Goal: Task Accomplishment & Management: Manage account settings

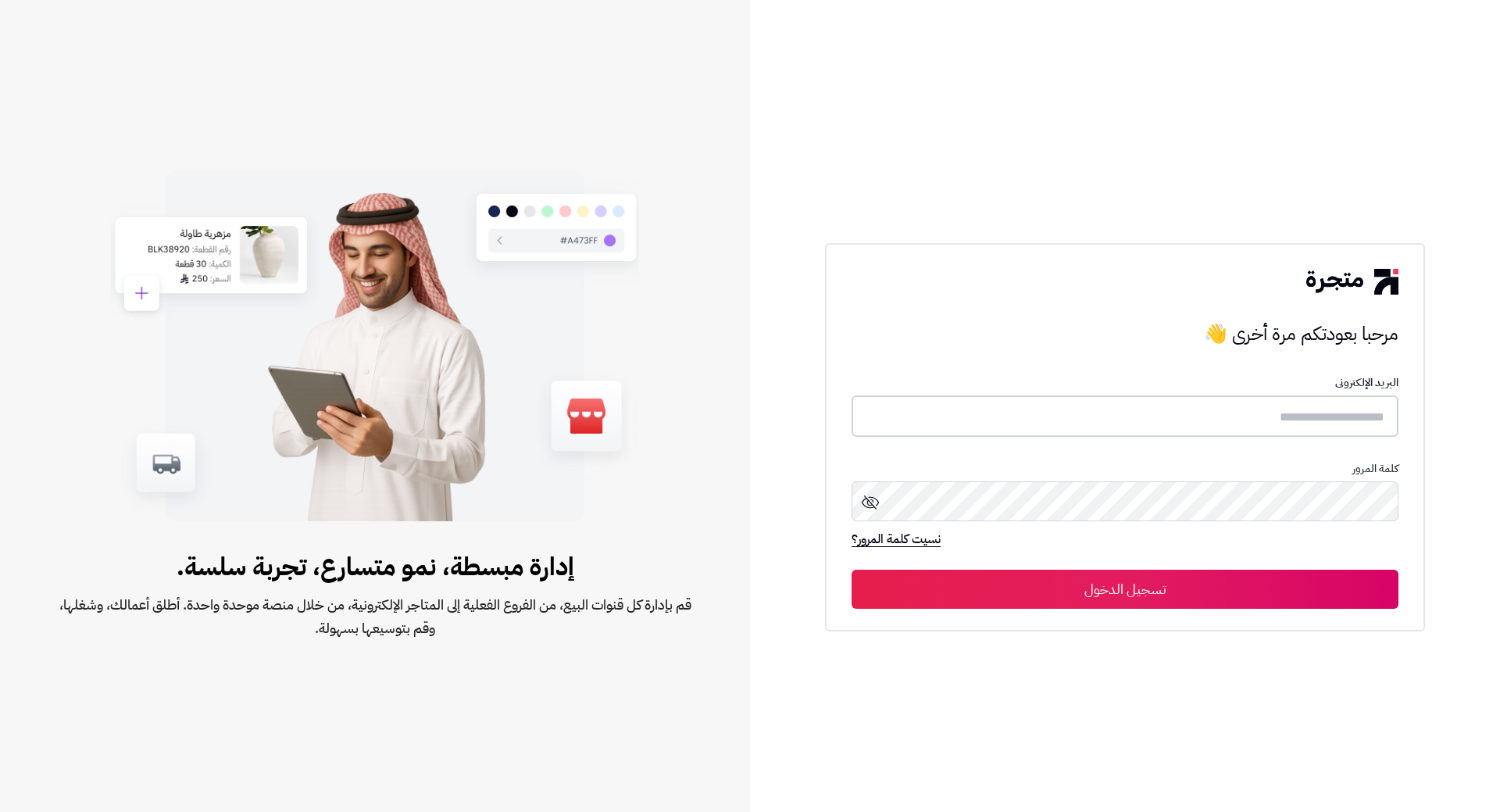
type input "**********"
click at [1101, 593] on button "تسجيل الدخول" at bounding box center [1125, 588] width 547 height 39
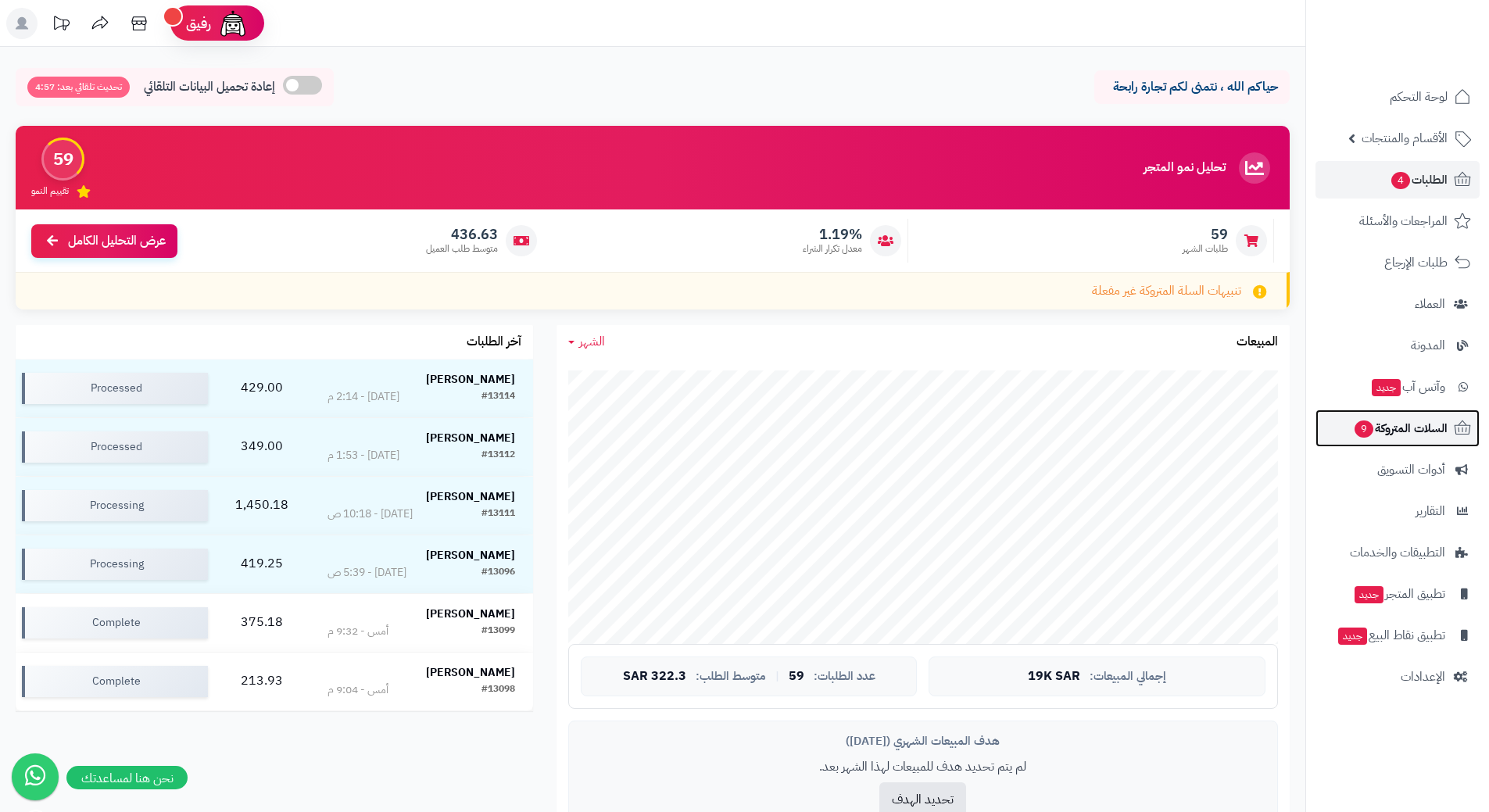
click at [1362, 441] on link "السلات المتروكة 9" at bounding box center [1398, 428] width 164 height 38
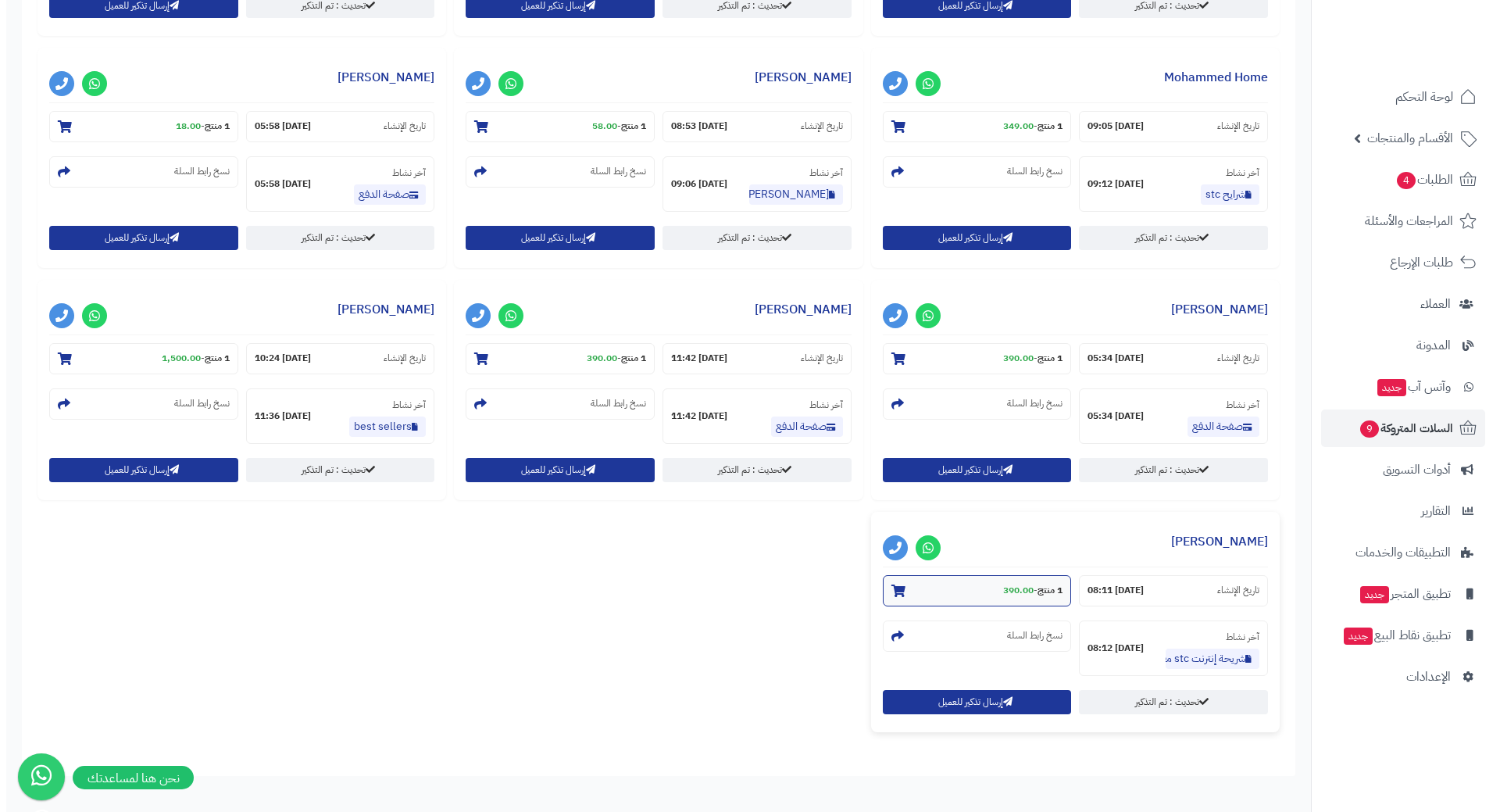
scroll to position [933, 0]
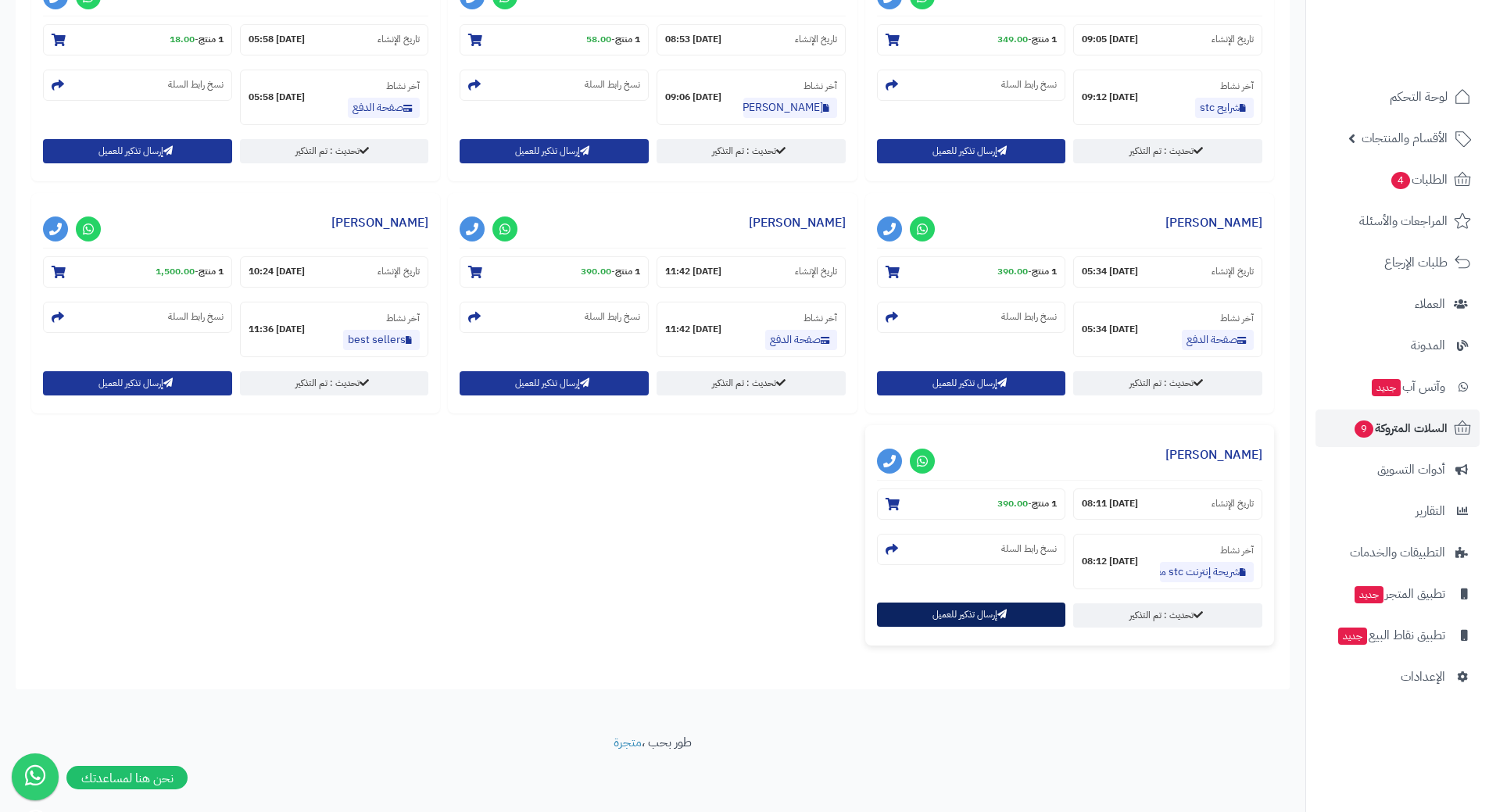
click at [918, 616] on button "إرسال تذكير للعميل" at bounding box center [971, 615] width 189 height 24
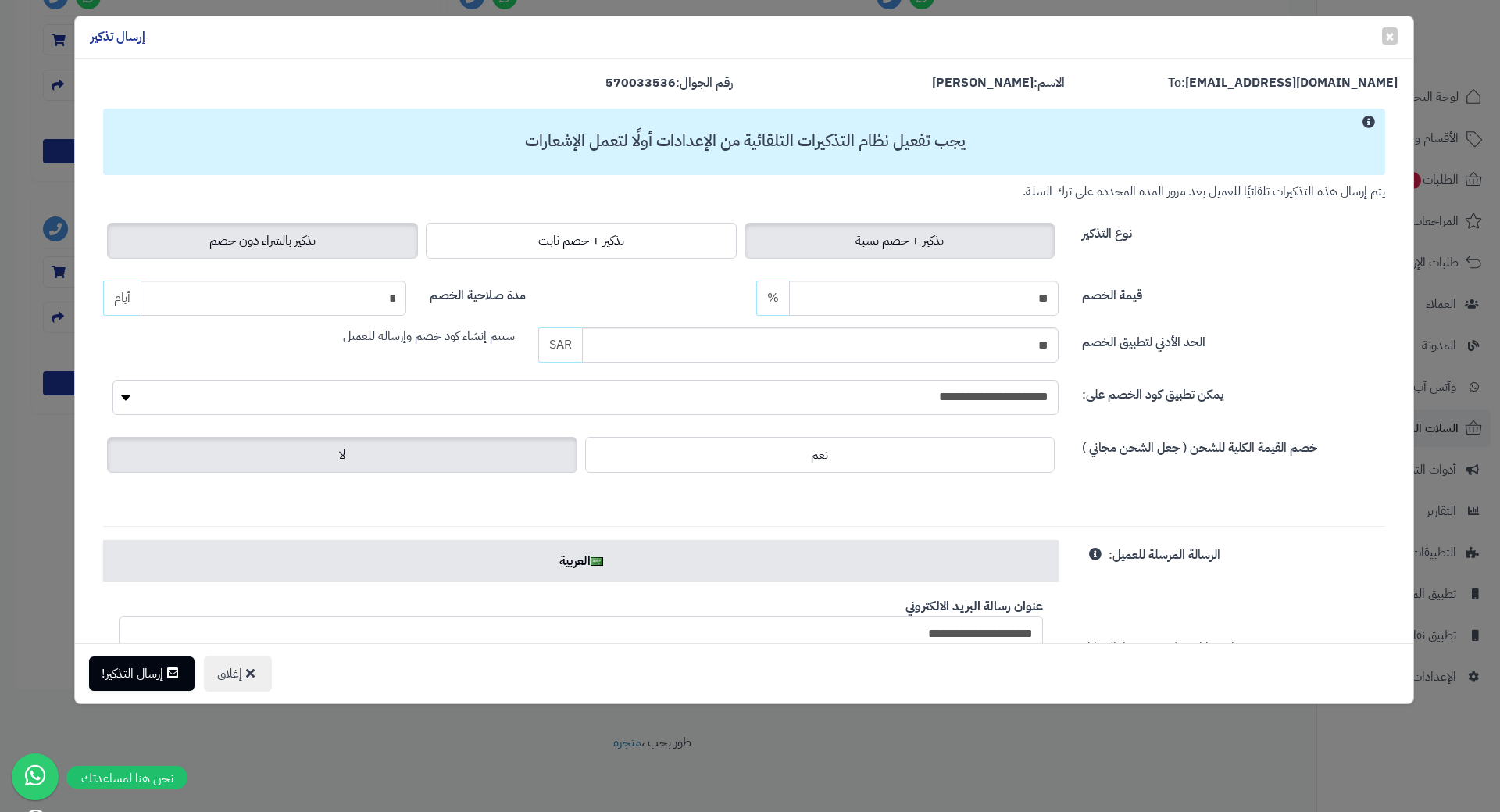
click at [285, 244] on span "تذكير بالشراء دون خصم" at bounding box center [263, 240] width 106 height 19
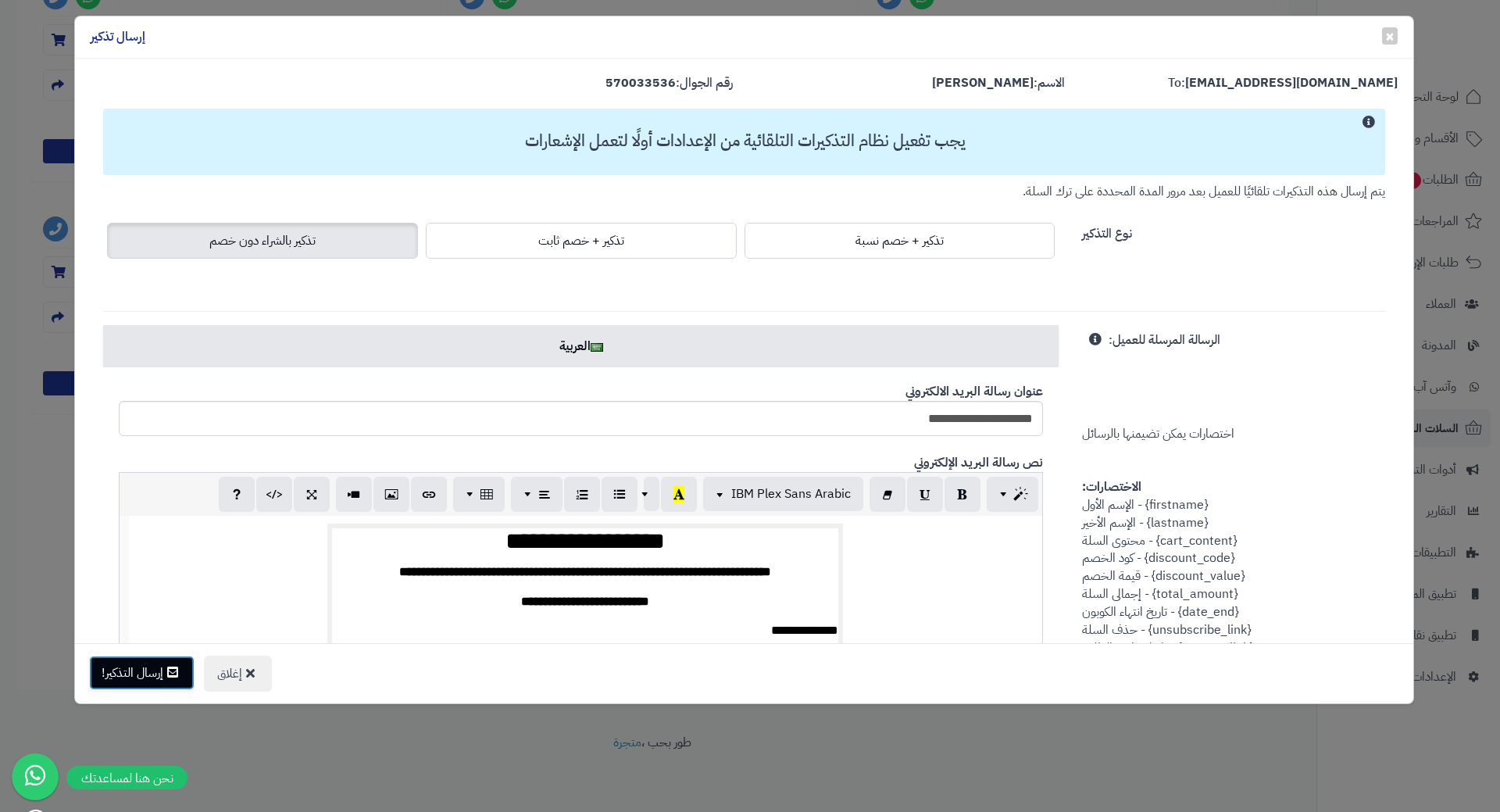
click at [141, 659] on button "إرسال التذكير!" at bounding box center [141, 672] width 105 height 34
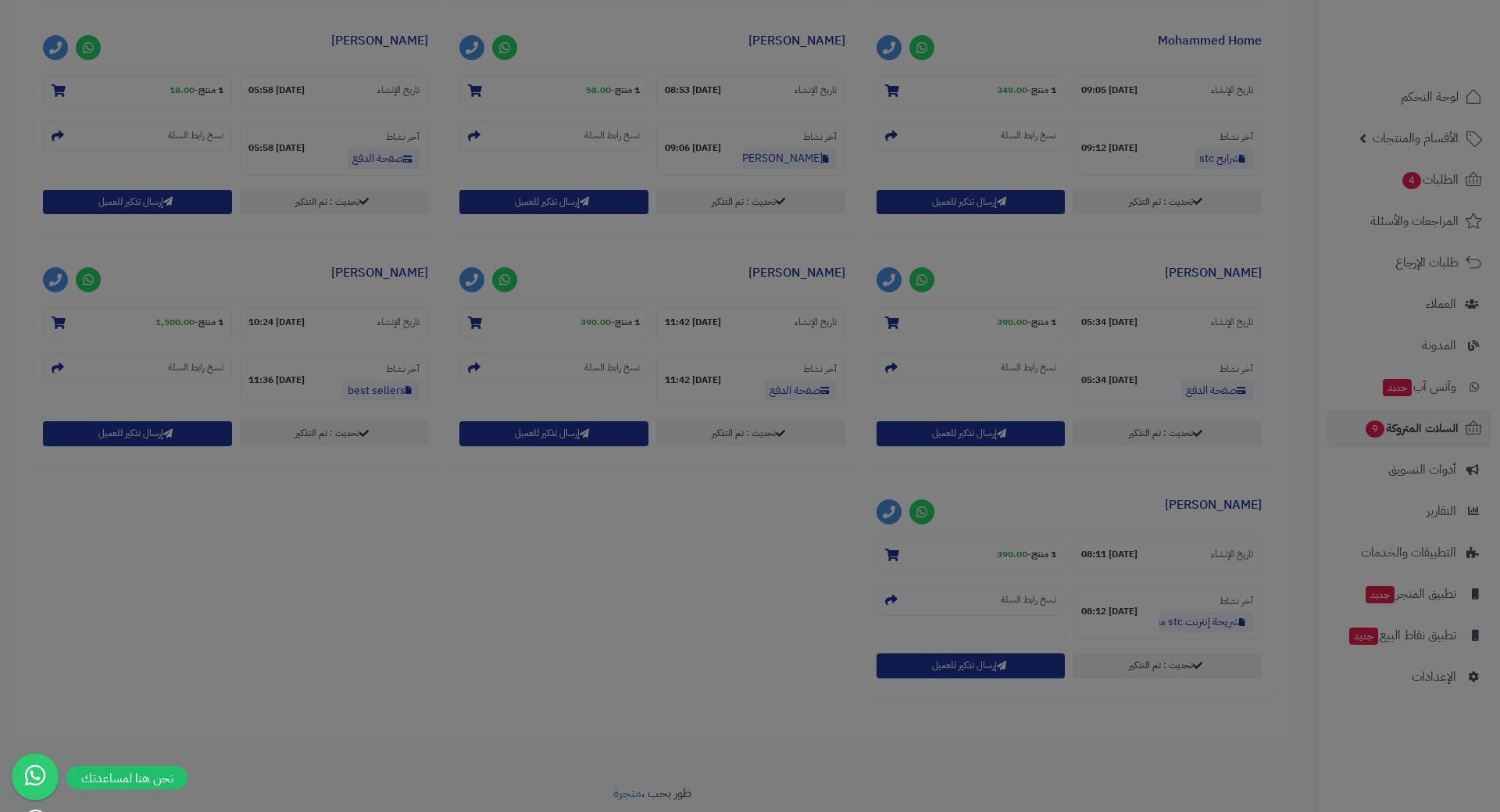
scroll to position [984, 0]
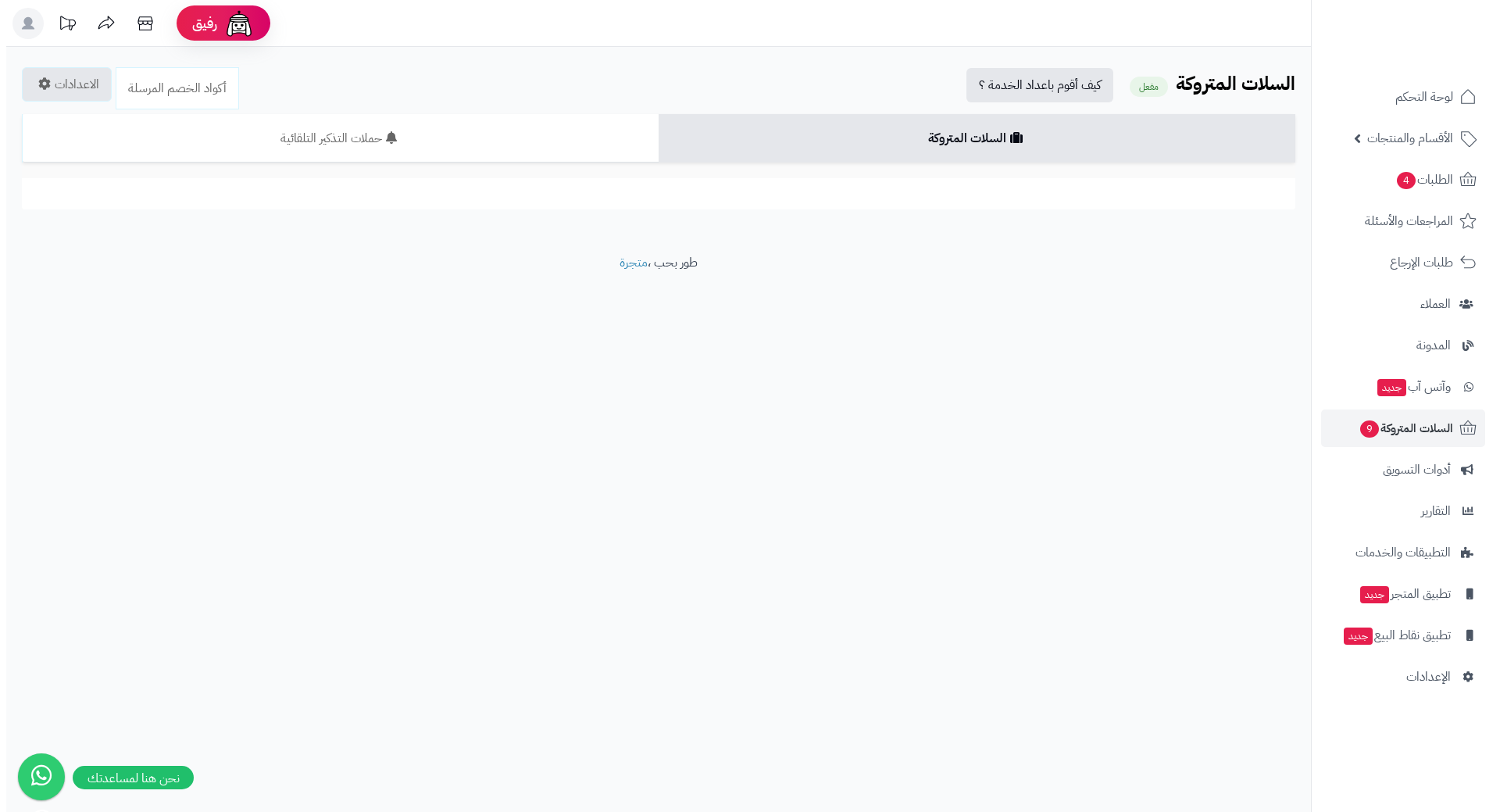
scroll to position [701, 0]
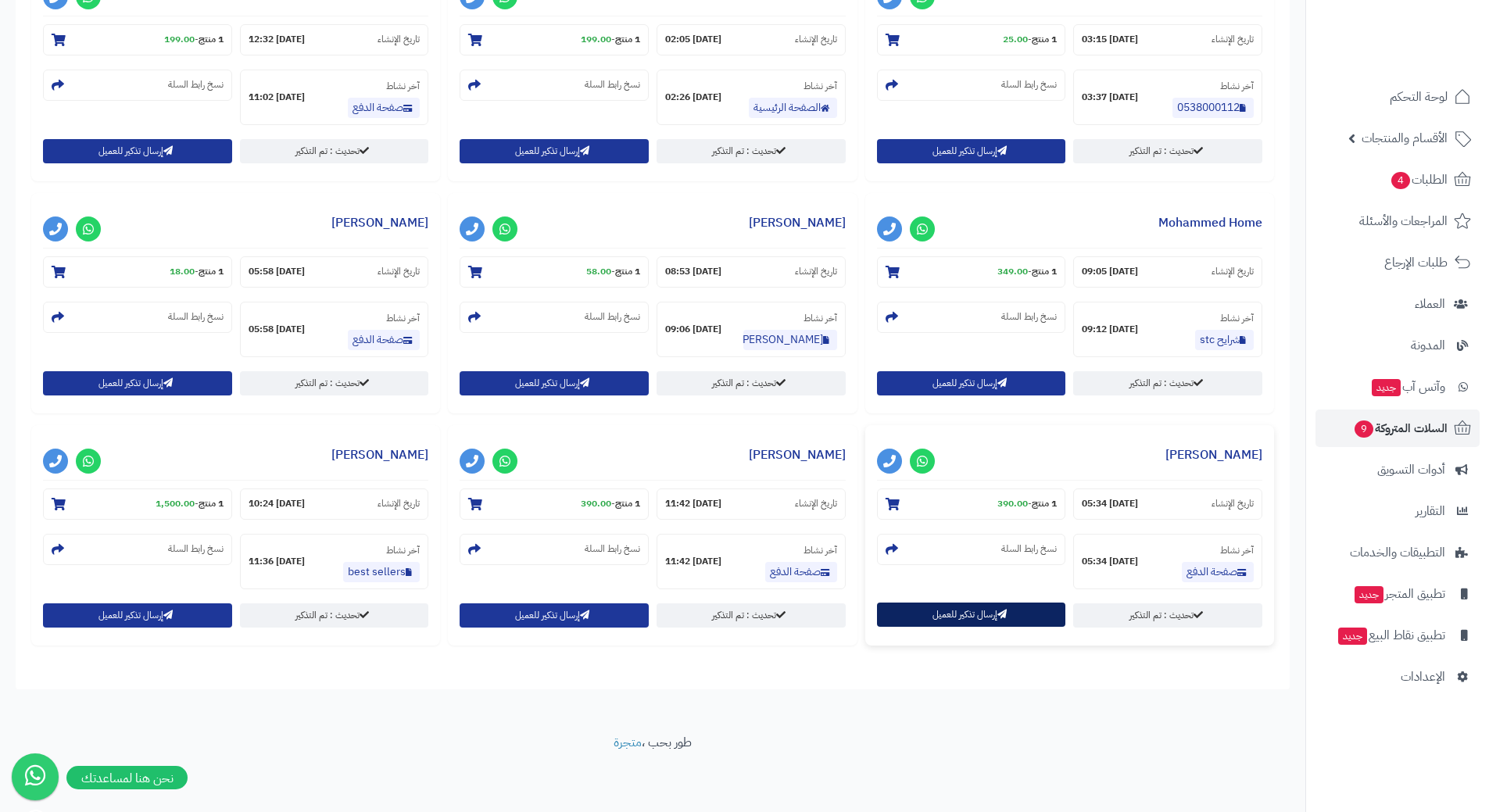
click at [951, 606] on button "إرسال تذكير للعميل" at bounding box center [971, 615] width 189 height 24
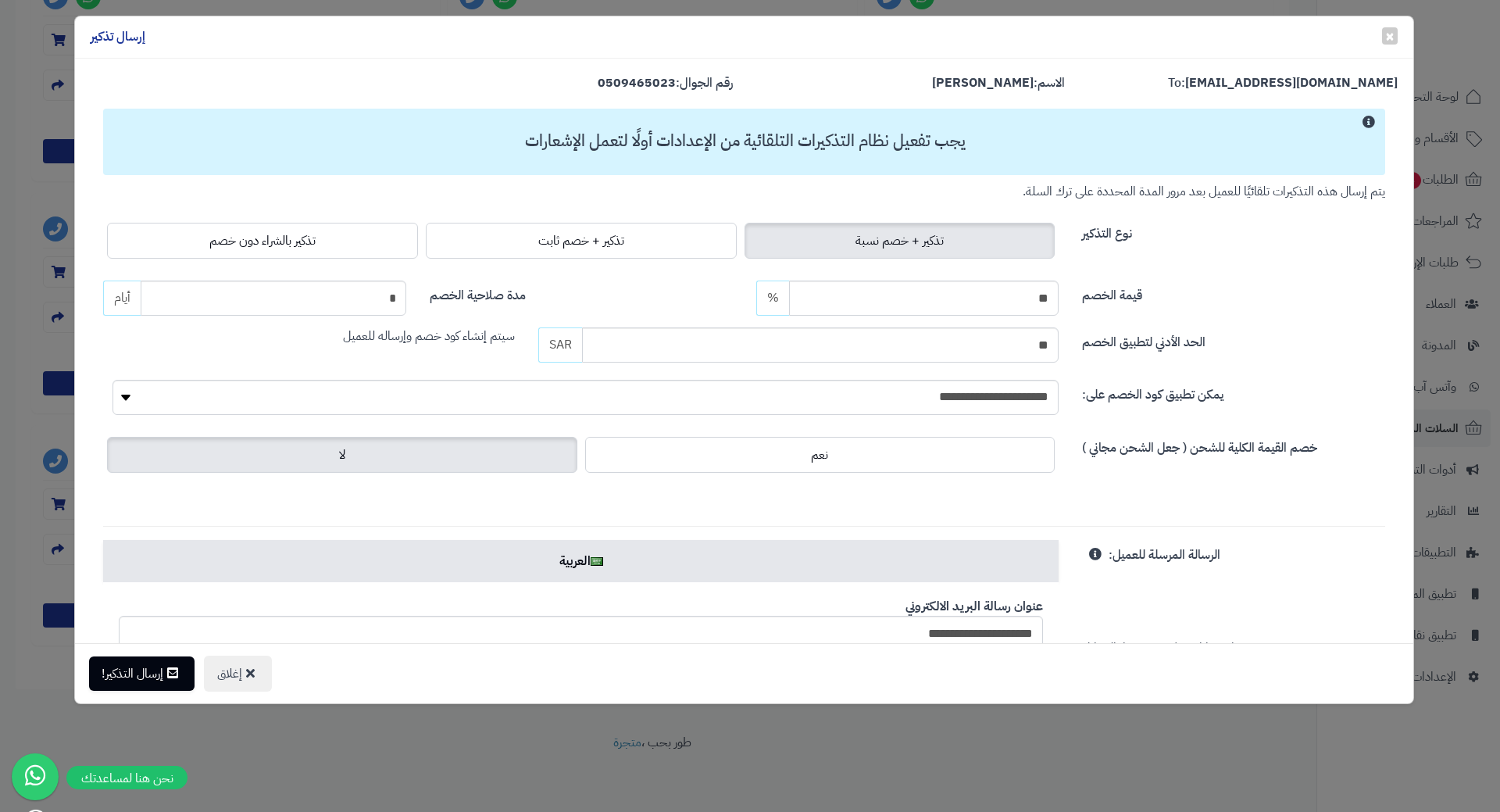
drag, startPoint x: 392, startPoint y: 234, endPoint x: 326, endPoint y: 276, distance: 78.2
click at [392, 234] on label "تذكير بالشراء دون خصم" at bounding box center [262, 241] width 311 height 36
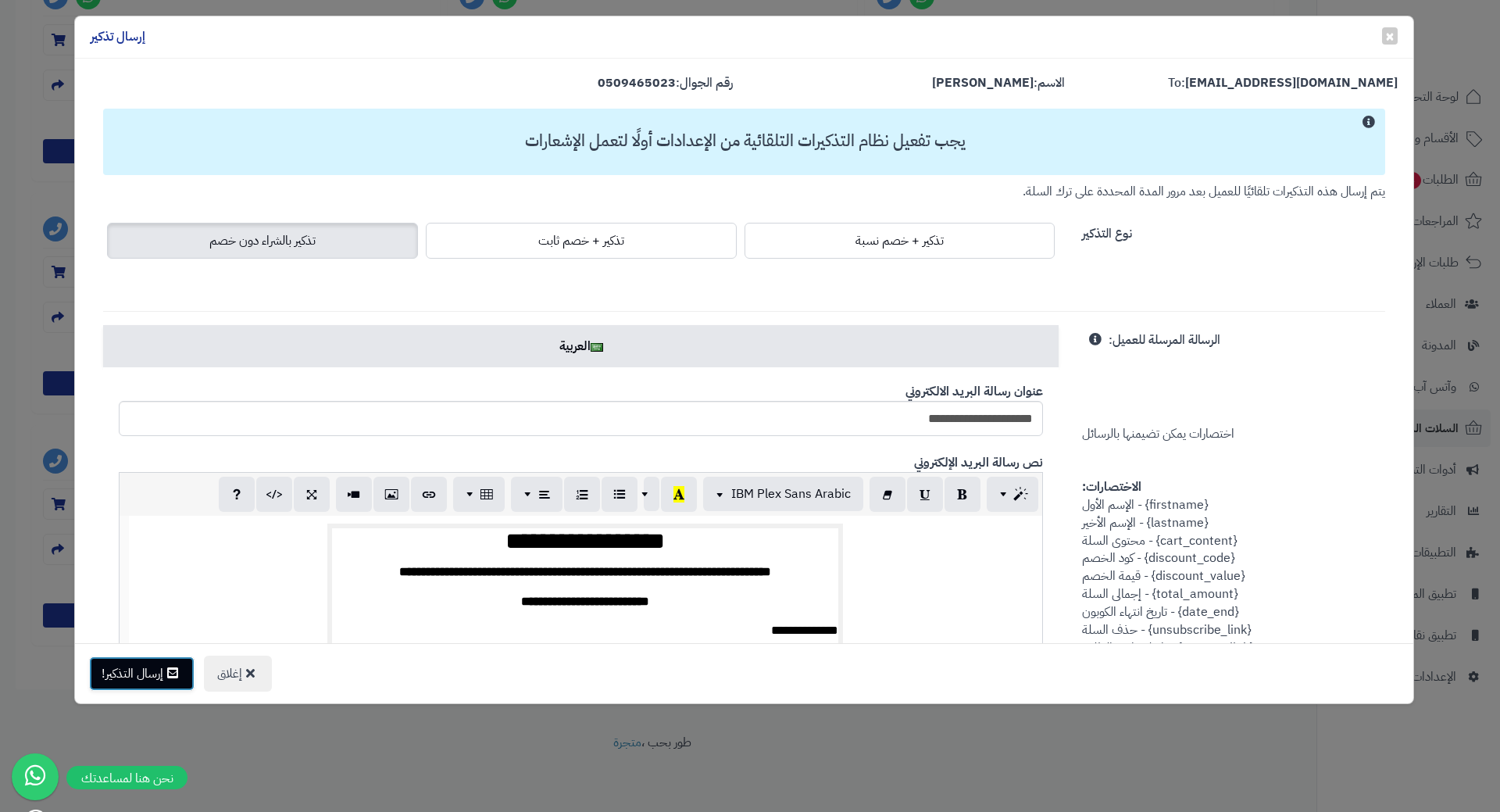
click at [170, 670] on button "إرسال التذكير!" at bounding box center [141, 673] width 105 height 34
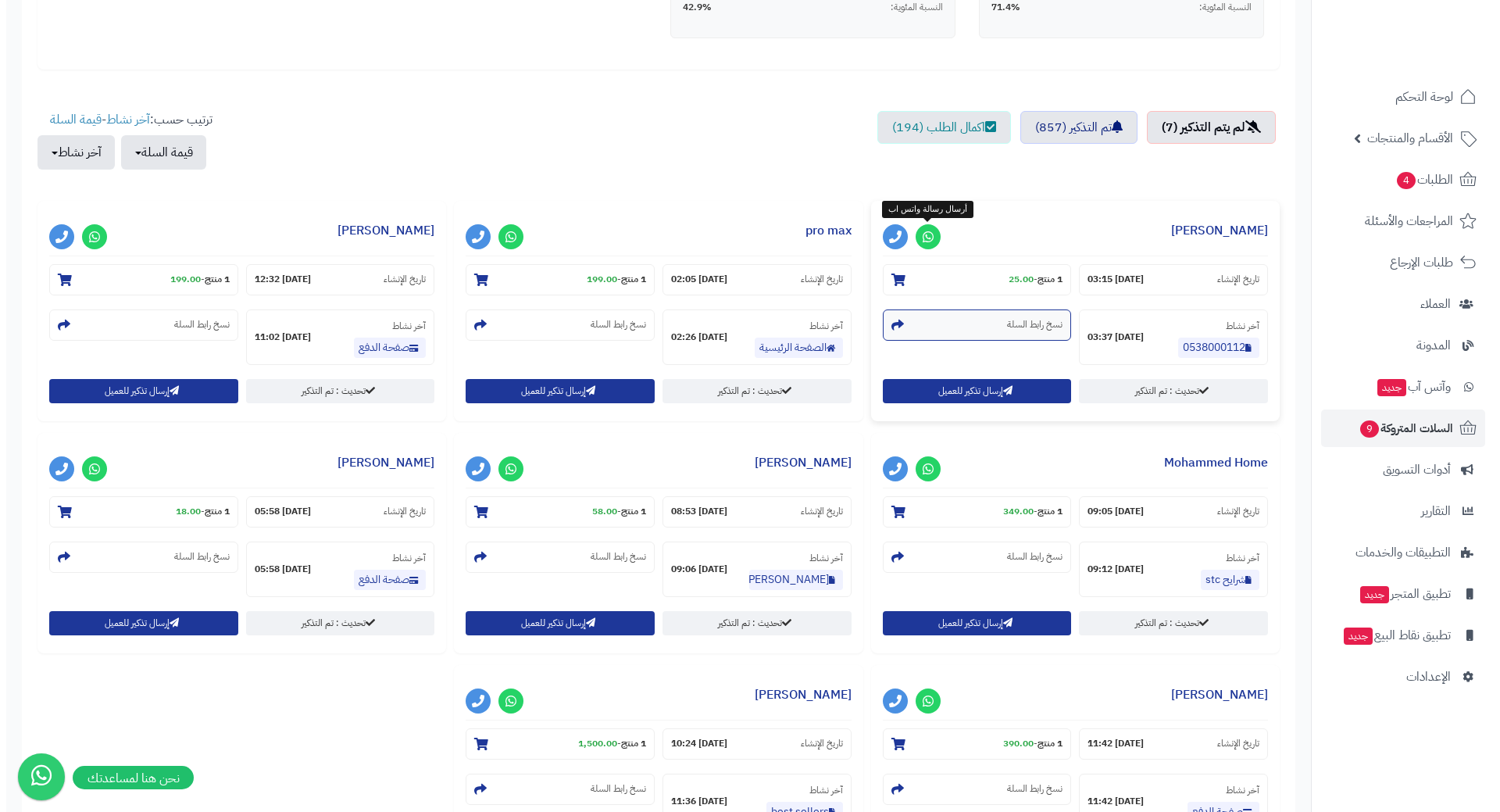
scroll to position [625, 0]
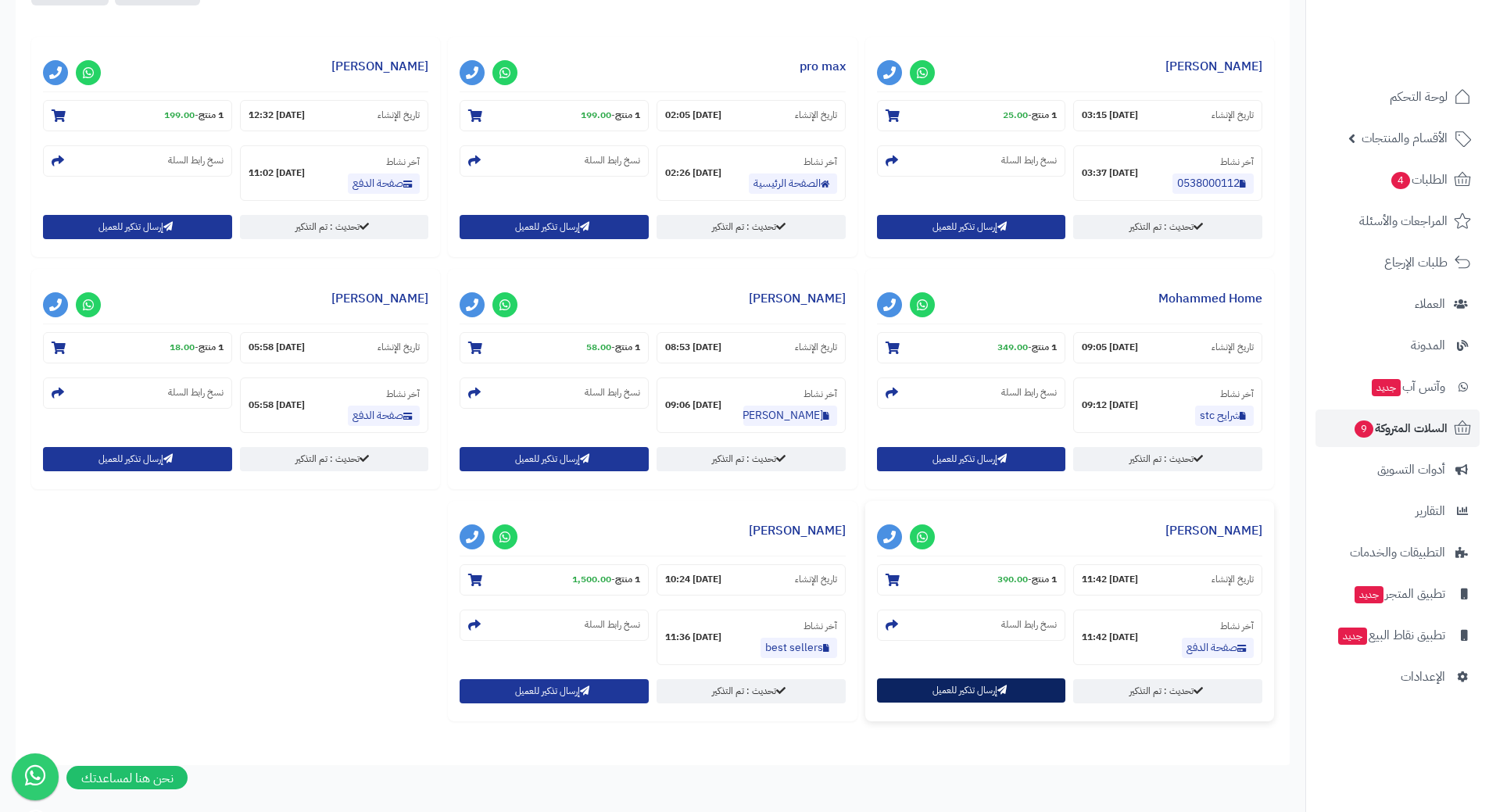
click at [917, 697] on button "إرسال تذكير للعميل" at bounding box center [971, 690] width 189 height 24
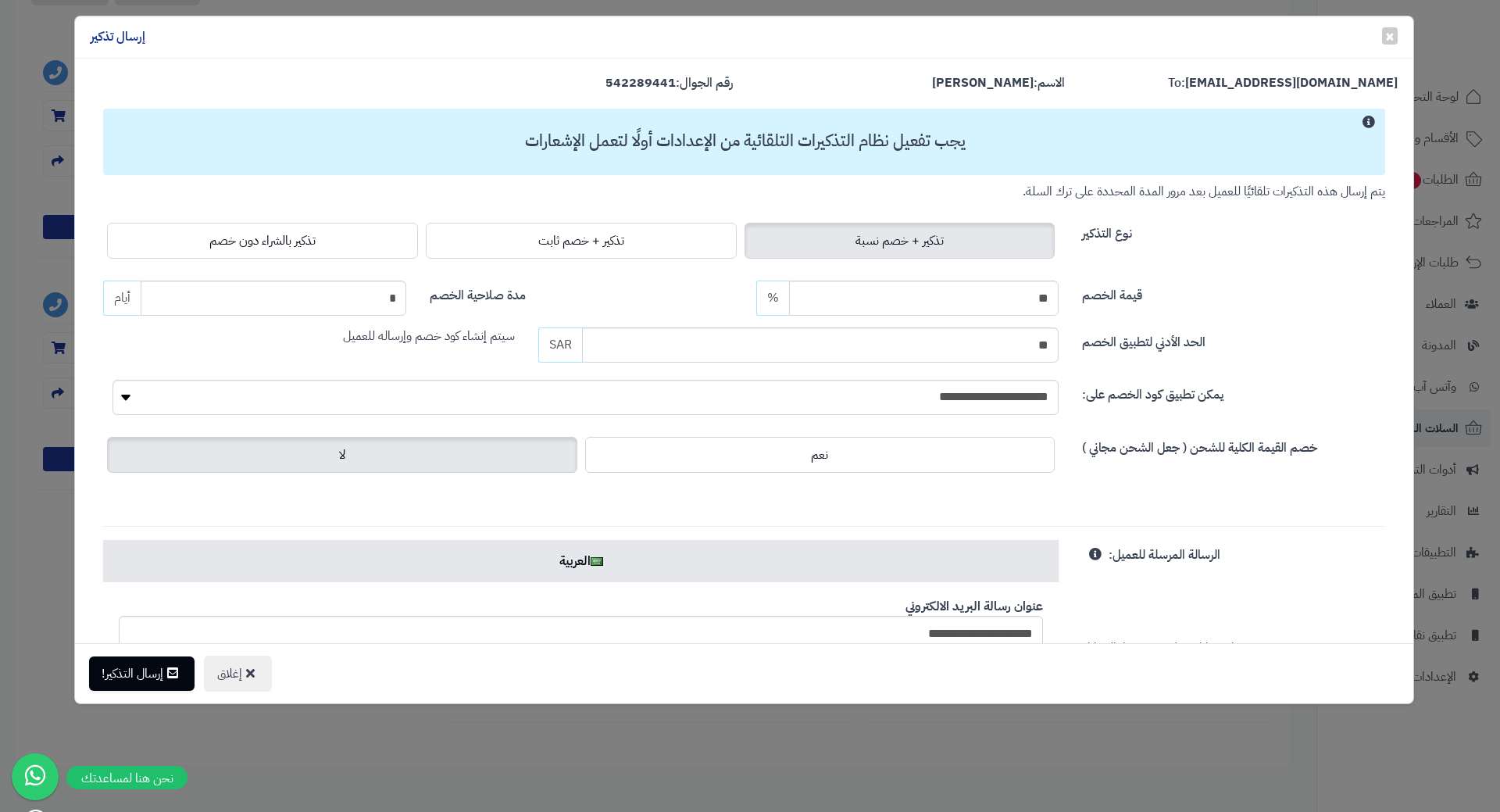
drag, startPoint x: 370, startPoint y: 253, endPoint x: 347, endPoint y: 278, distance: 34.0
click at [370, 253] on label "تذكير بالشراء دون خصم" at bounding box center [262, 241] width 311 height 36
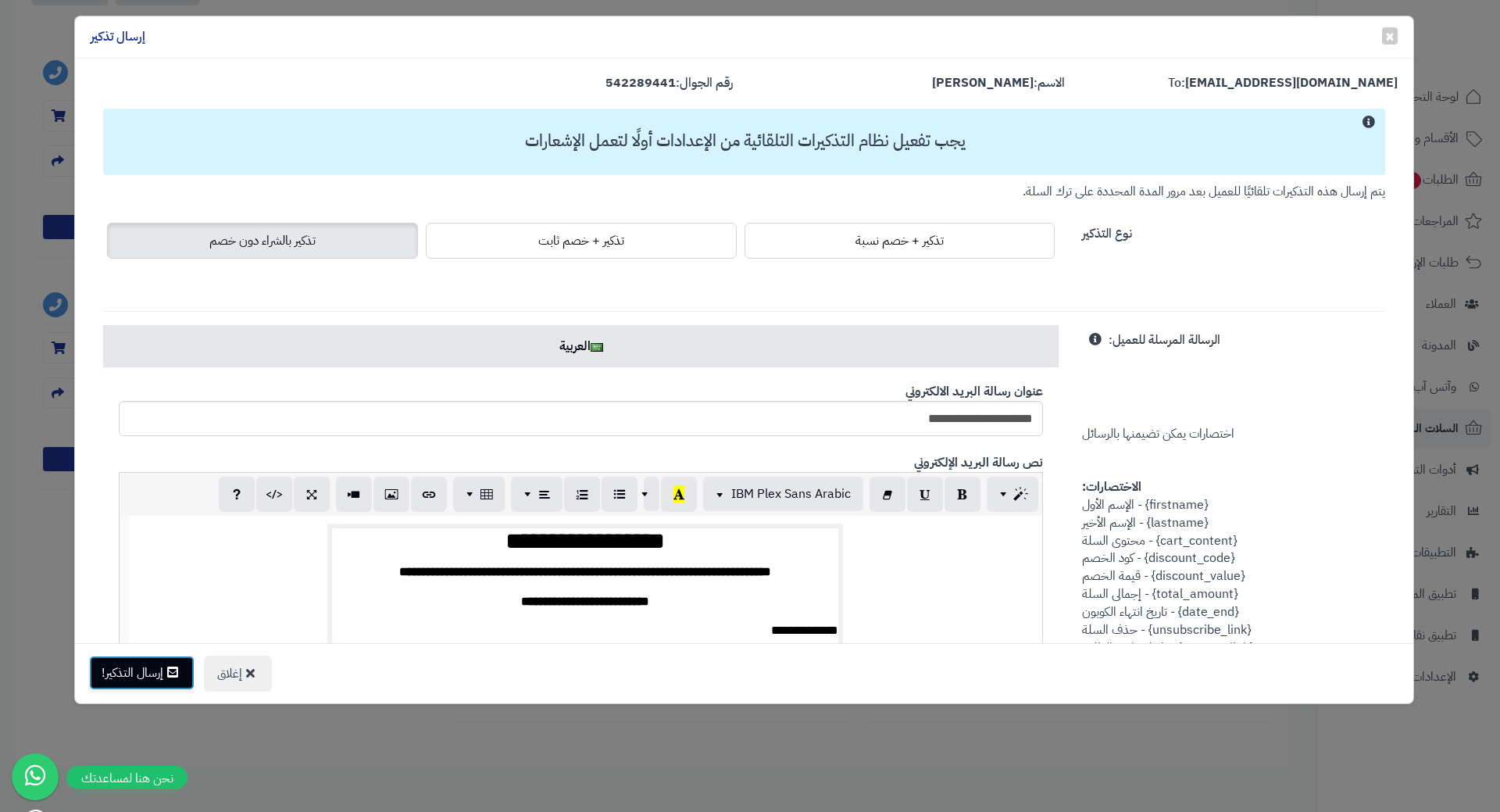
click at [136, 684] on button "إرسال التذكير!" at bounding box center [141, 672] width 105 height 34
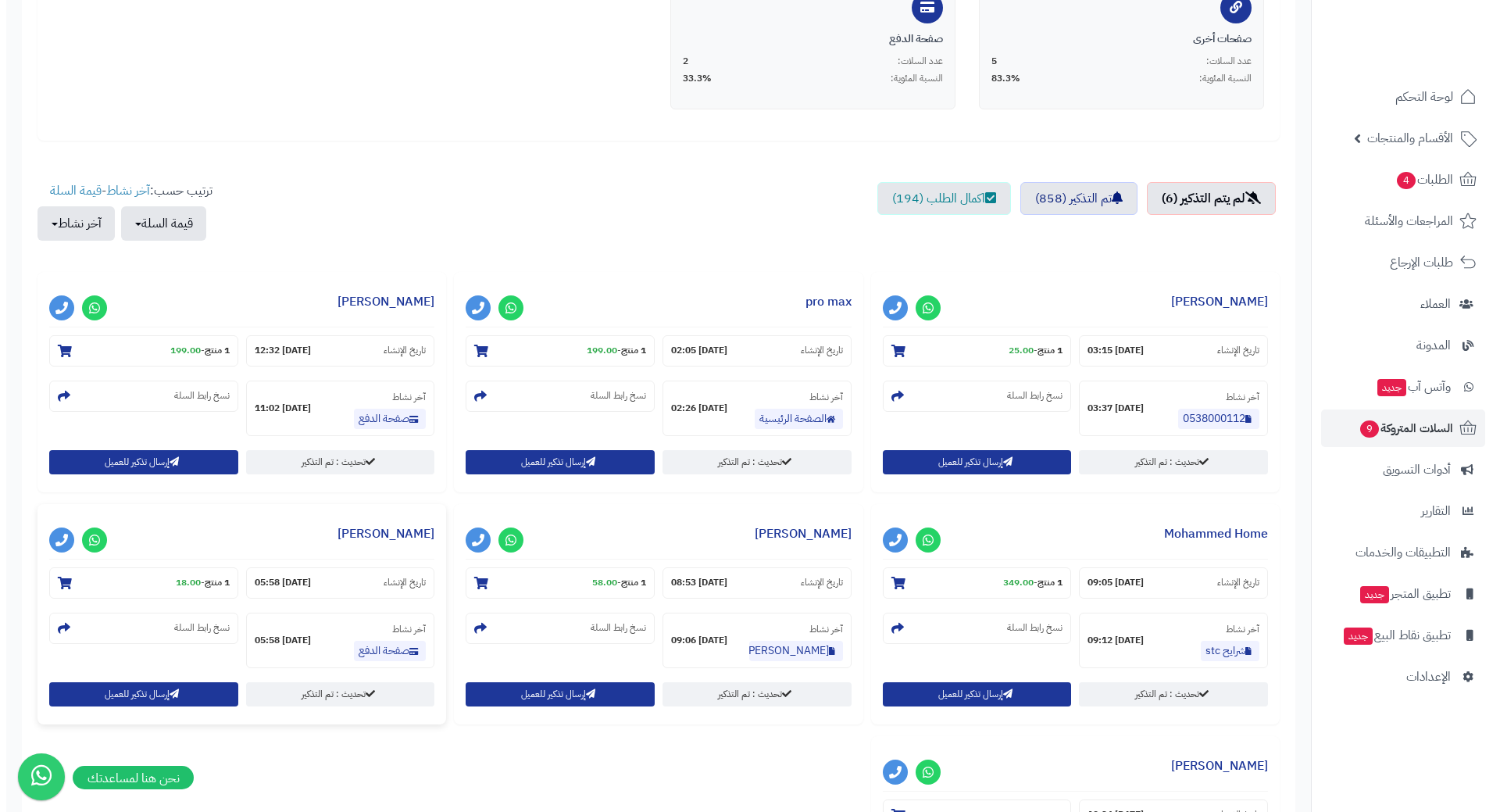
scroll to position [391, 0]
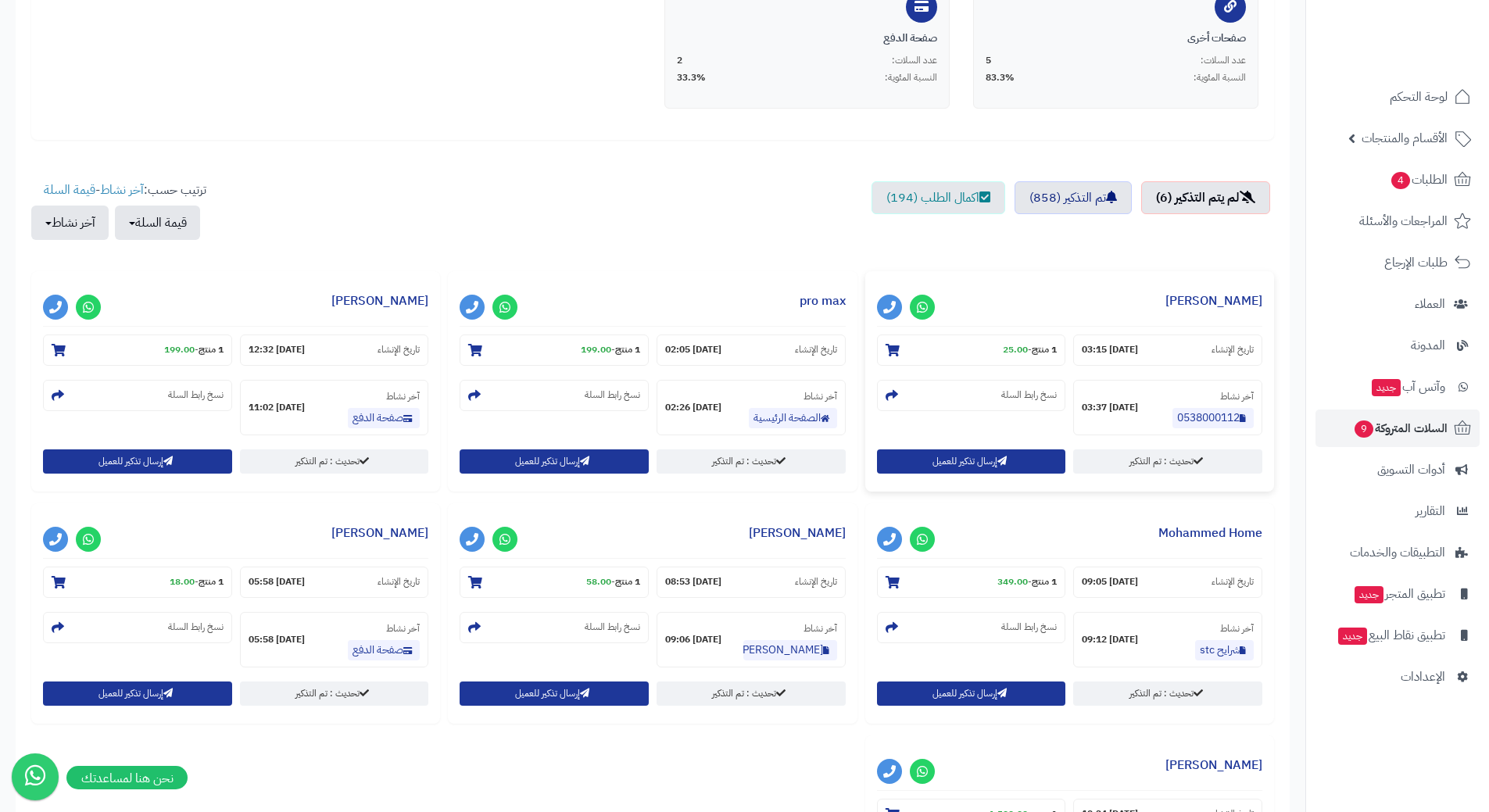
click at [968, 478] on div "تحديث : تم التذكير إرسال تذكير للعميل" at bounding box center [1070, 464] width 393 height 30
click at [974, 469] on button "إرسال تذكير للعميل" at bounding box center [971, 461] width 189 height 24
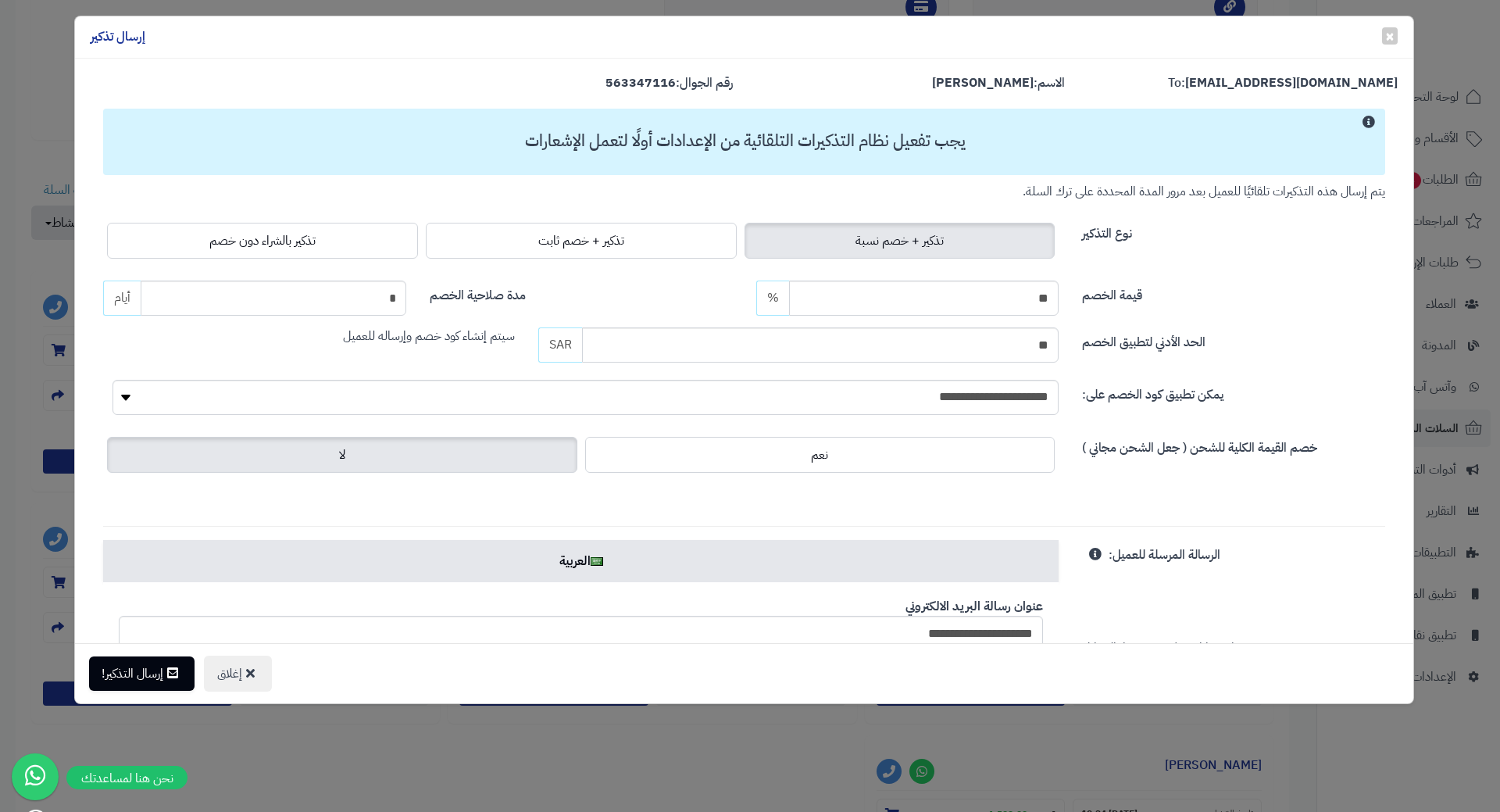
drag, startPoint x: 173, startPoint y: 249, endPoint x: 149, endPoint y: 317, distance: 72.1
click at [173, 249] on label "تذكير بالشراء دون خصم" at bounding box center [262, 241] width 311 height 36
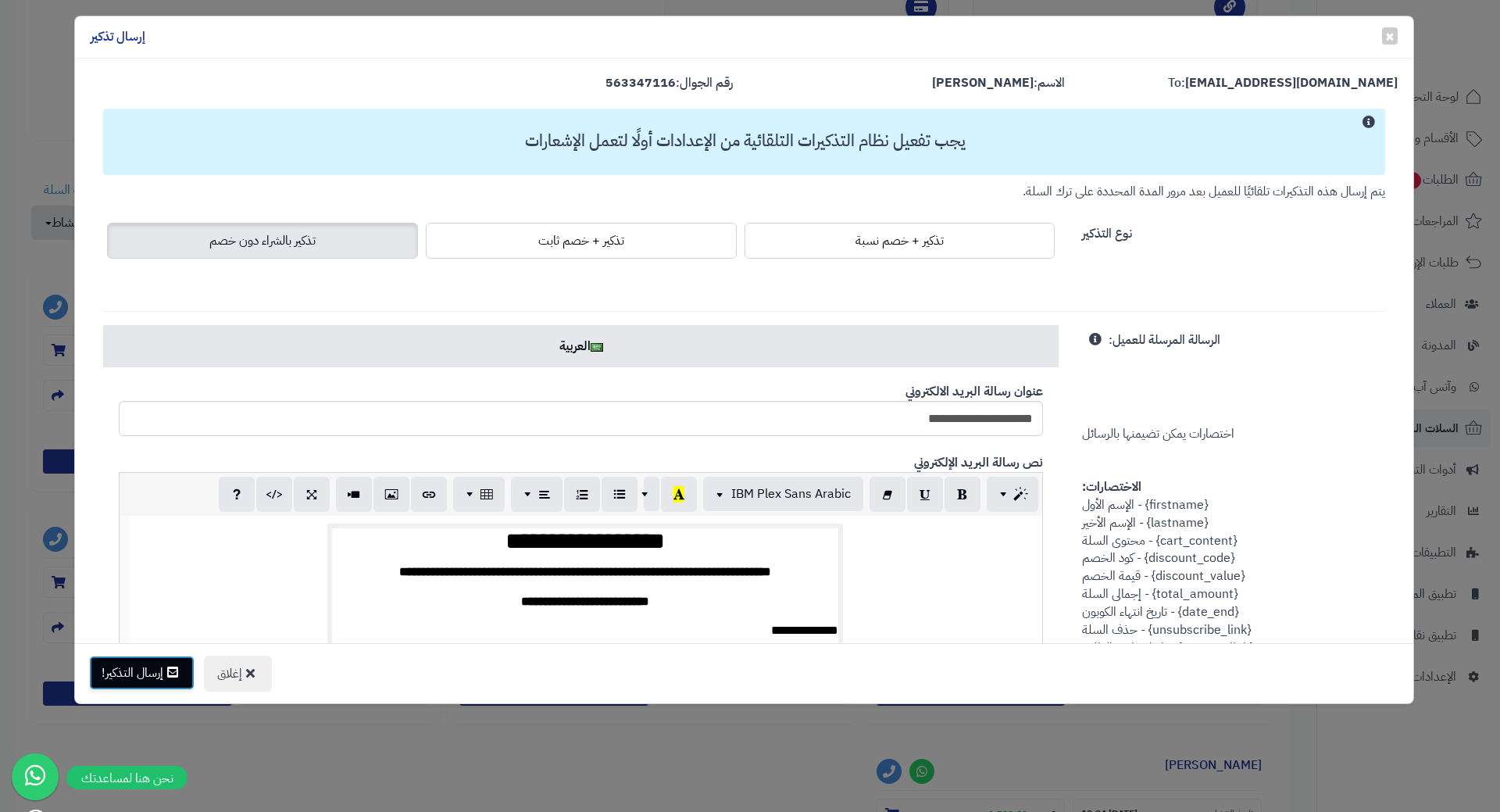
click at [162, 672] on button "إرسال التذكير!" at bounding box center [141, 672] width 105 height 34
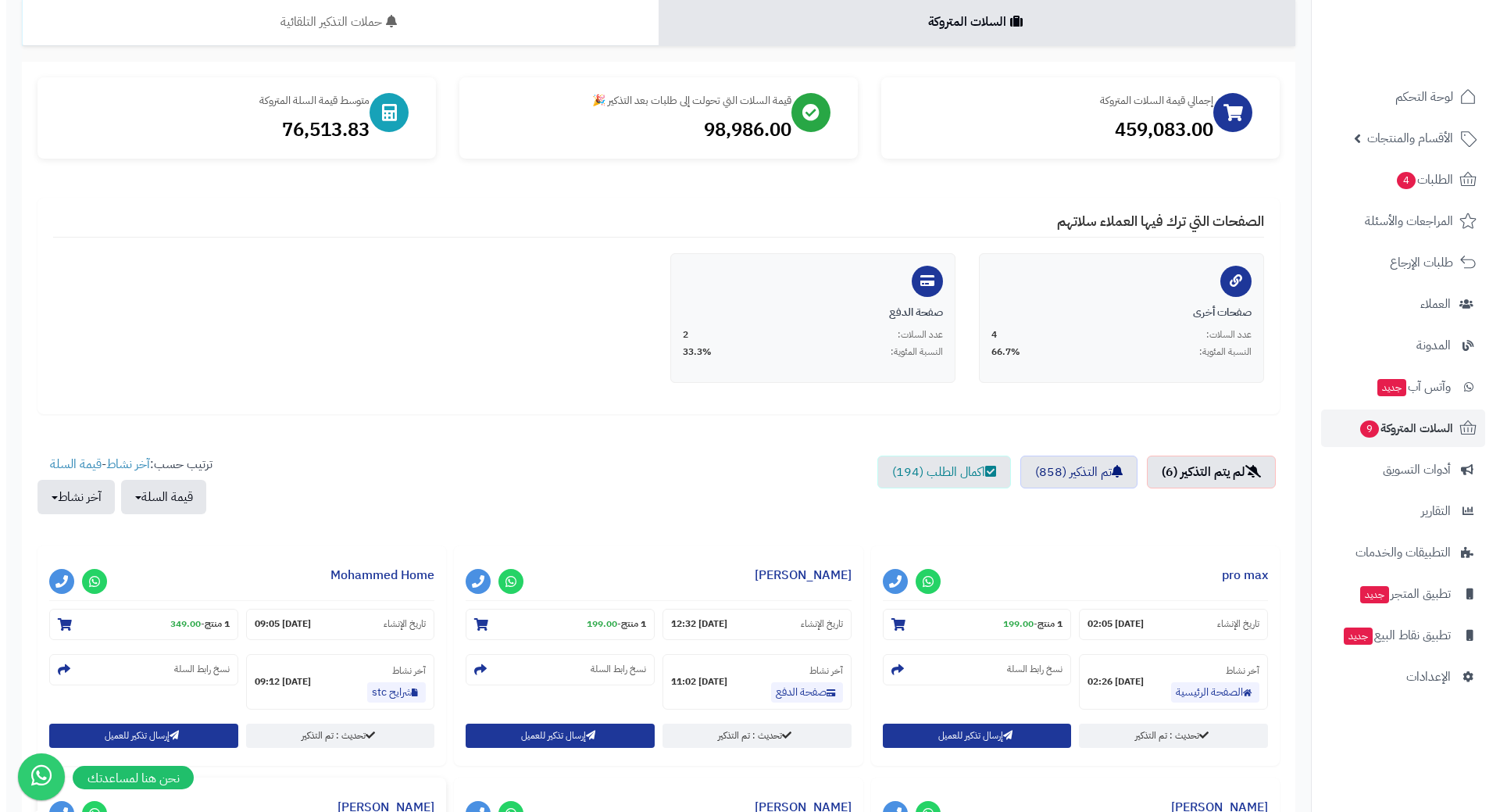
scroll to position [313, 0]
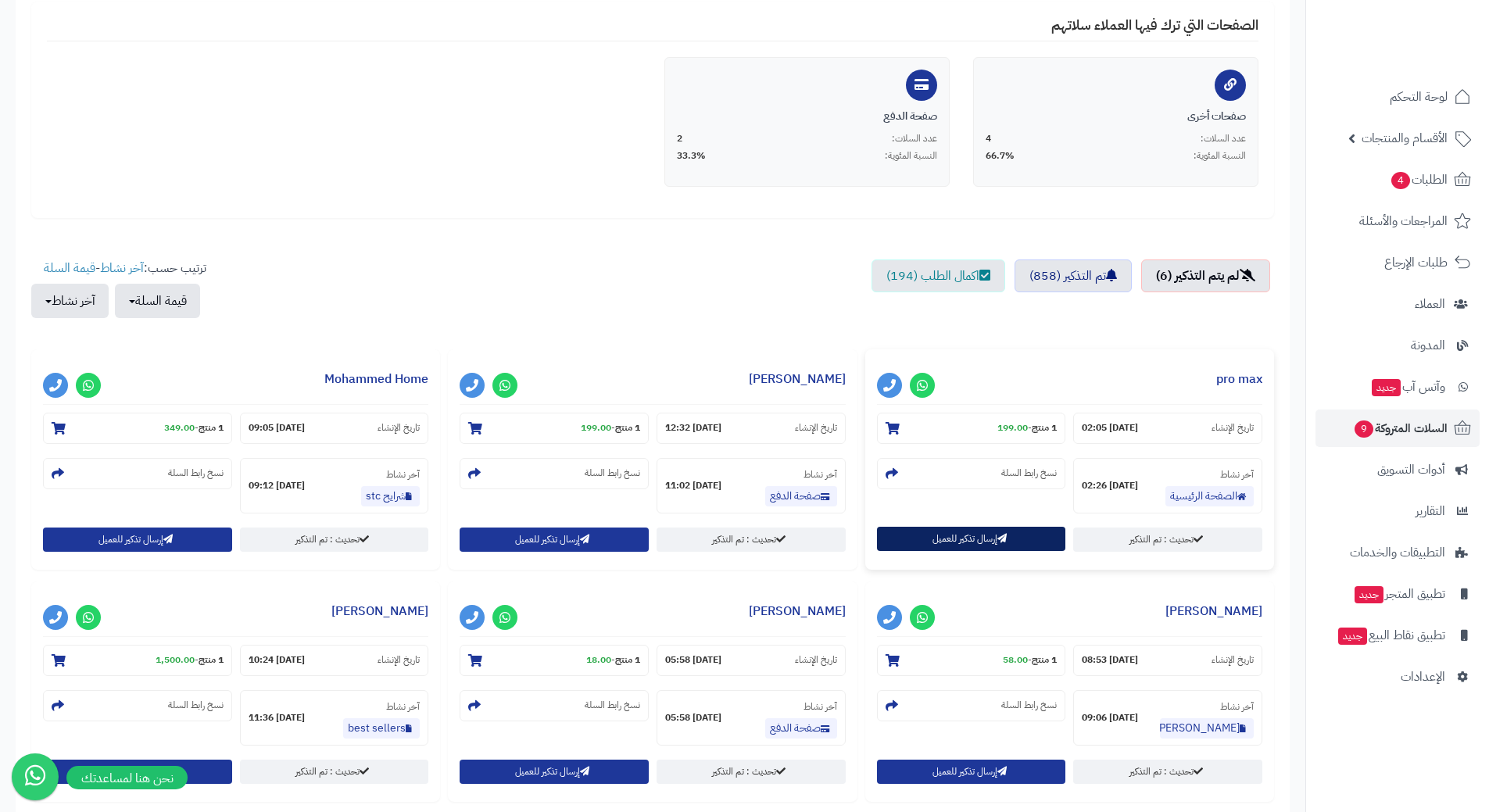
click at [936, 544] on button "إرسال تذكير للعميل" at bounding box center [971, 539] width 189 height 24
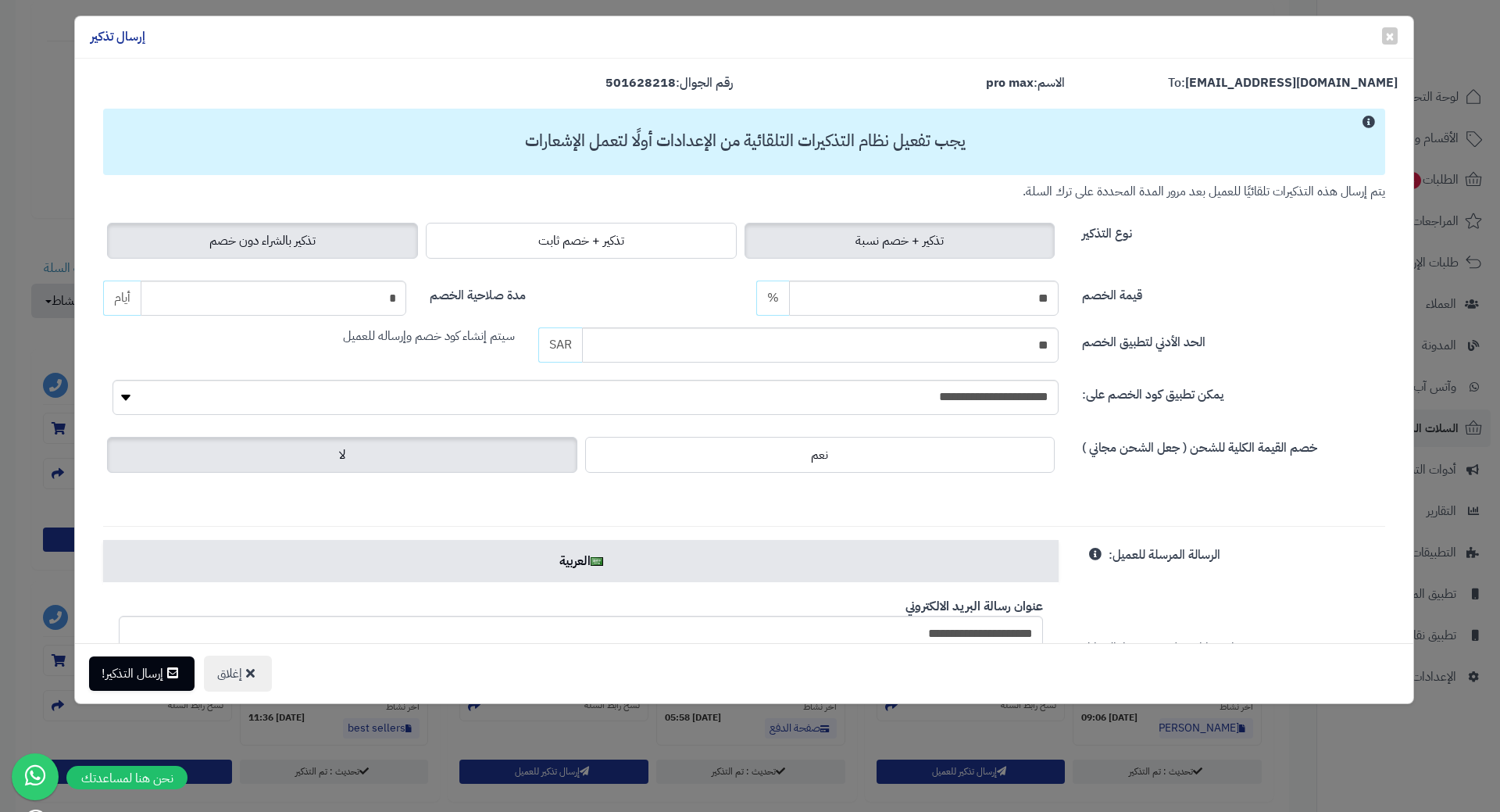
click at [237, 243] on span "تذكير بالشراء دون خصم" at bounding box center [263, 240] width 106 height 19
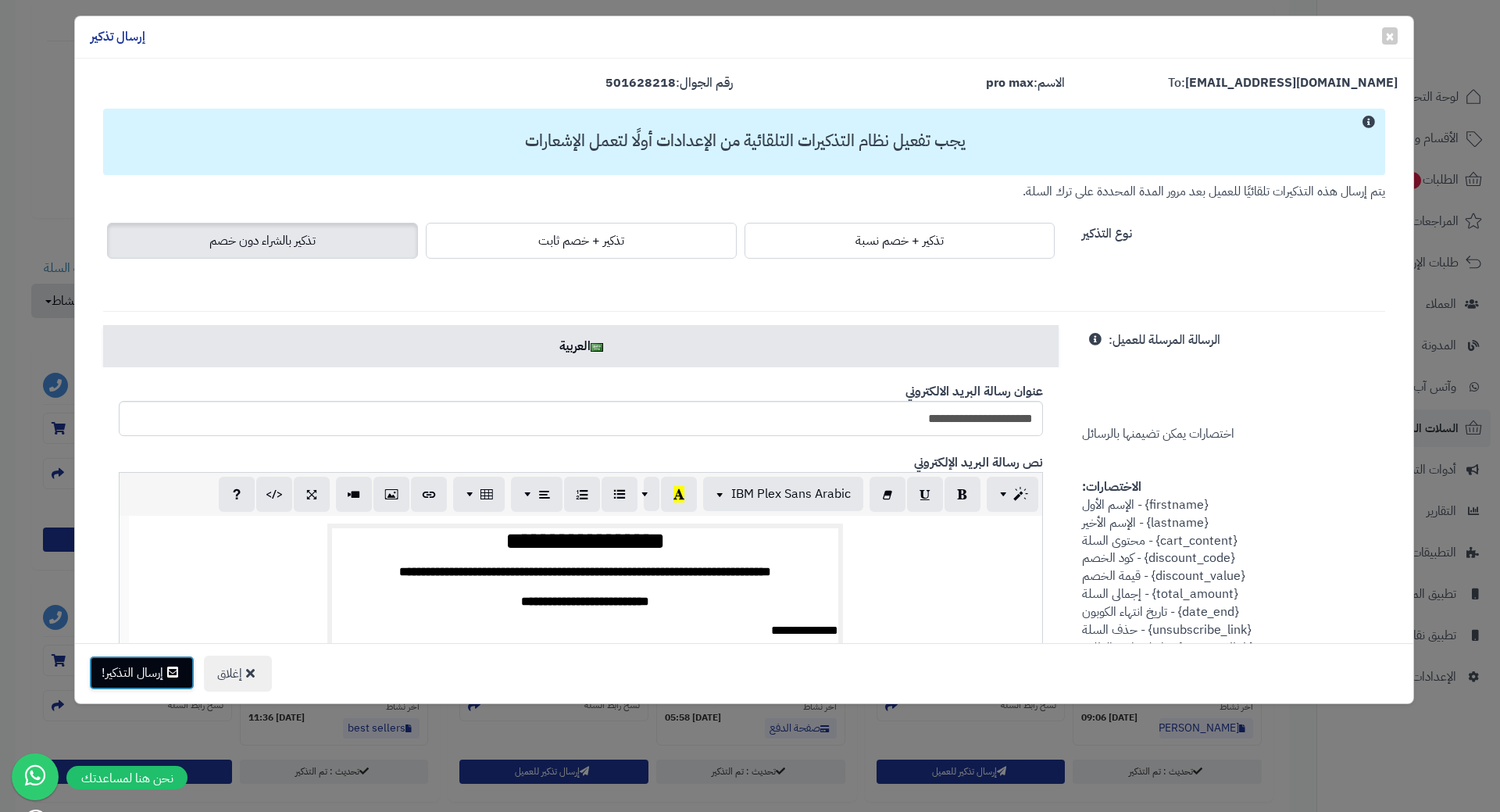
click at [161, 676] on button "إرسال التذكير!" at bounding box center [141, 672] width 105 height 34
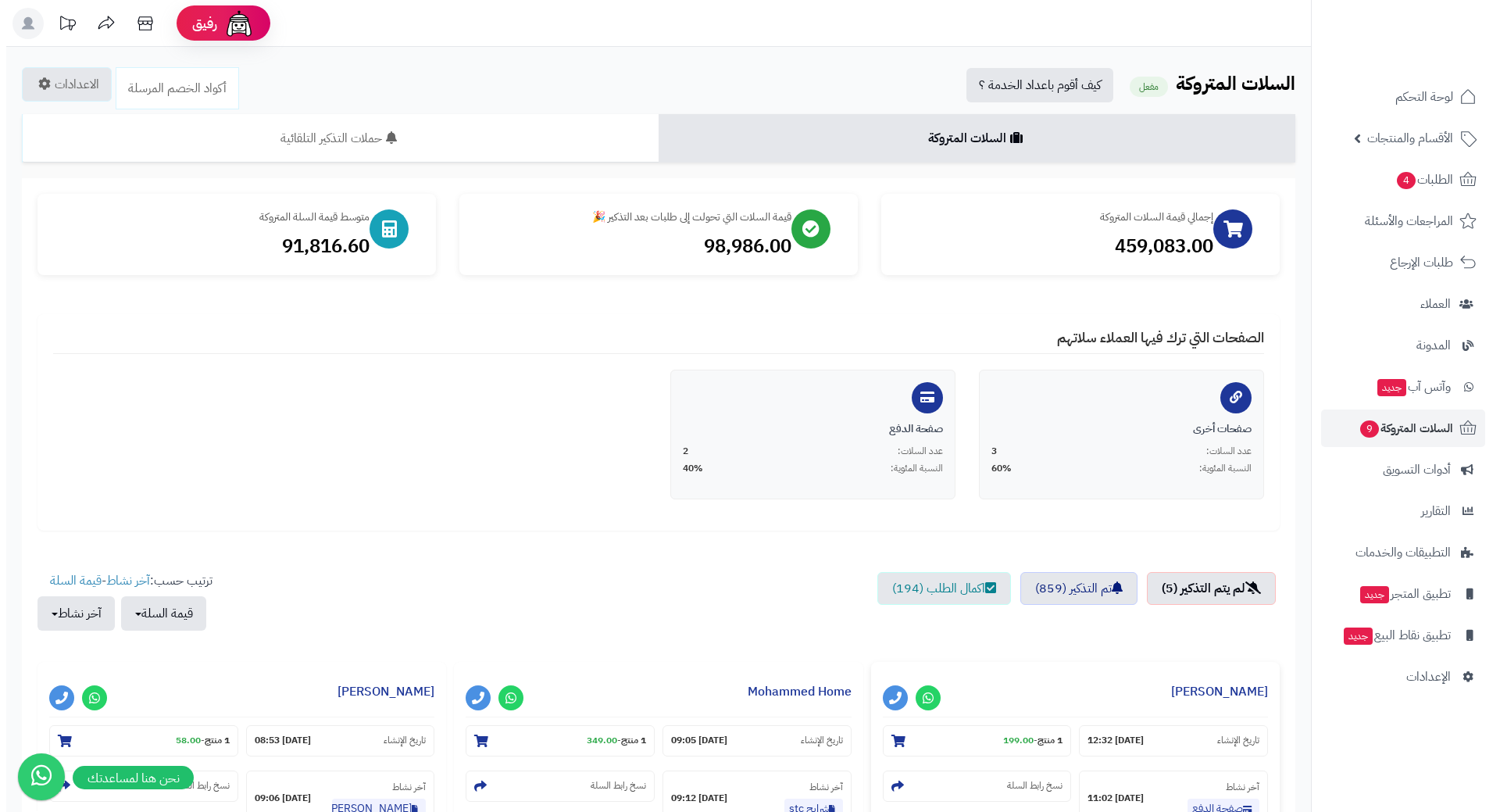
scroll to position [313, 0]
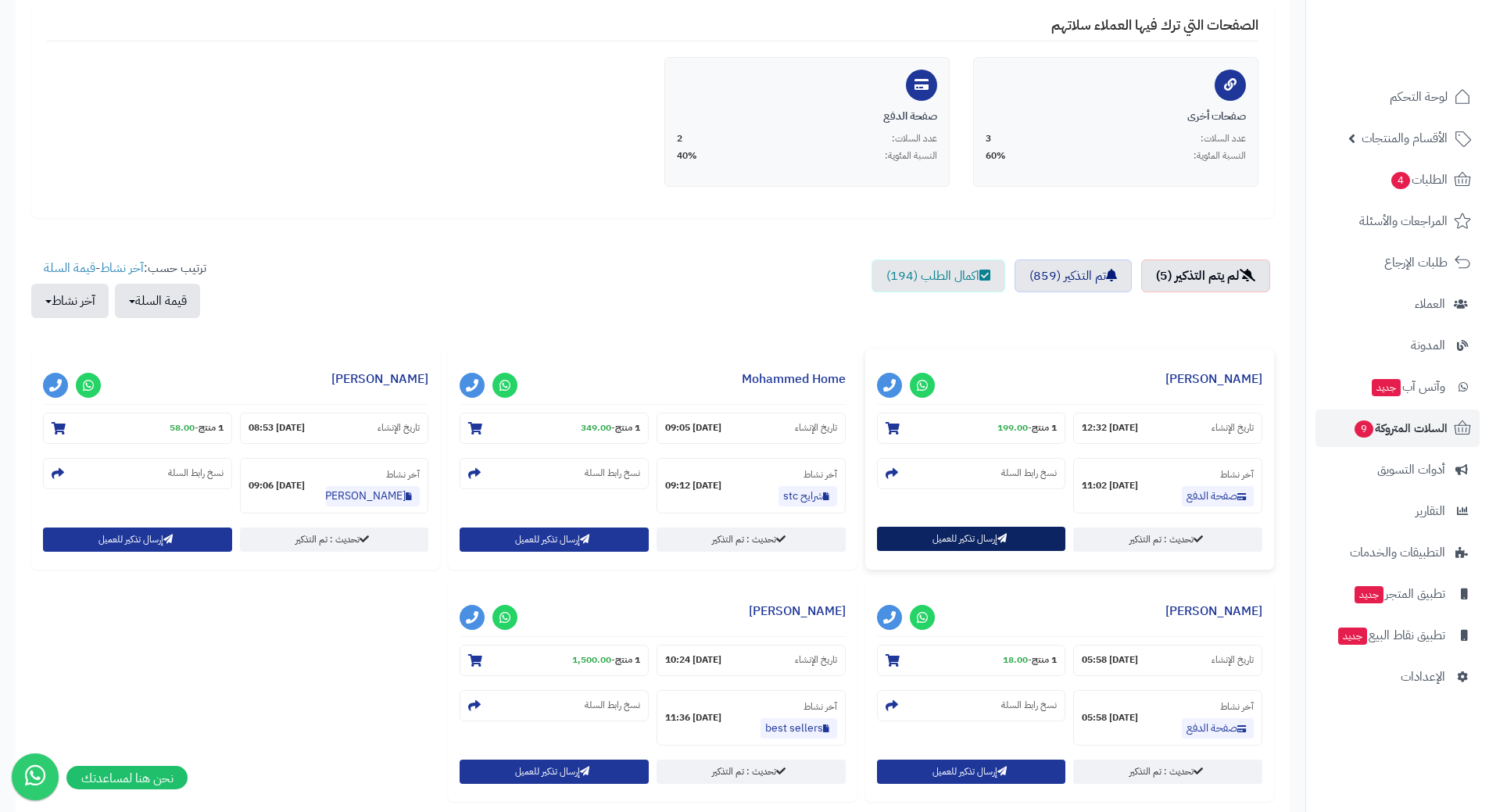
click at [1042, 531] on button "إرسال تذكير للعميل" at bounding box center [971, 539] width 189 height 24
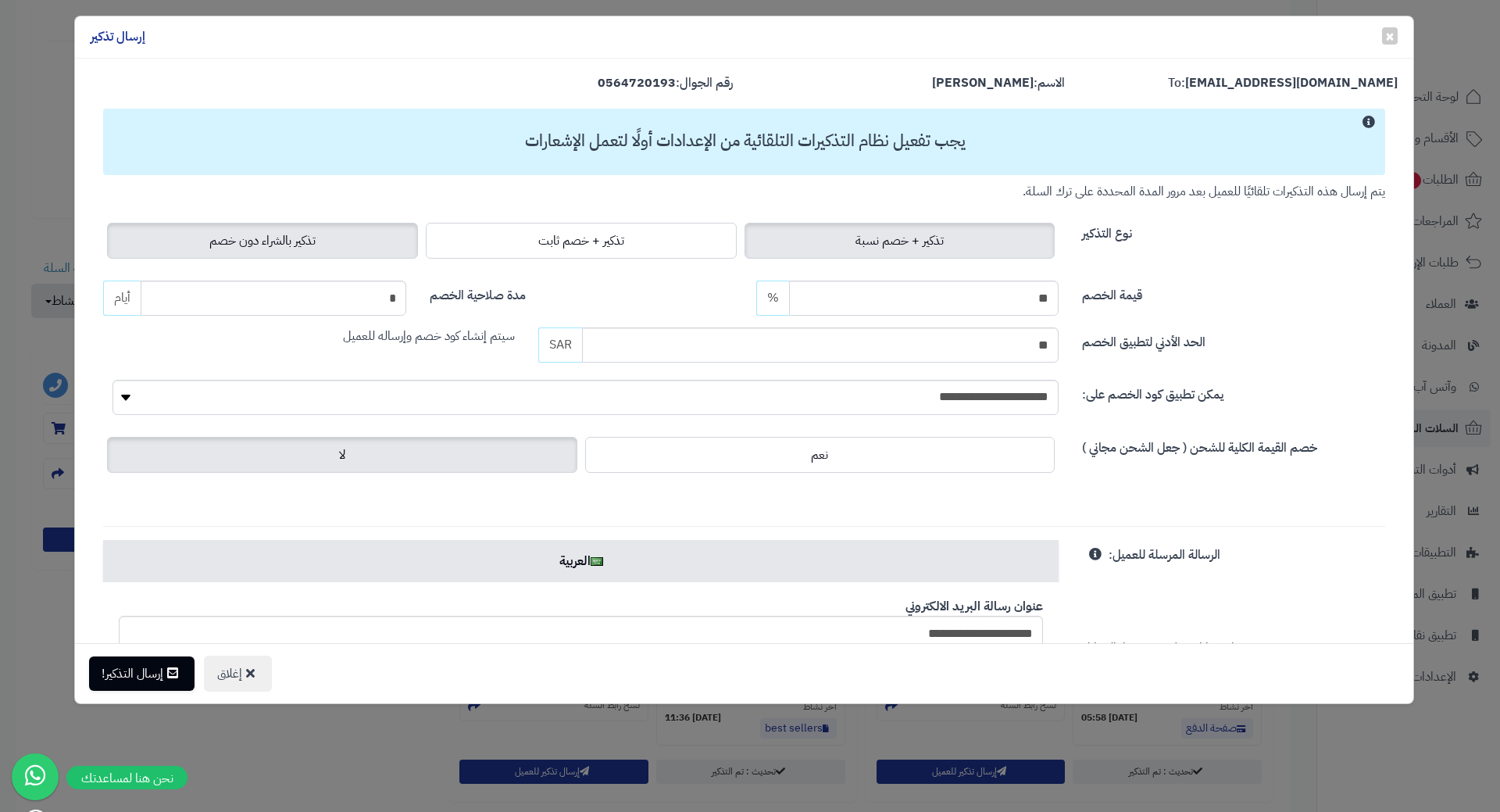
click at [200, 228] on label "تذكير بالشراء دون خصم" at bounding box center [262, 241] width 311 height 36
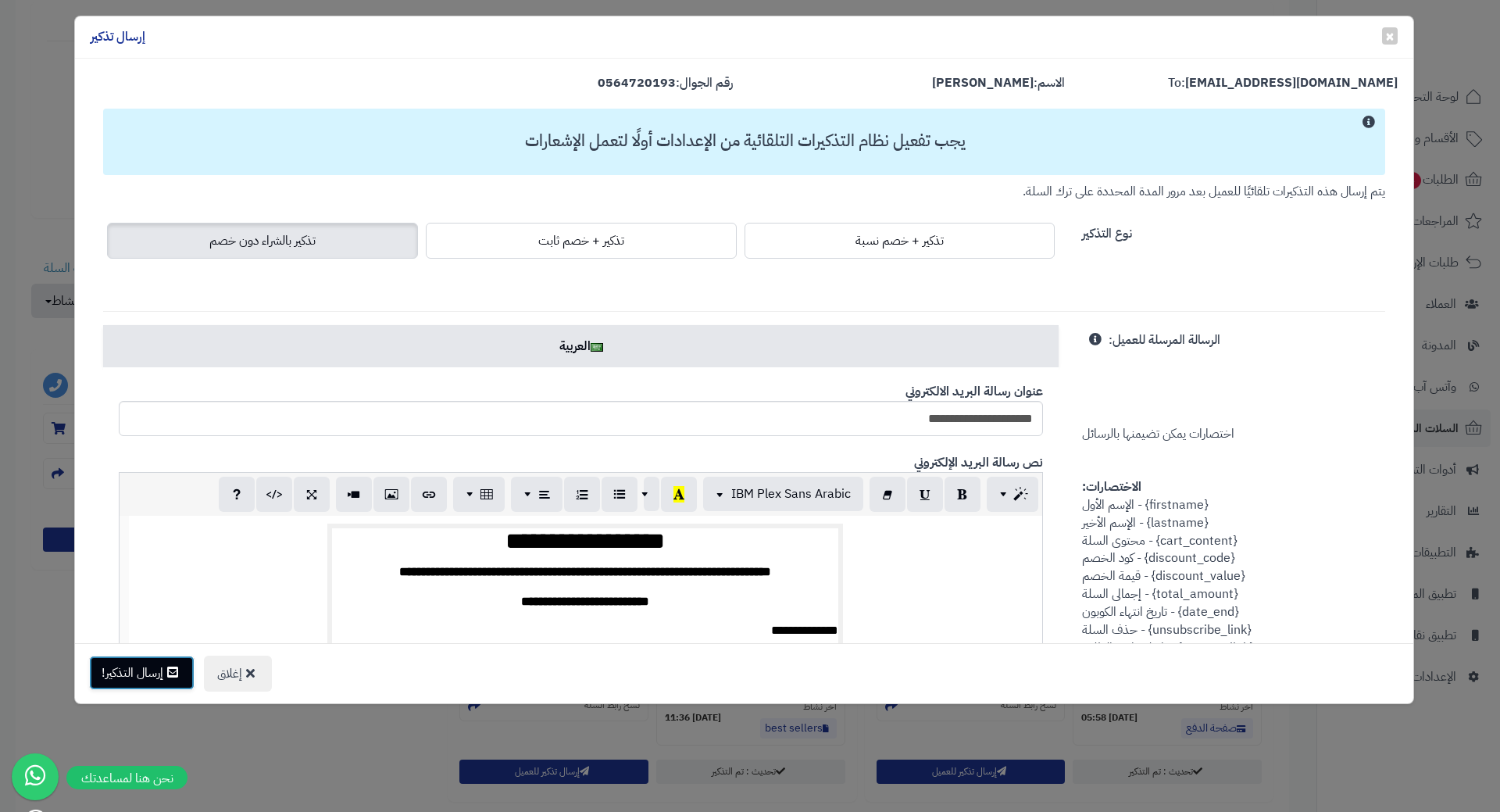
click at [148, 682] on button "إرسال التذكير!" at bounding box center [141, 672] width 105 height 34
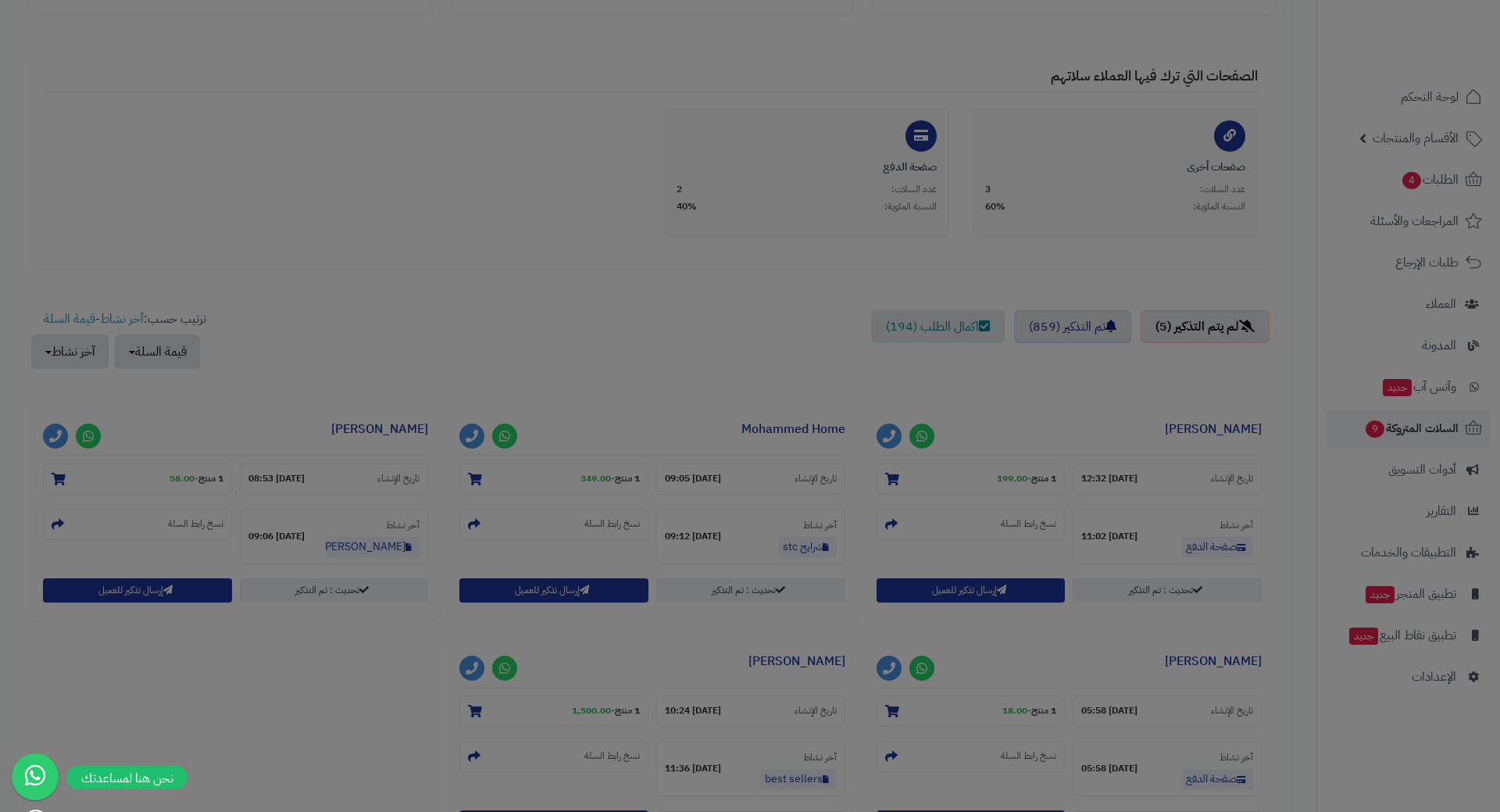
scroll to position [363, 0]
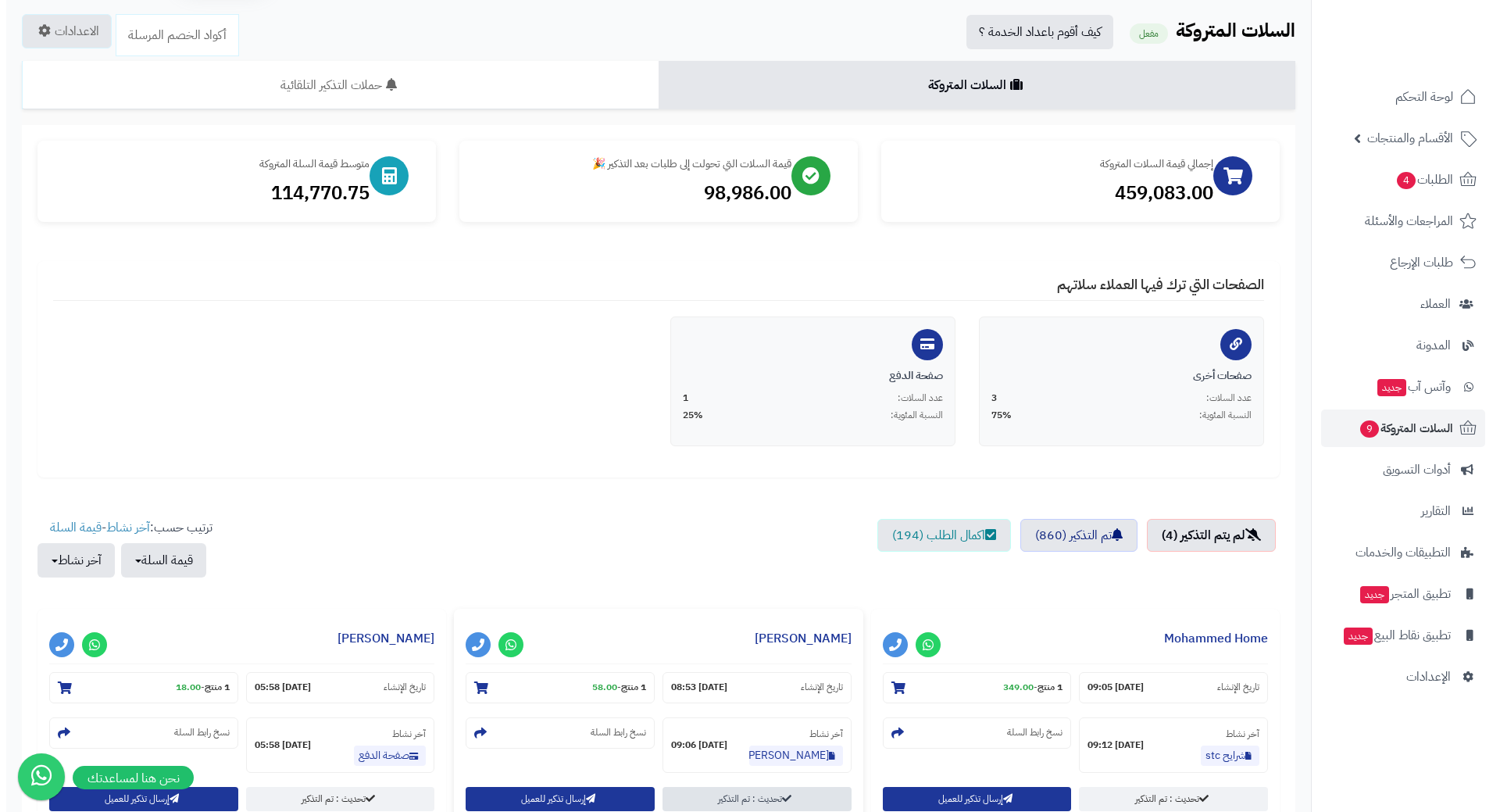
scroll to position [234, 0]
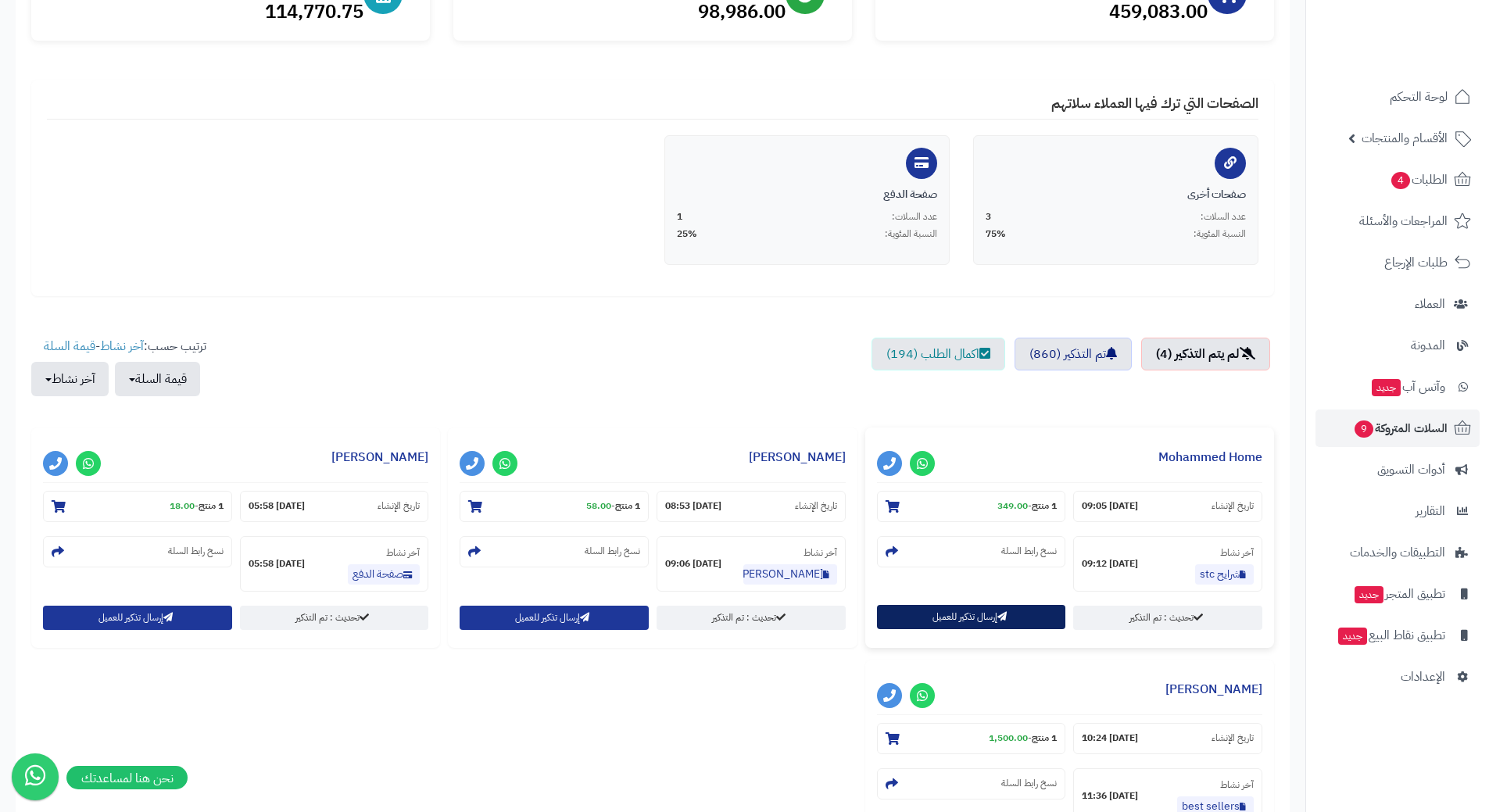
click at [968, 616] on button "إرسال تذكير للعميل" at bounding box center [971, 617] width 189 height 24
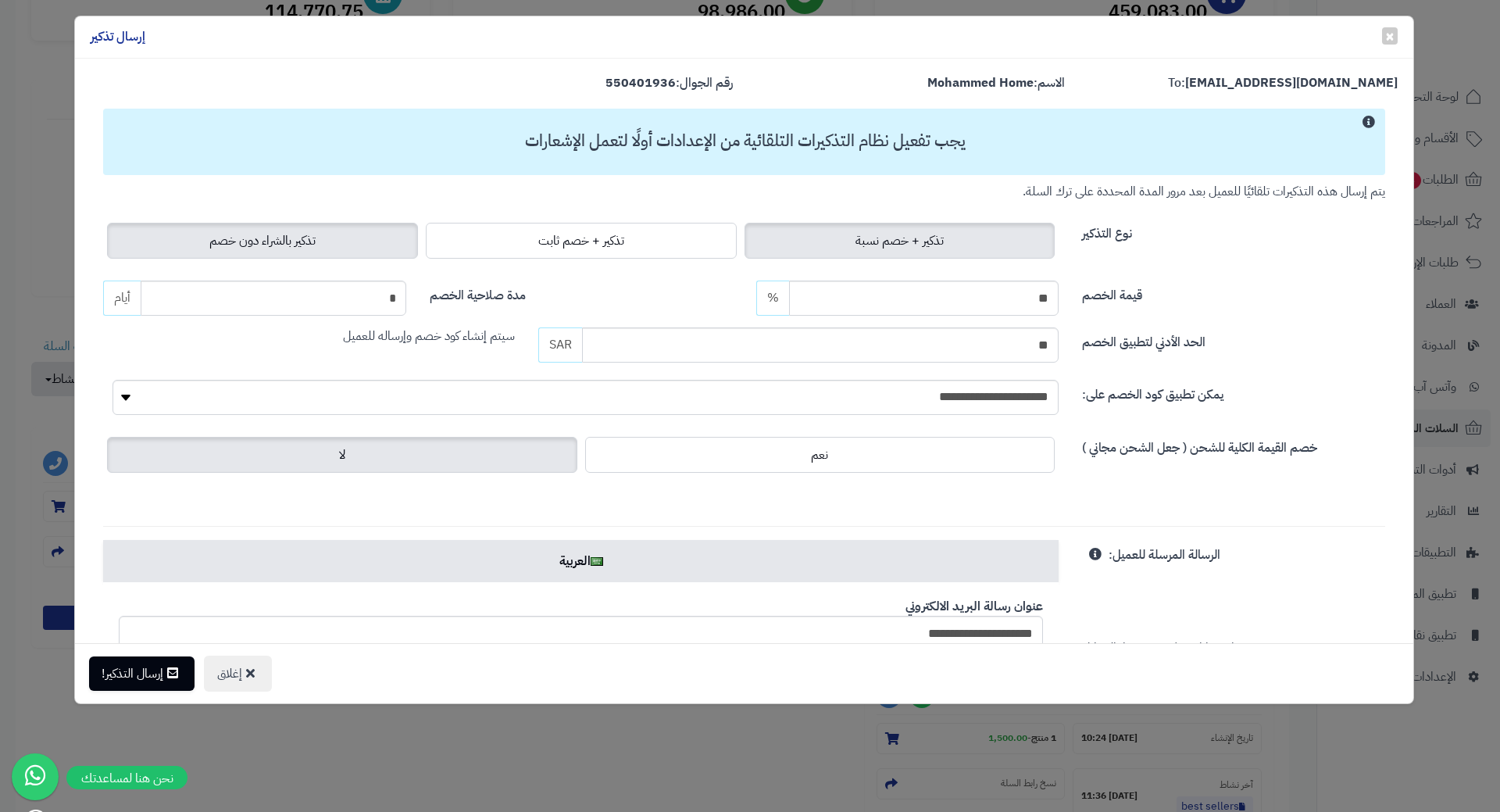
drag, startPoint x: 332, startPoint y: 232, endPoint x: 303, endPoint y: 256, distance: 37.6
click at [332, 232] on label "تذكير بالشراء دون خصم" at bounding box center [262, 241] width 311 height 36
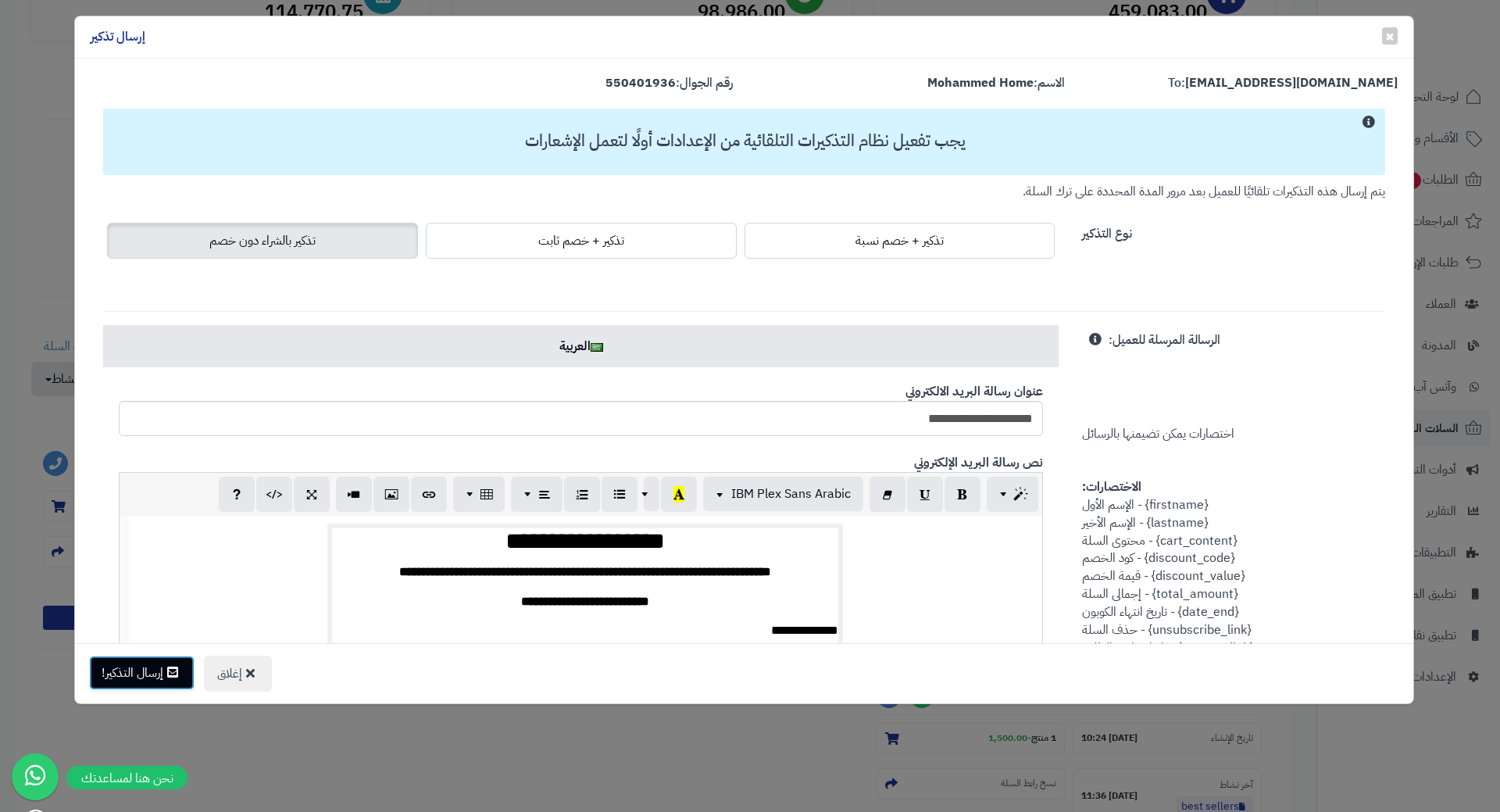
click at [135, 678] on button "إرسال التذكير!" at bounding box center [141, 672] width 105 height 34
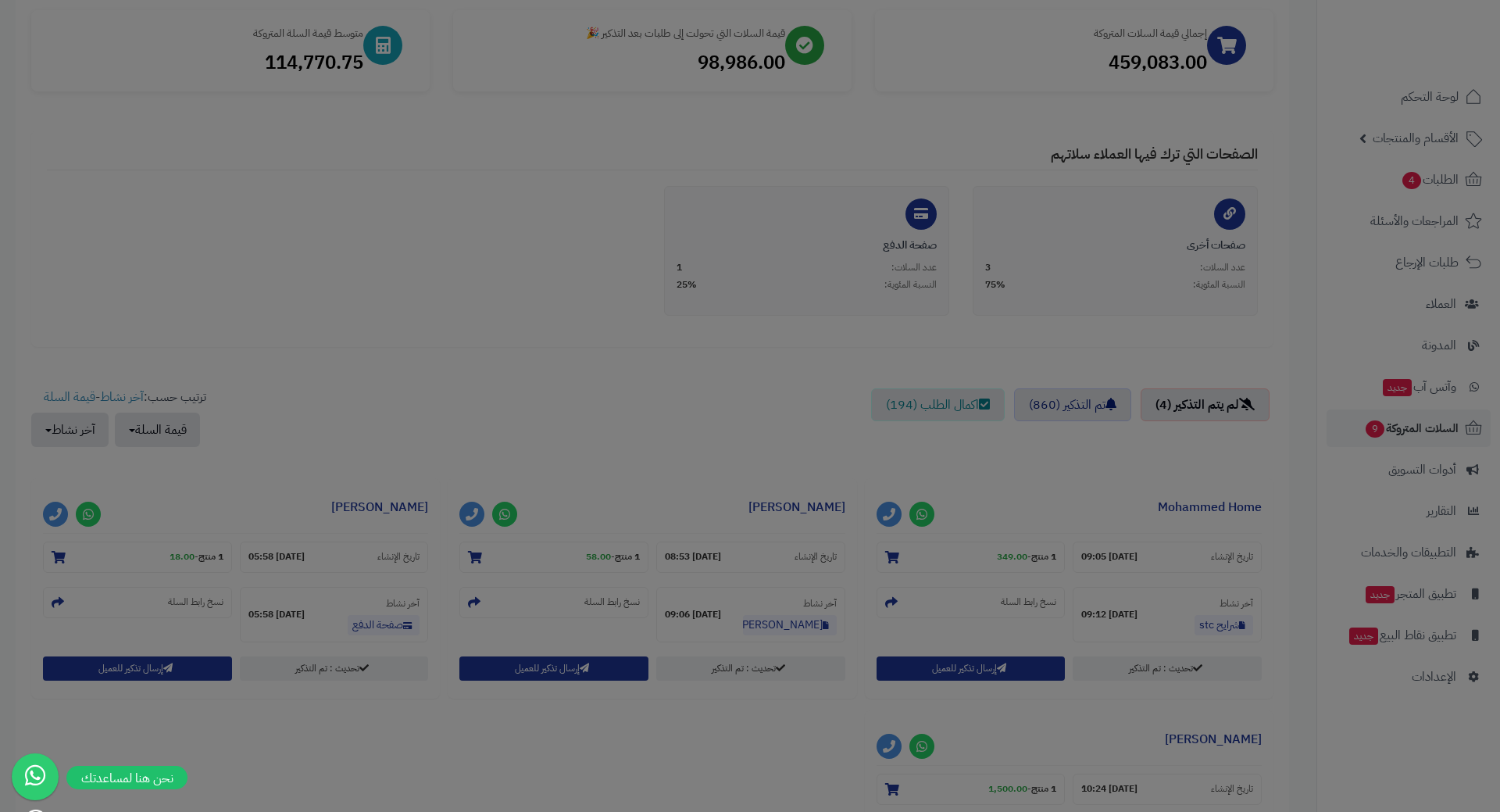
scroll to position [285, 0]
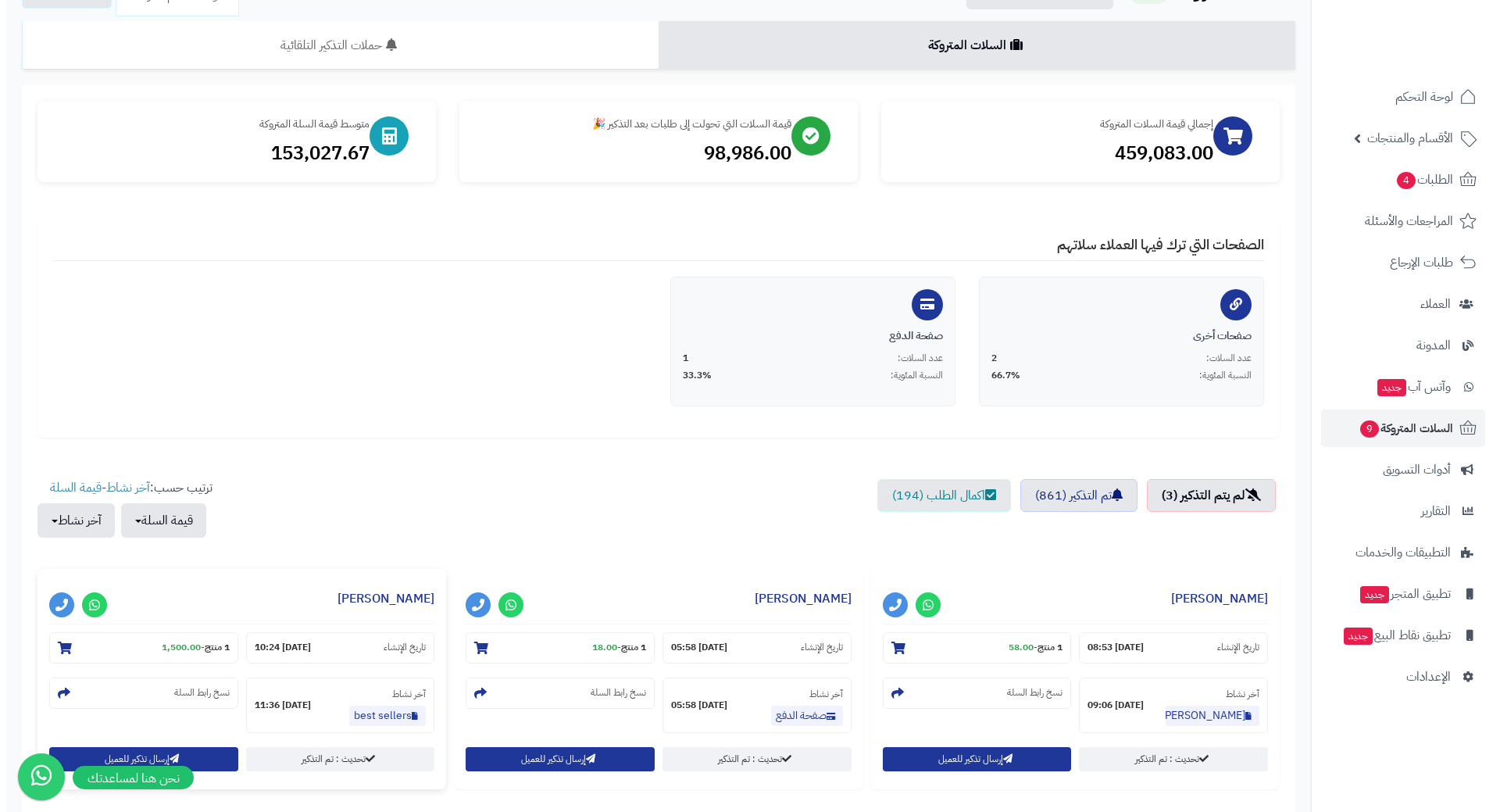
scroll to position [234, 0]
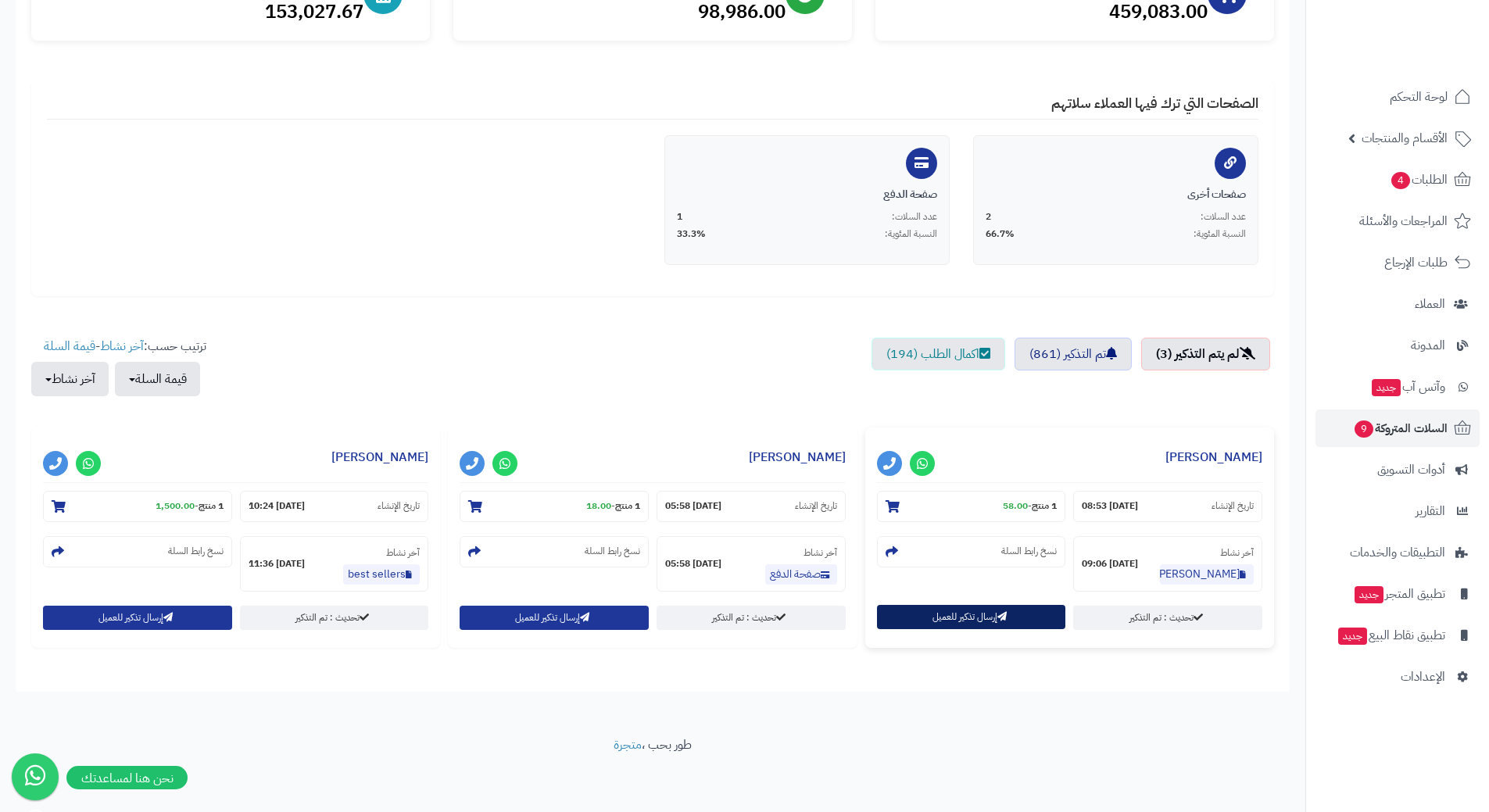
click at [981, 618] on button "إرسال تذكير للعميل" at bounding box center [971, 617] width 189 height 24
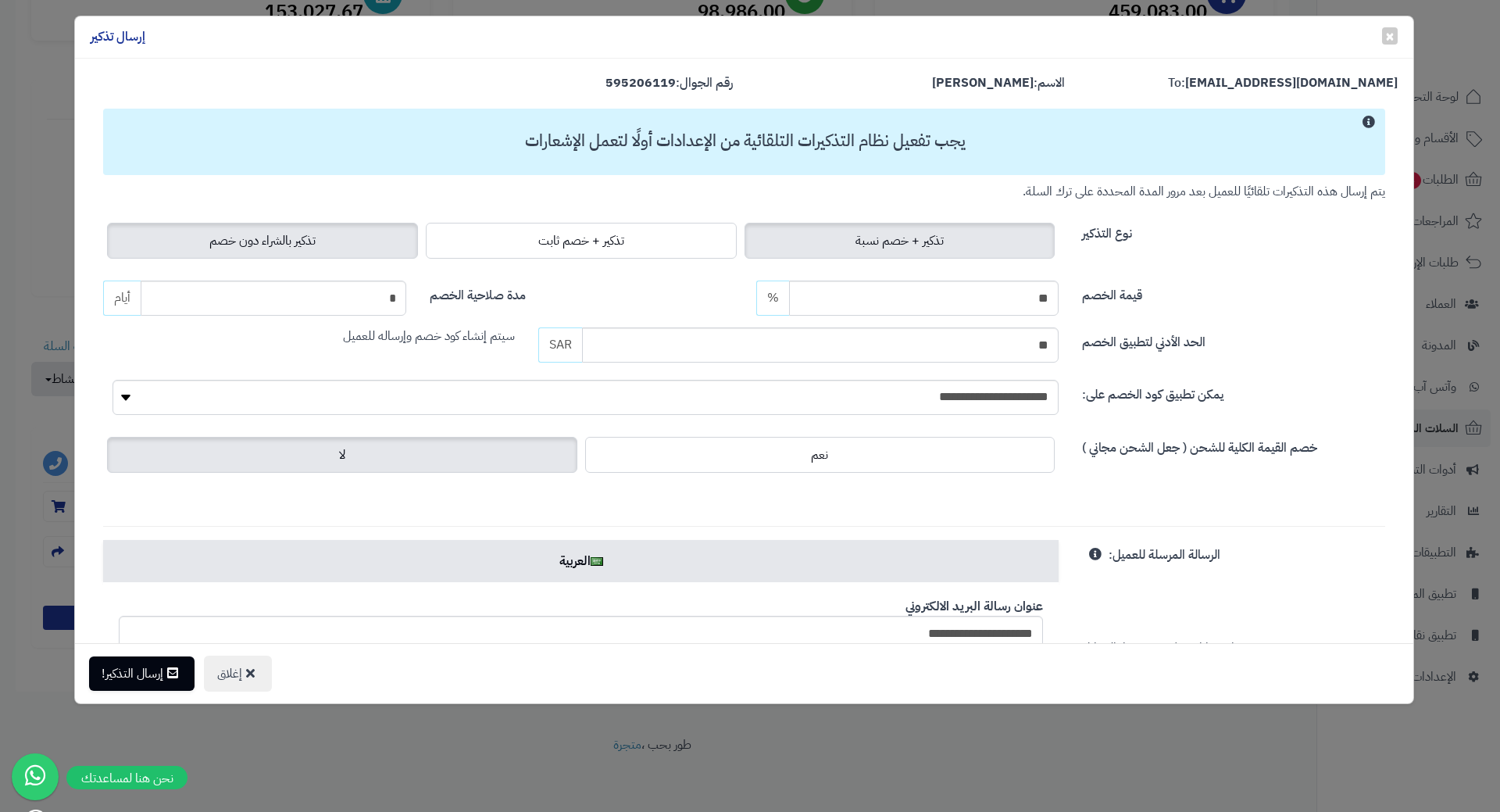
click at [373, 238] on label "تذكير بالشراء دون خصم" at bounding box center [262, 241] width 311 height 36
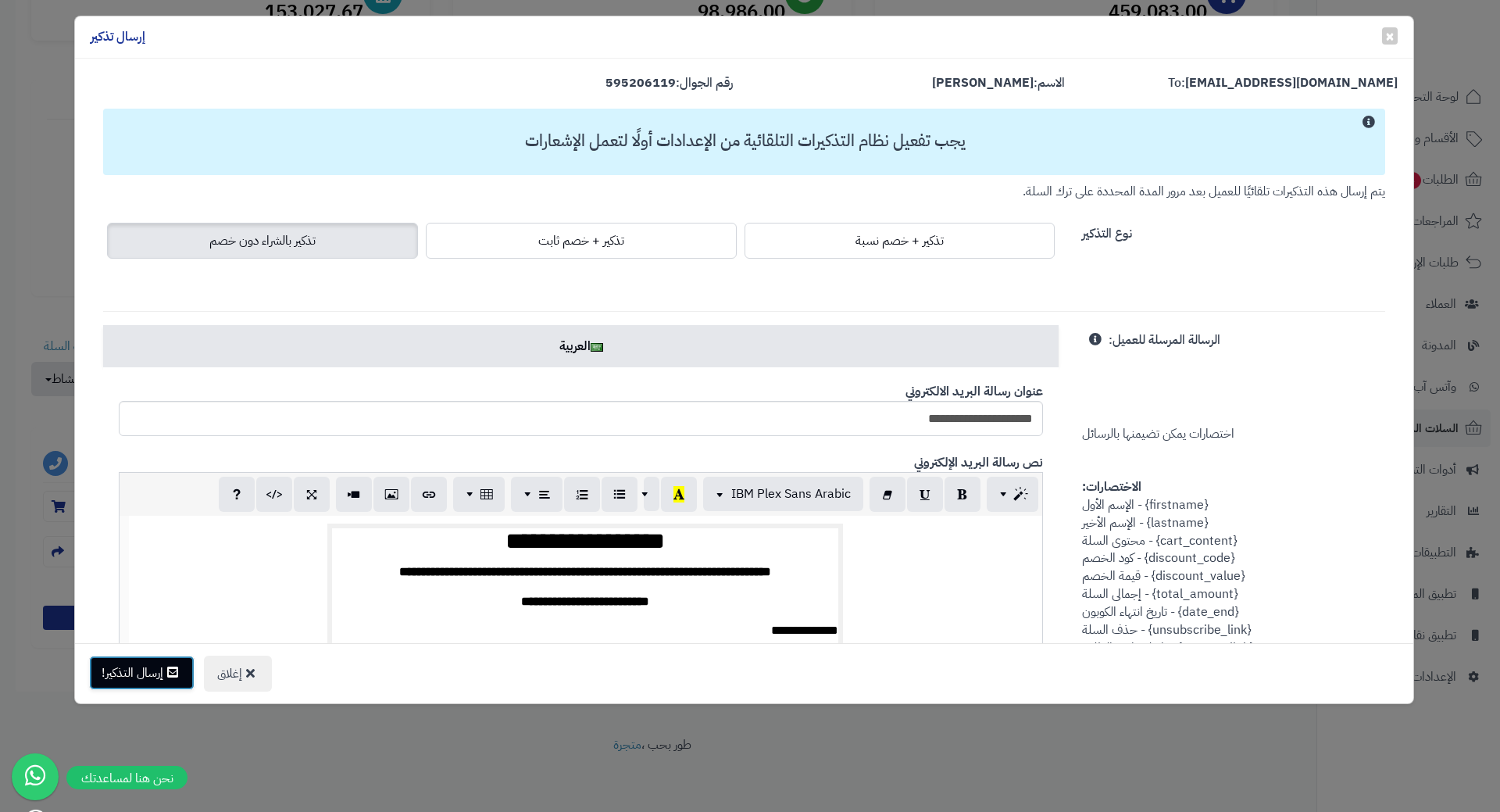
click at [162, 672] on button "إرسال التذكير!" at bounding box center [141, 672] width 105 height 34
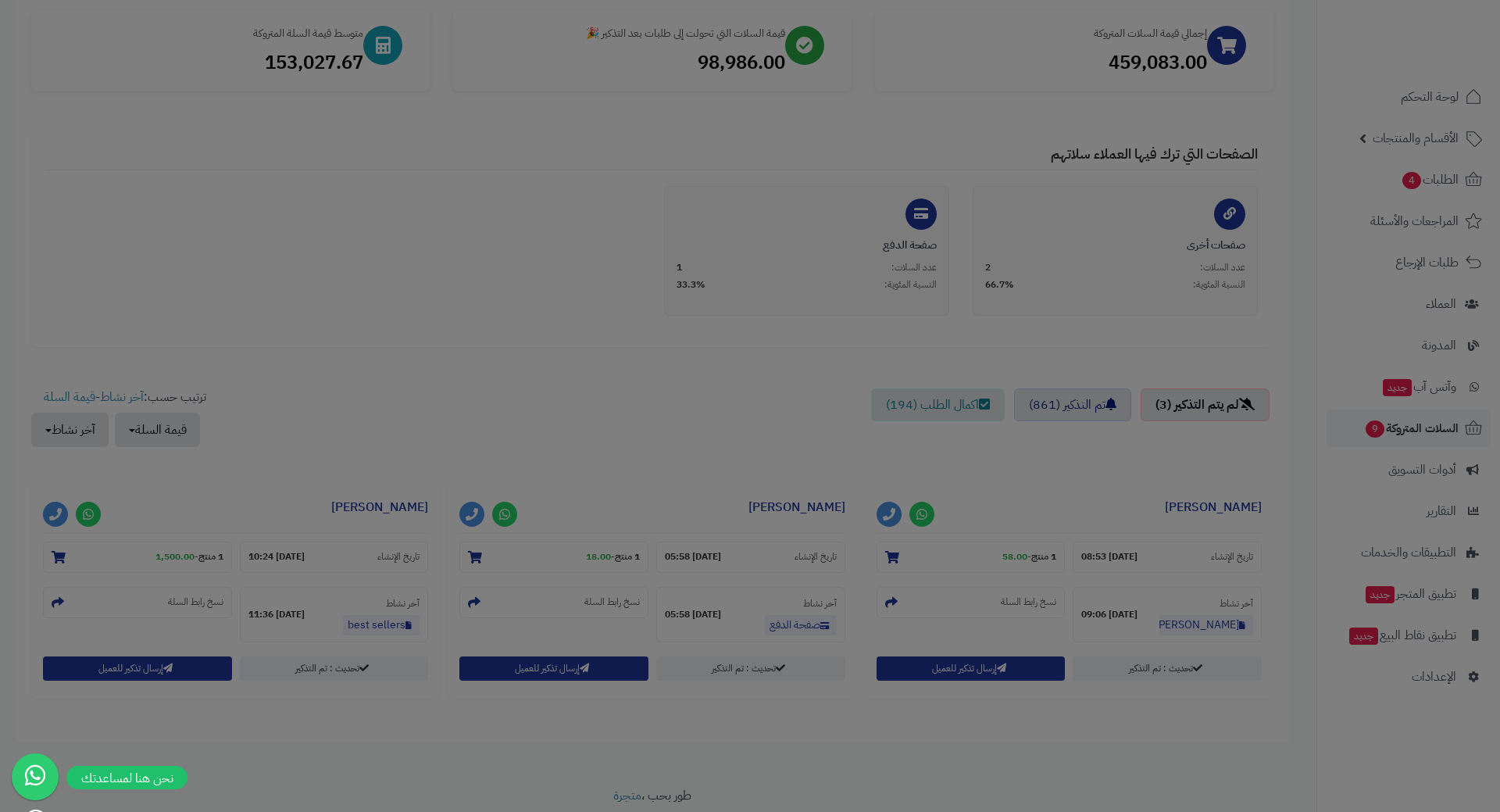
scroll to position [285, 0]
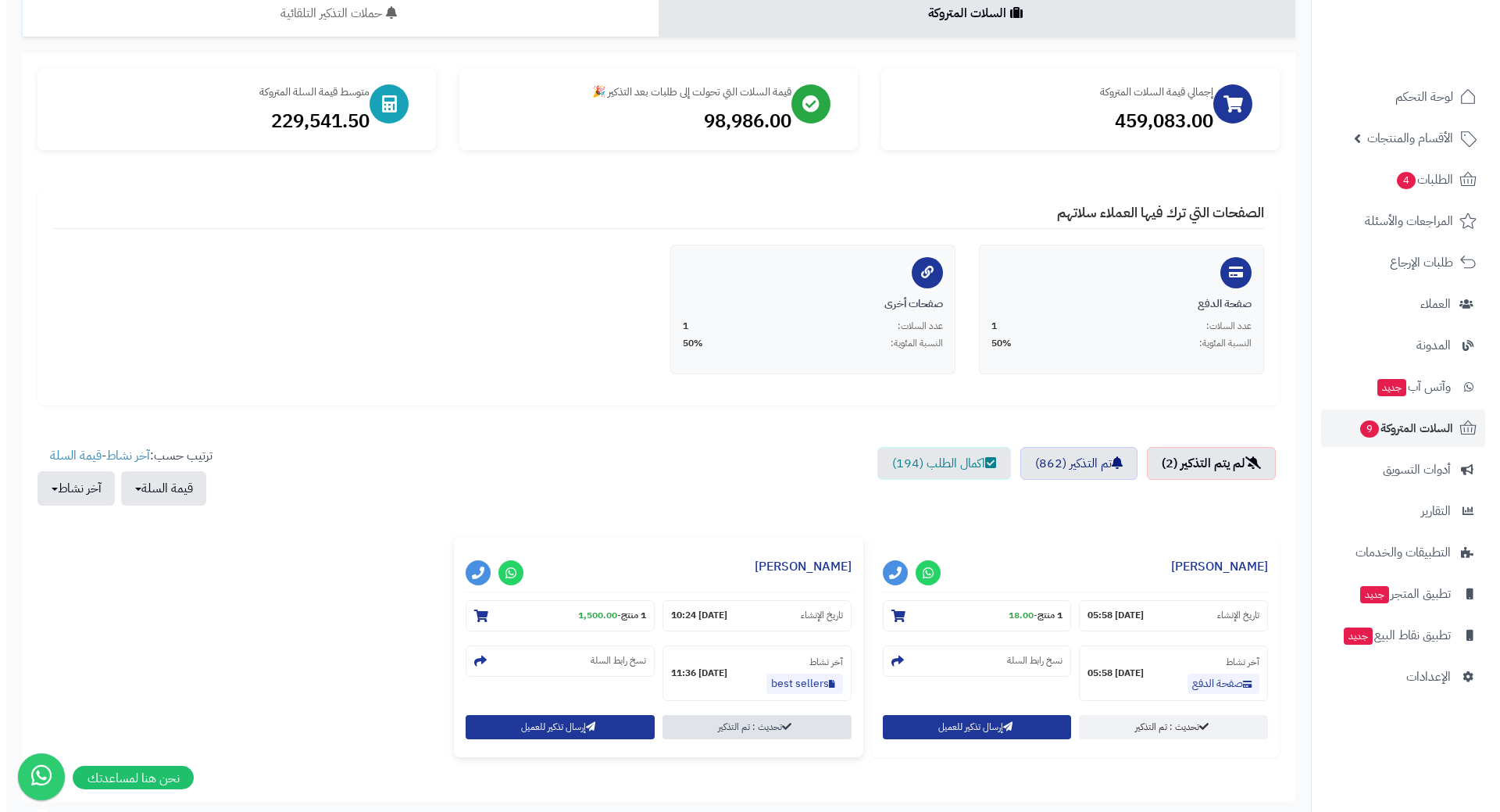
scroll to position [237, 0]
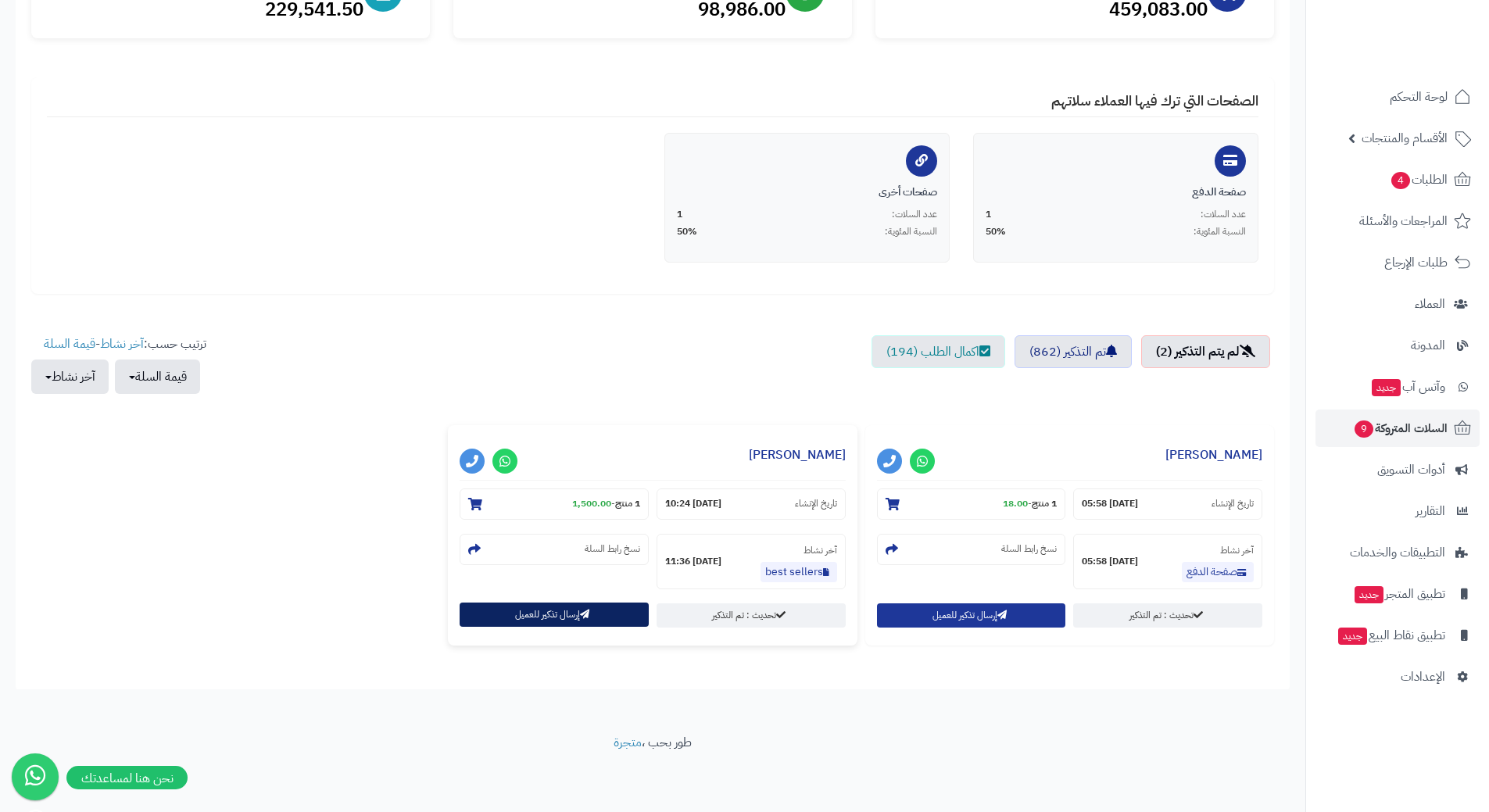
click at [526, 620] on button "إرسال تذكير للعميل" at bounding box center [554, 615] width 189 height 24
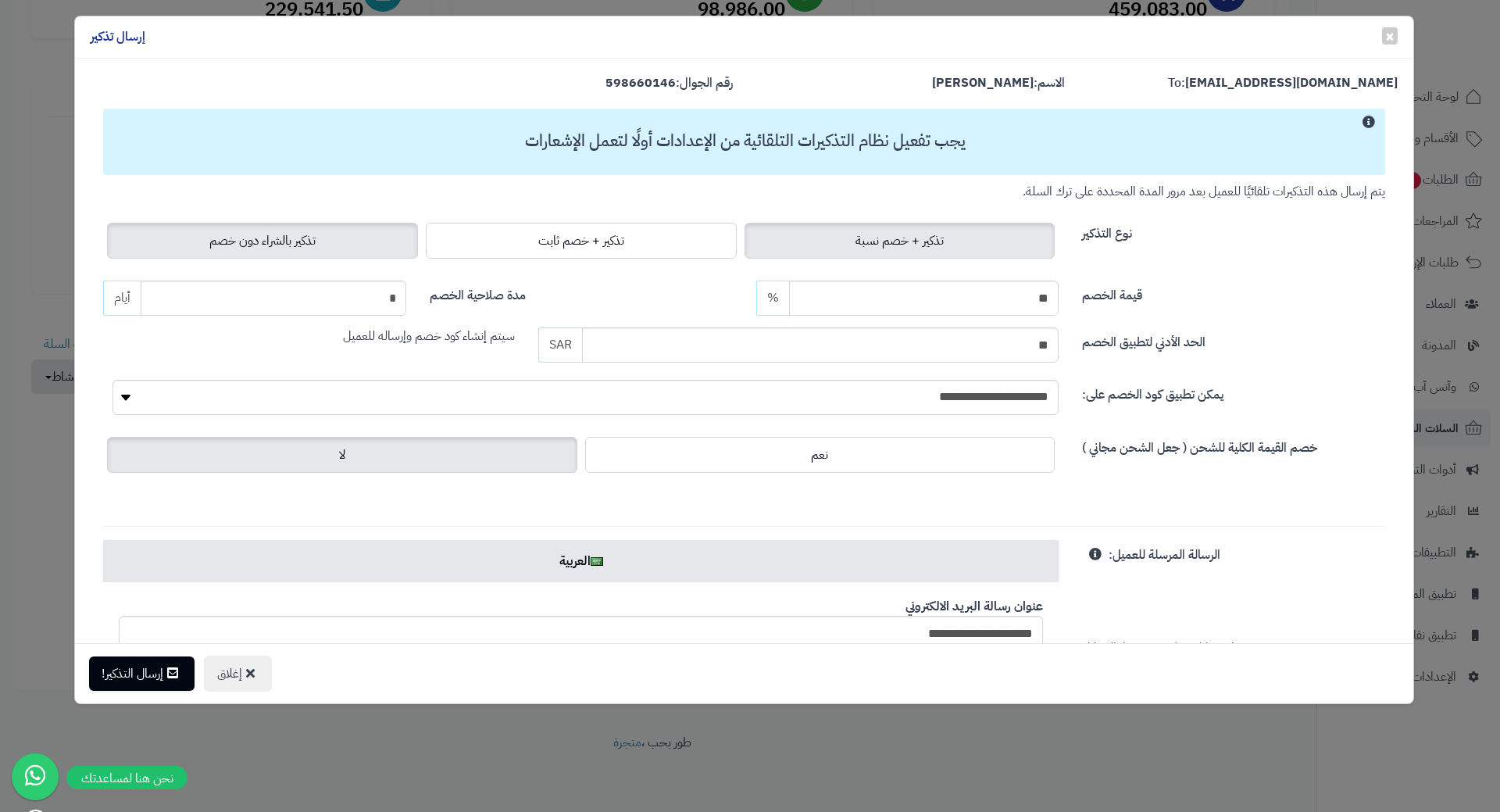
click at [260, 237] on span "تذكير بالشراء دون خصم" at bounding box center [263, 240] width 106 height 19
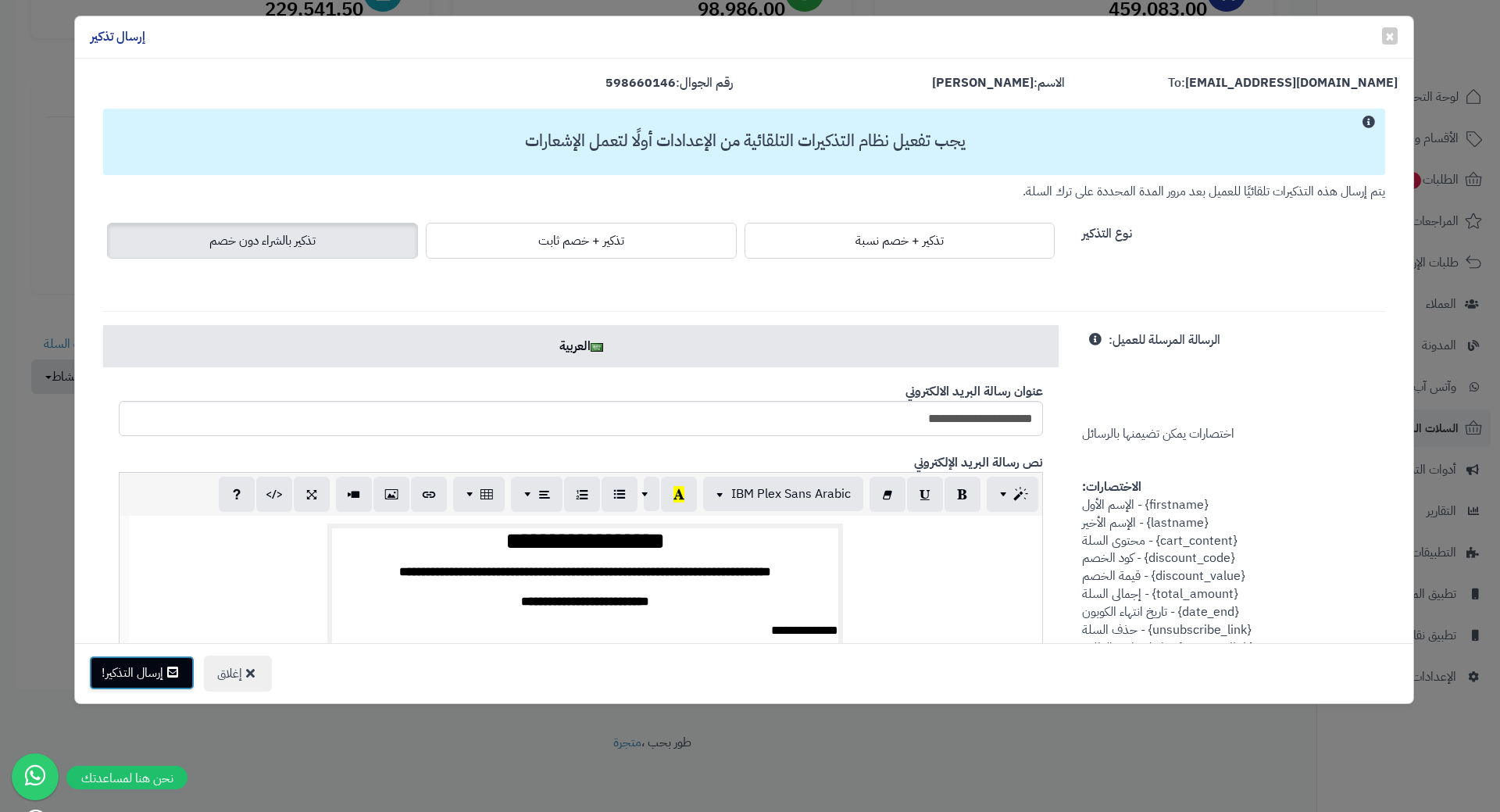
click at [144, 672] on button "إرسال التذكير!" at bounding box center [141, 672] width 105 height 34
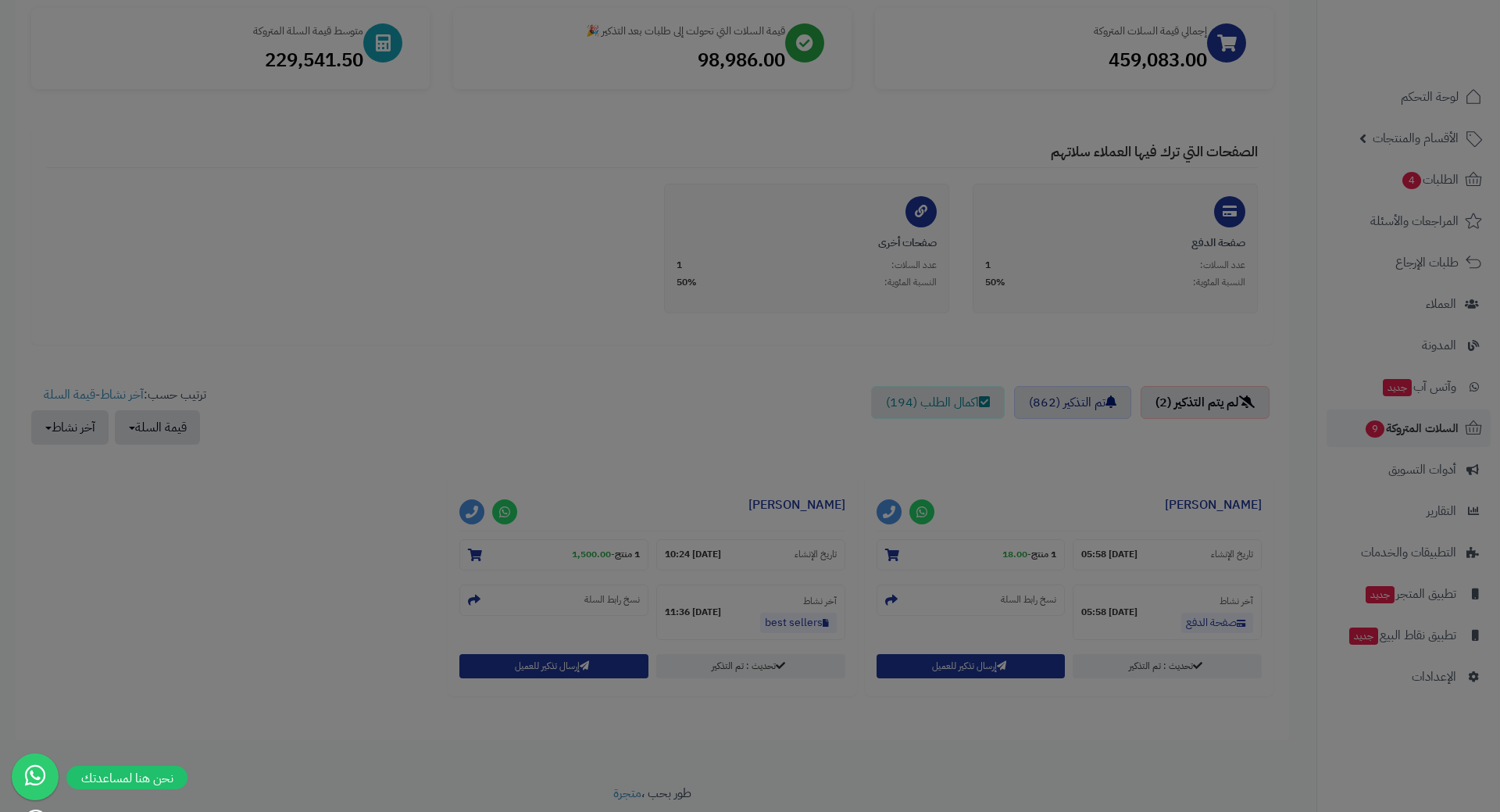
scroll to position [287, 0]
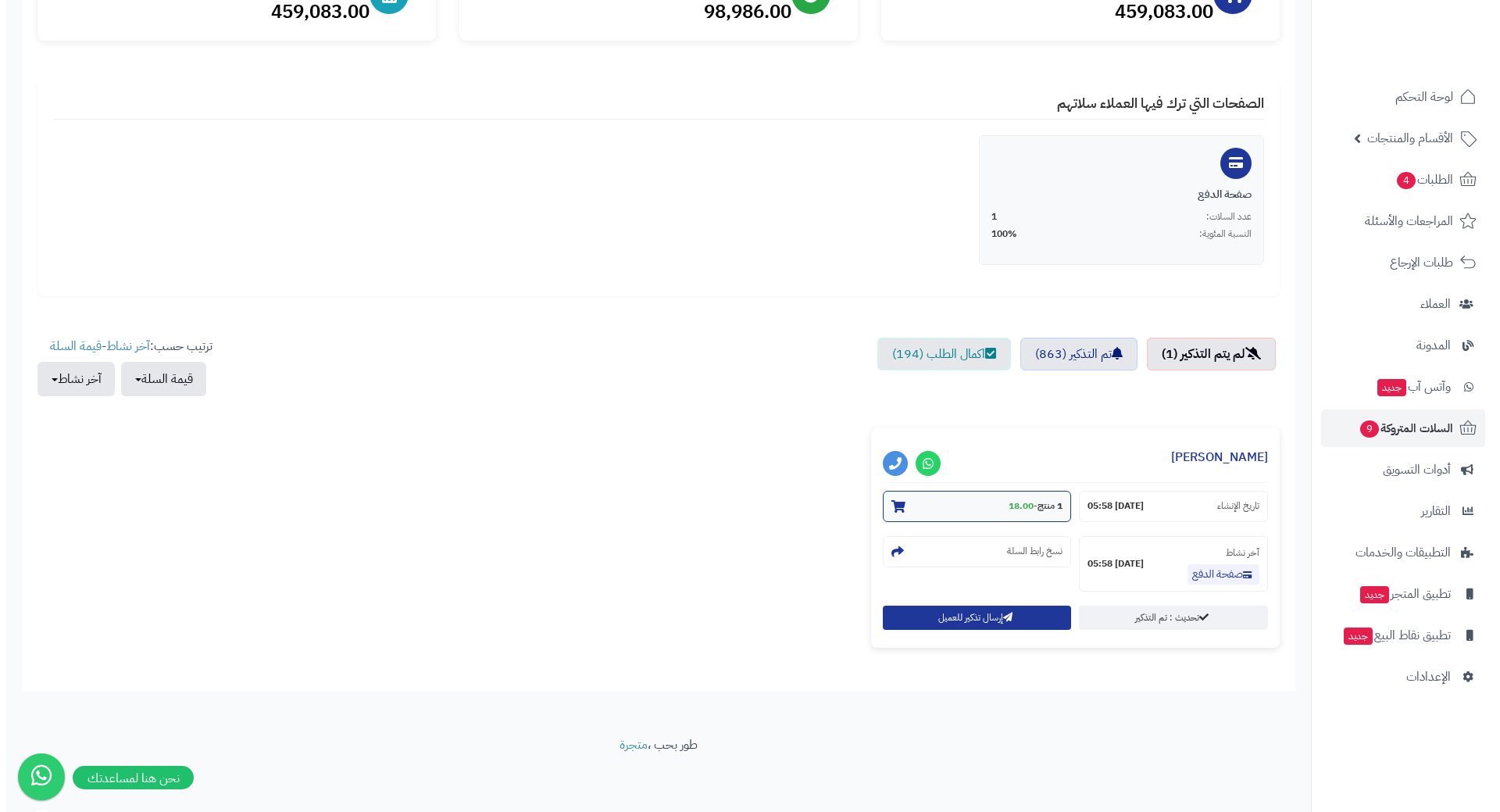
scroll to position [237, 0]
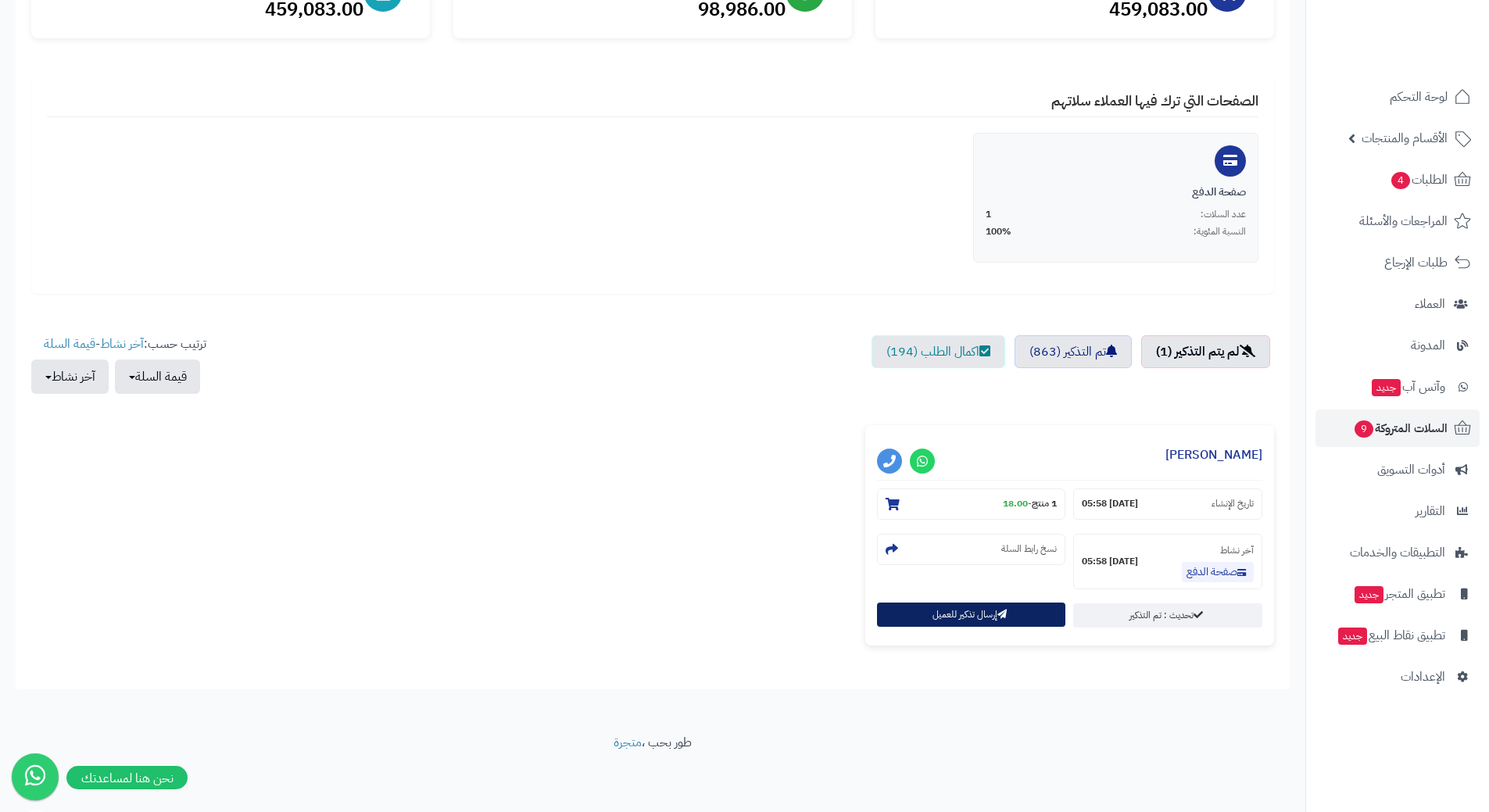
click at [1002, 623] on button "إرسال تذكير للعميل" at bounding box center [971, 615] width 189 height 24
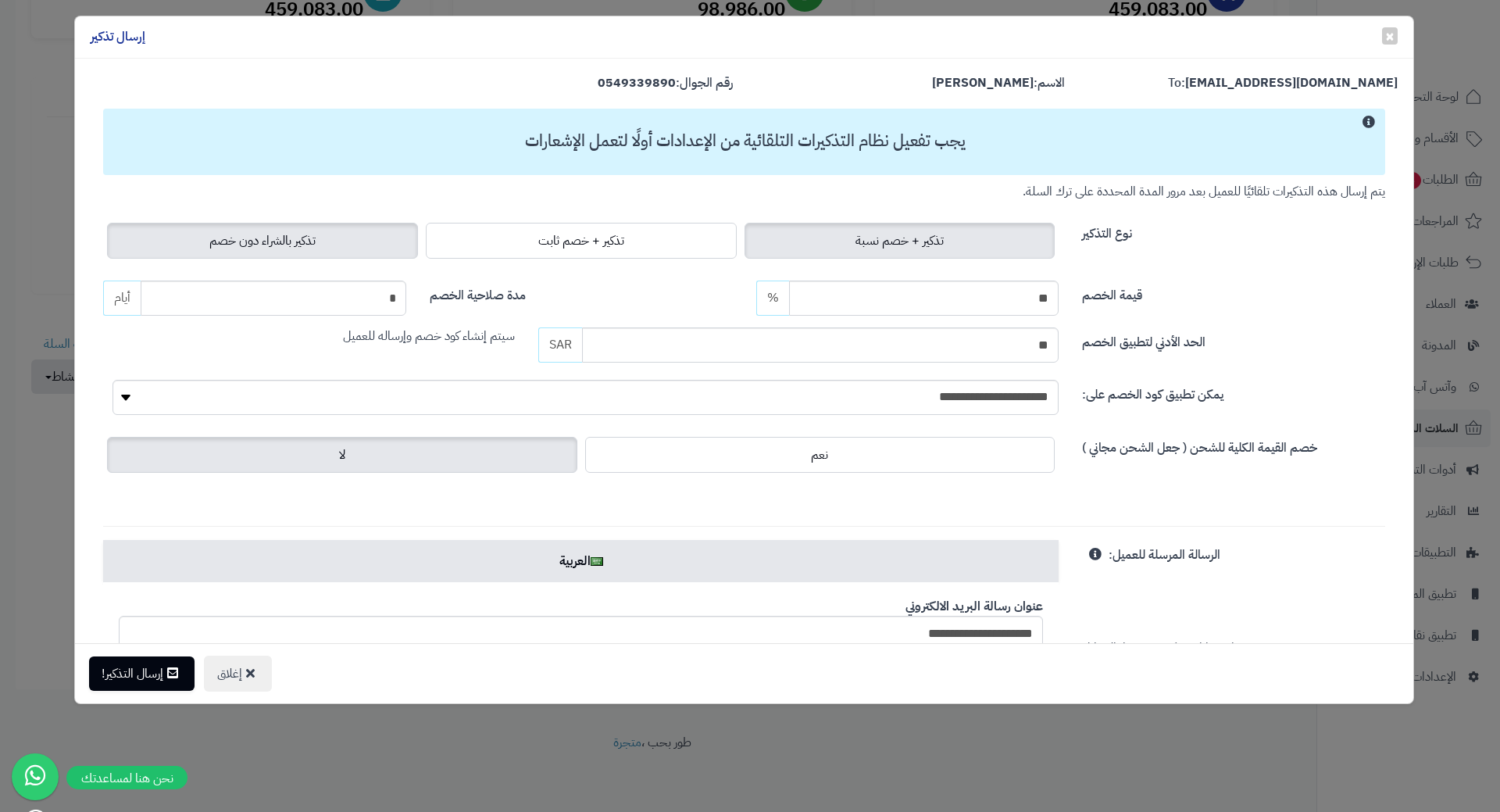
click at [304, 230] on label "تذكير بالشراء دون خصم" at bounding box center [262, 241] width 311 height 36
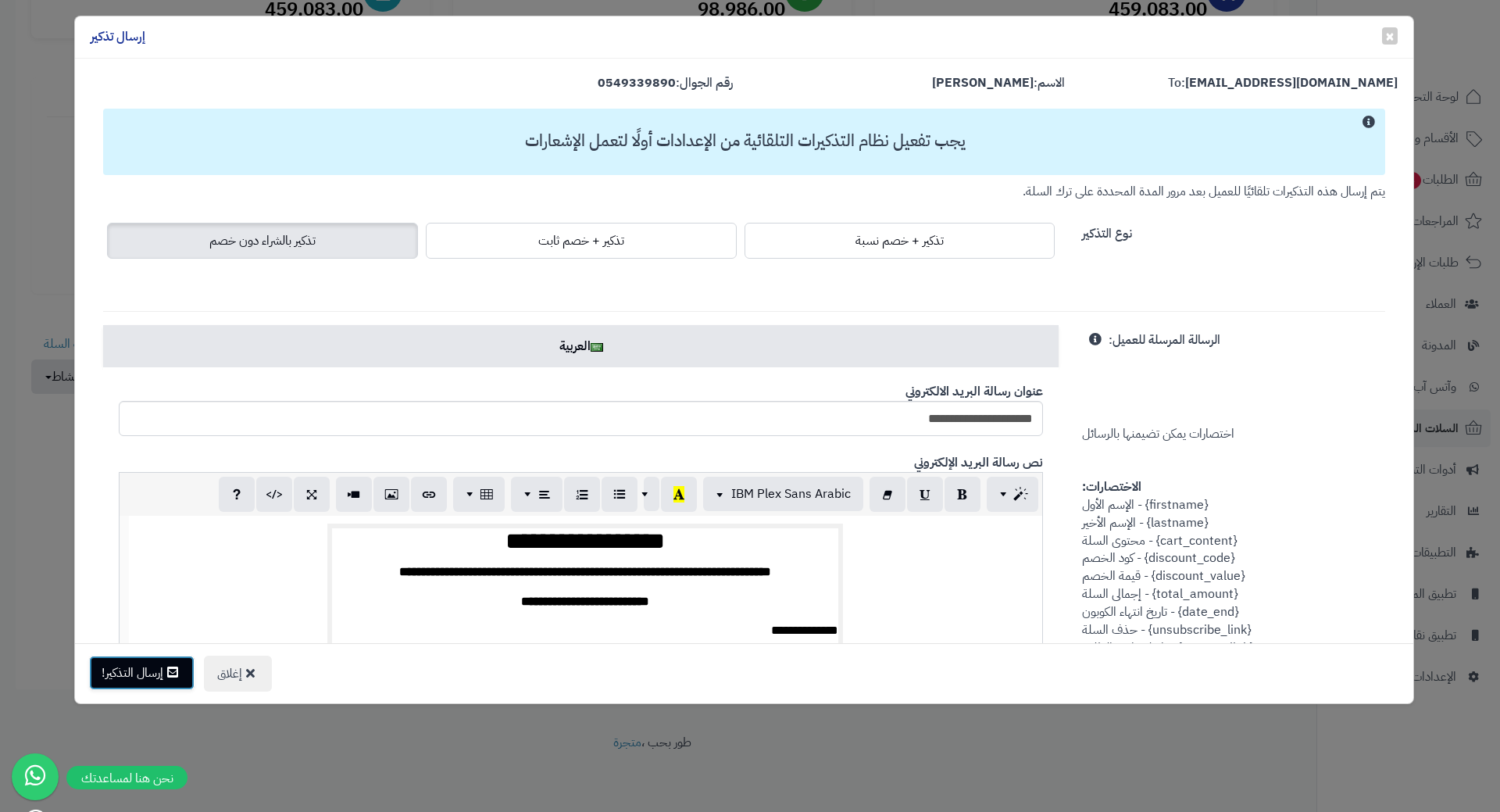
click at [141, 676] on button "إرسال التذكير!" at bounding box center [141, 672] width 105 height 34
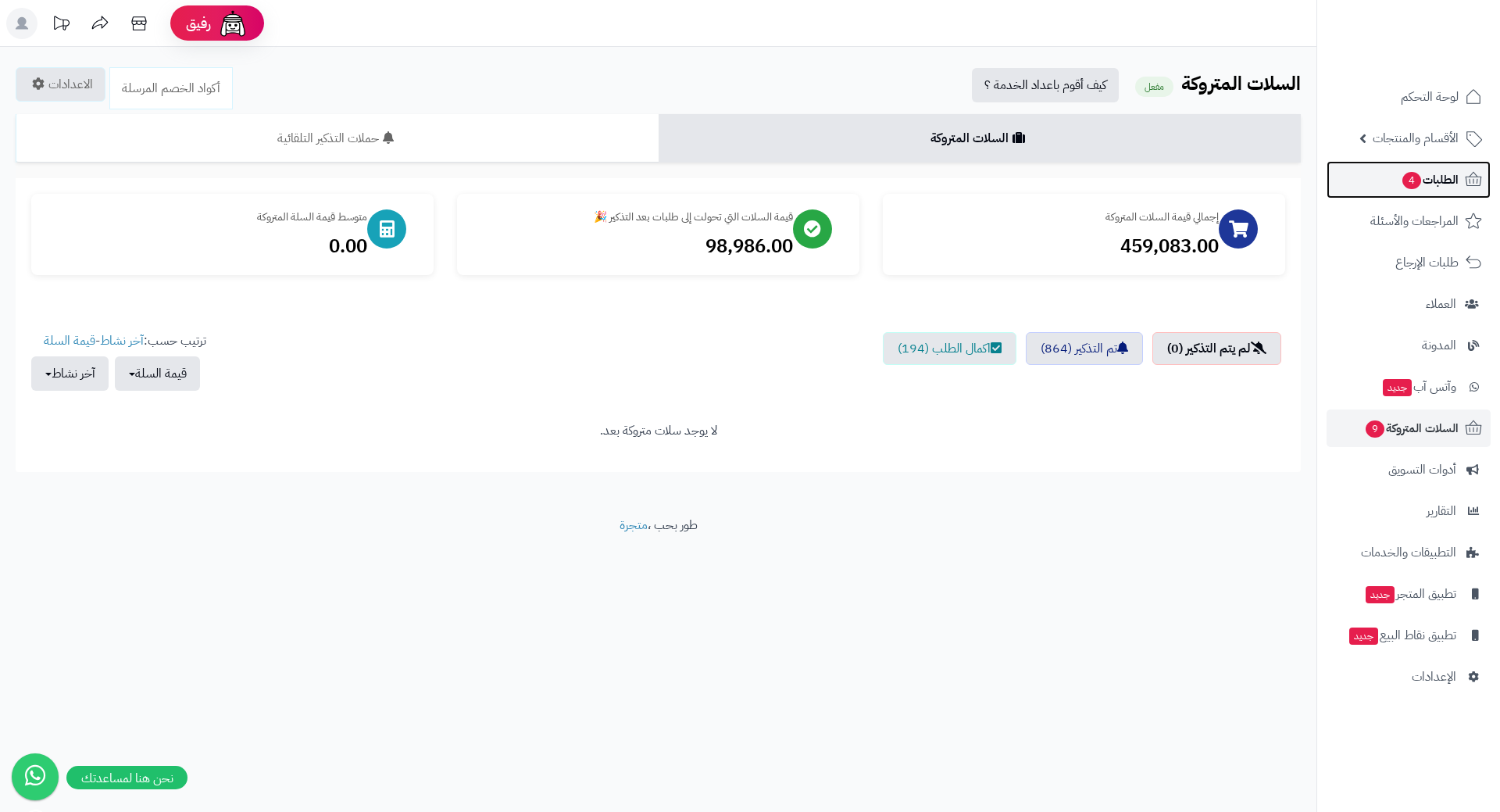
click at [1431, 180] on span "الطلبات 4" at bounding box center [1430, 180] width 58 height 22
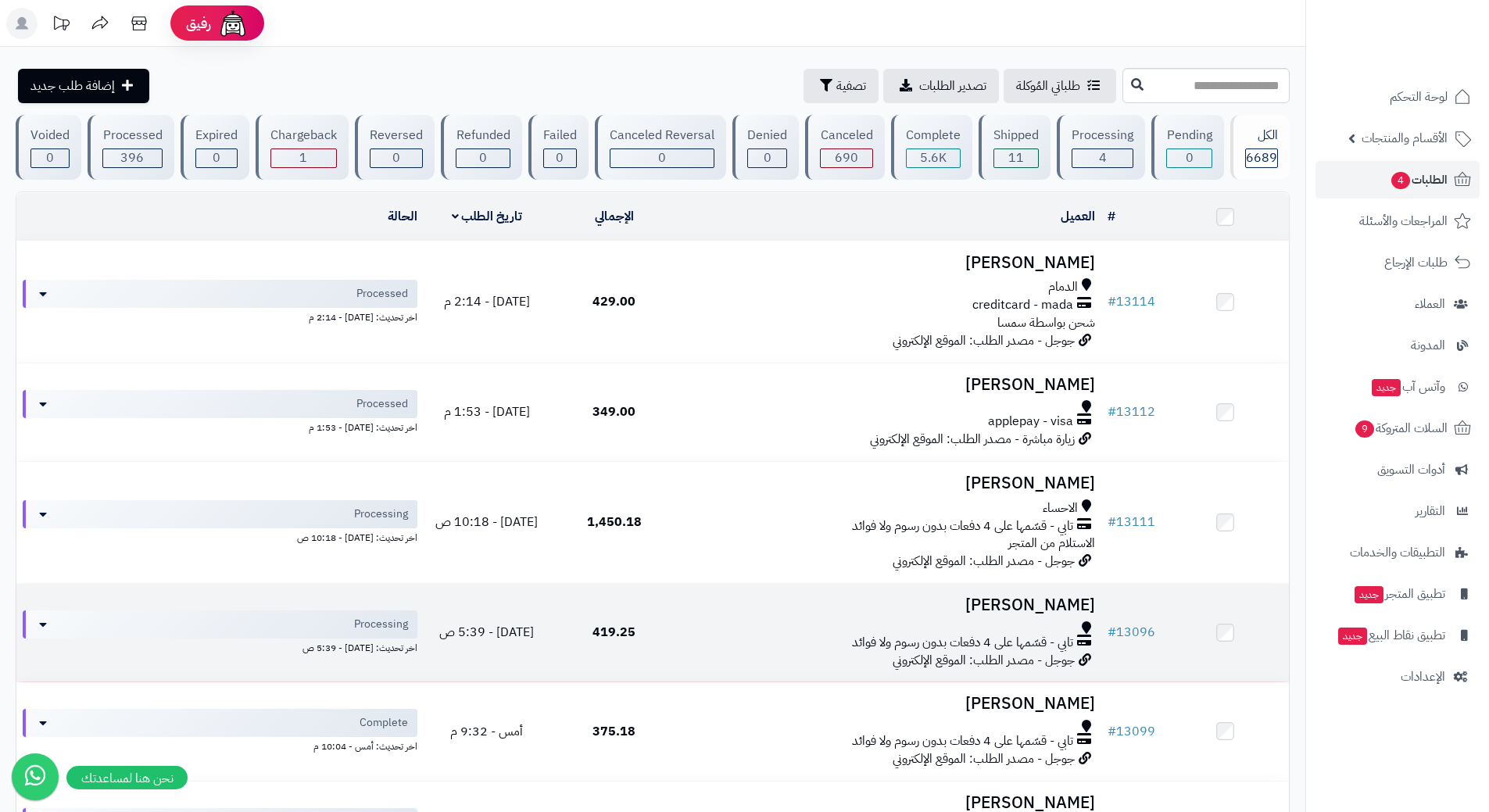
click at [775, 625] on div at bounding box center [890, 627] width 411 height 12
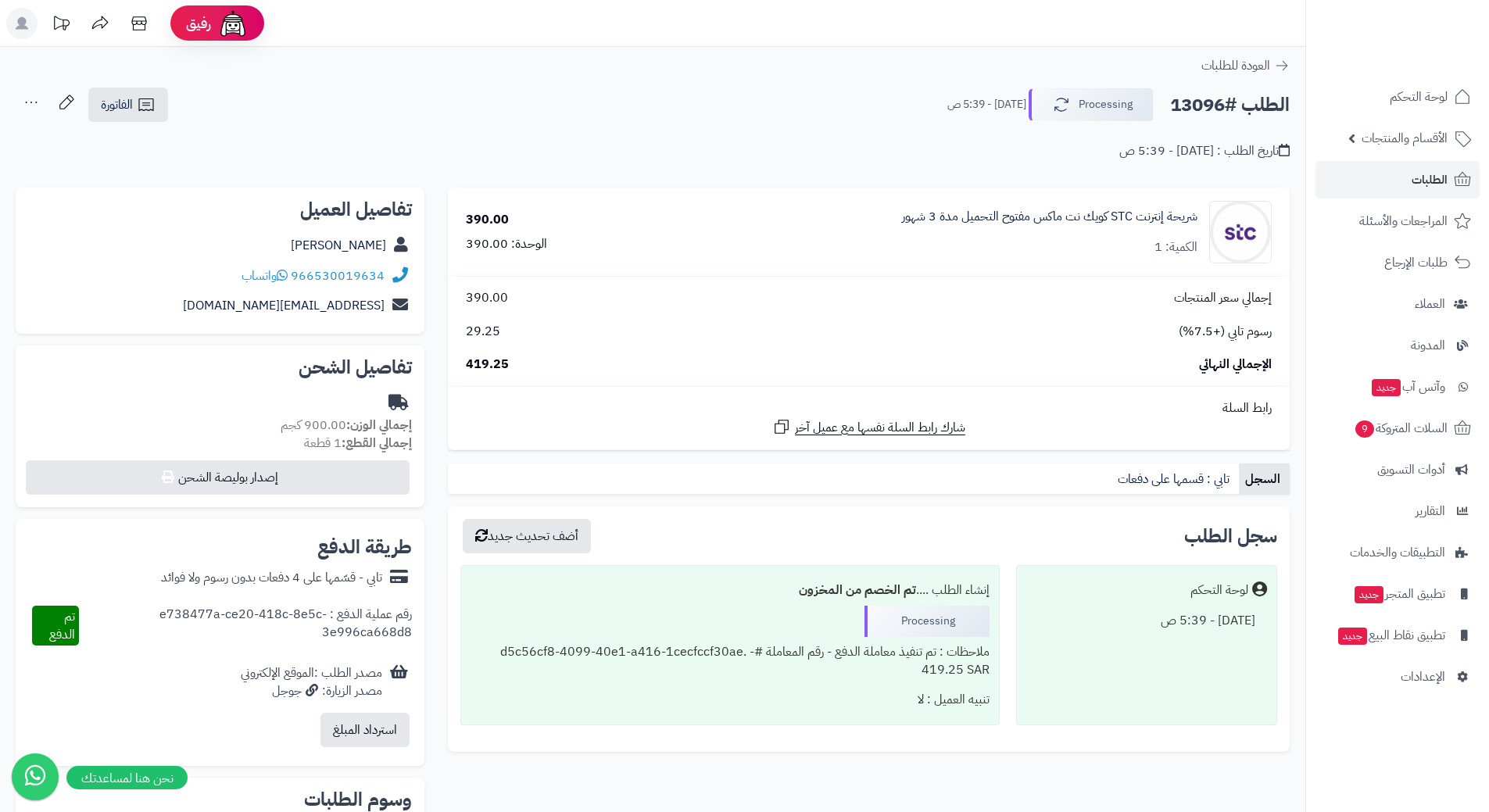
click at [1229, 108] on h2 "الطلب #13096" at bounding box center [1229, 104] width 120 height 32
click at [1229, 107] on h2 "الطلب #13096" at bounding box center [1229, 104] width 120 height 32
copy div "الطلب #13096 Processing"
click at [280, 273] on span "واتساب" at bounding box center [264, 276] width 46 height 19
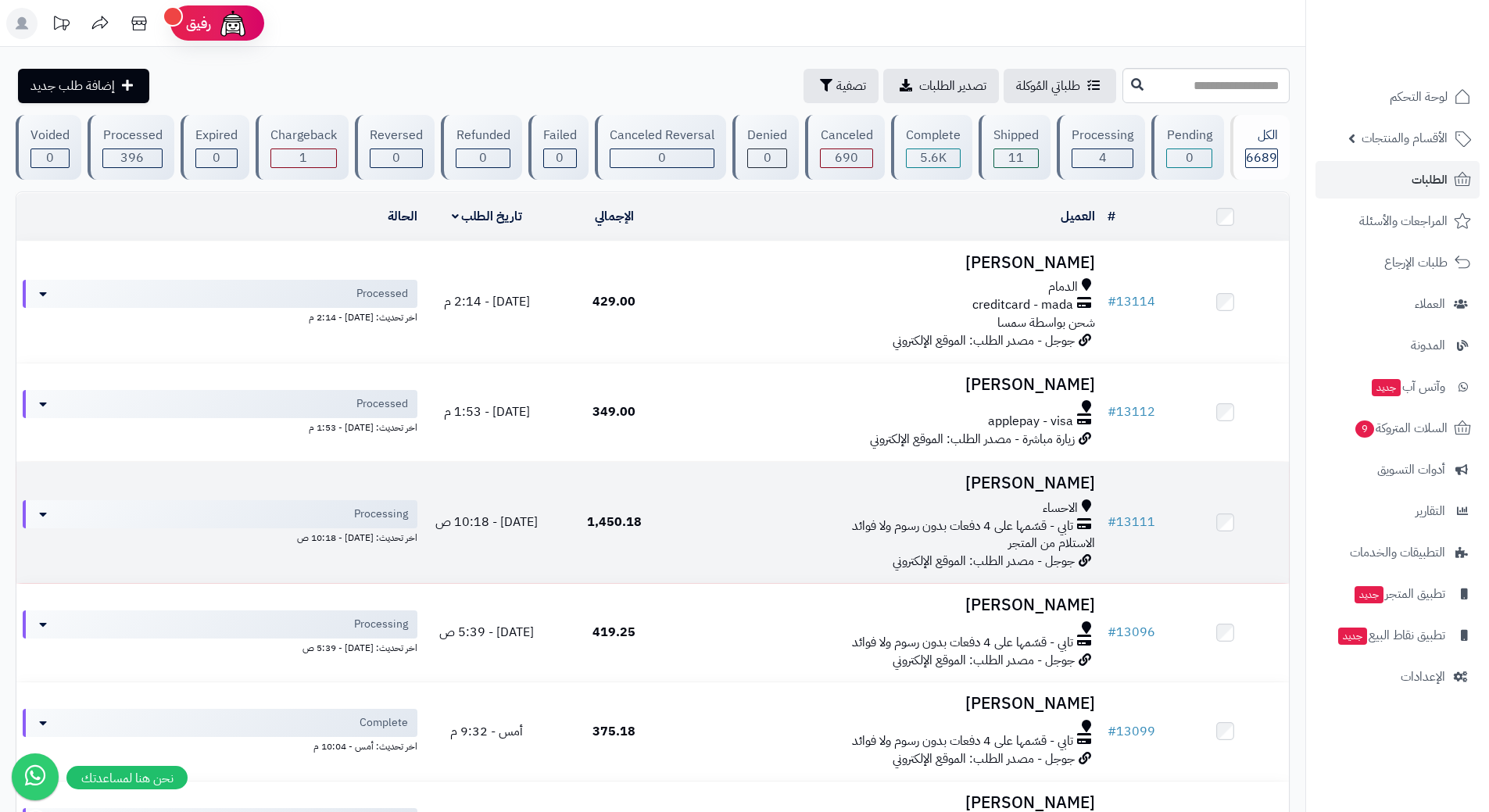
click at [709, 540] on div "الاحساء تابي - قسّمها على 4 دفعات بدون رسوم ولا فوائد الاستلام من المتجر" at bounding box center [890, 526] width 411 height 54
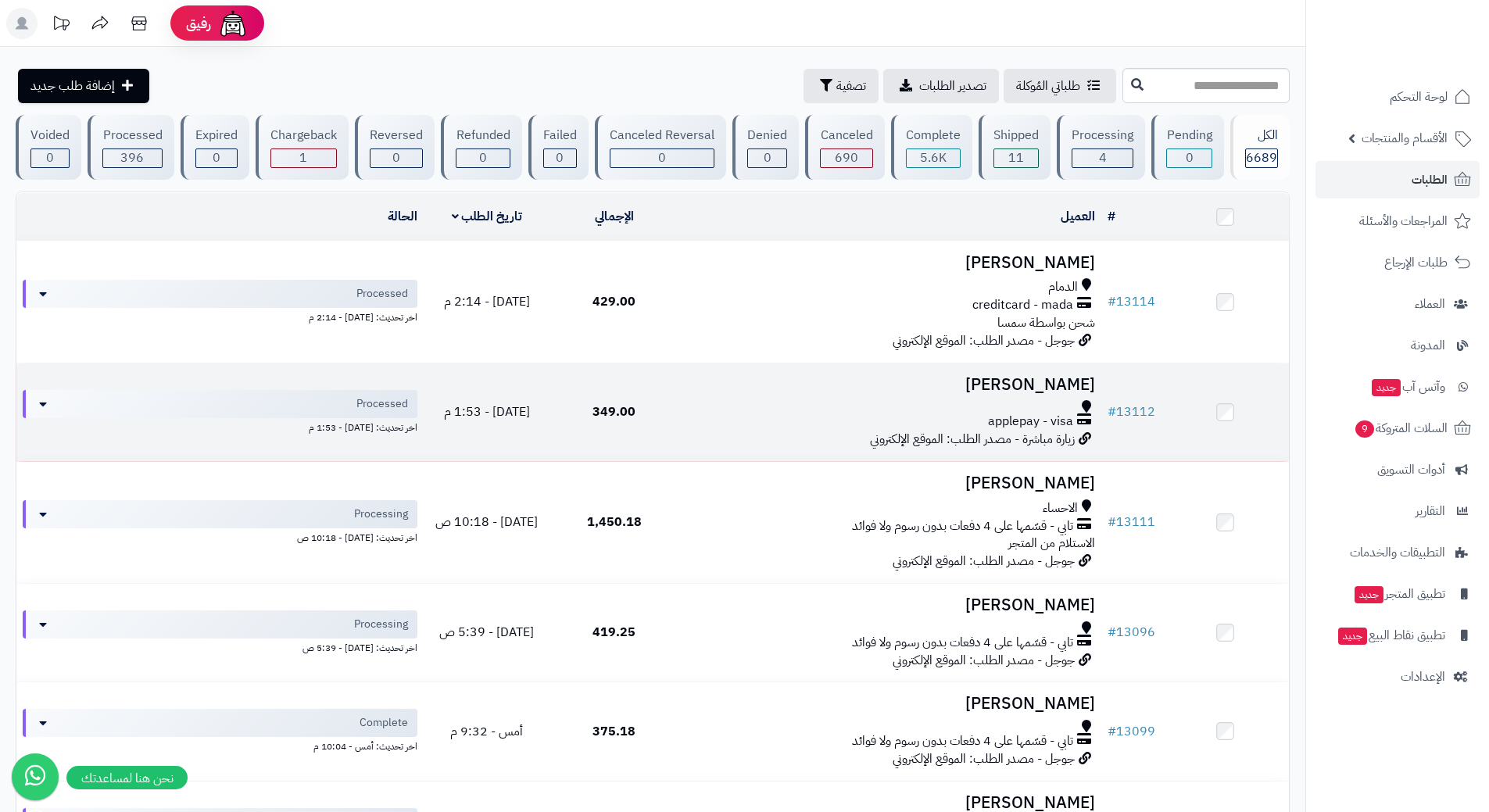
click at [716, 400] on div at bounding box center [890, 406] width 411 height 12
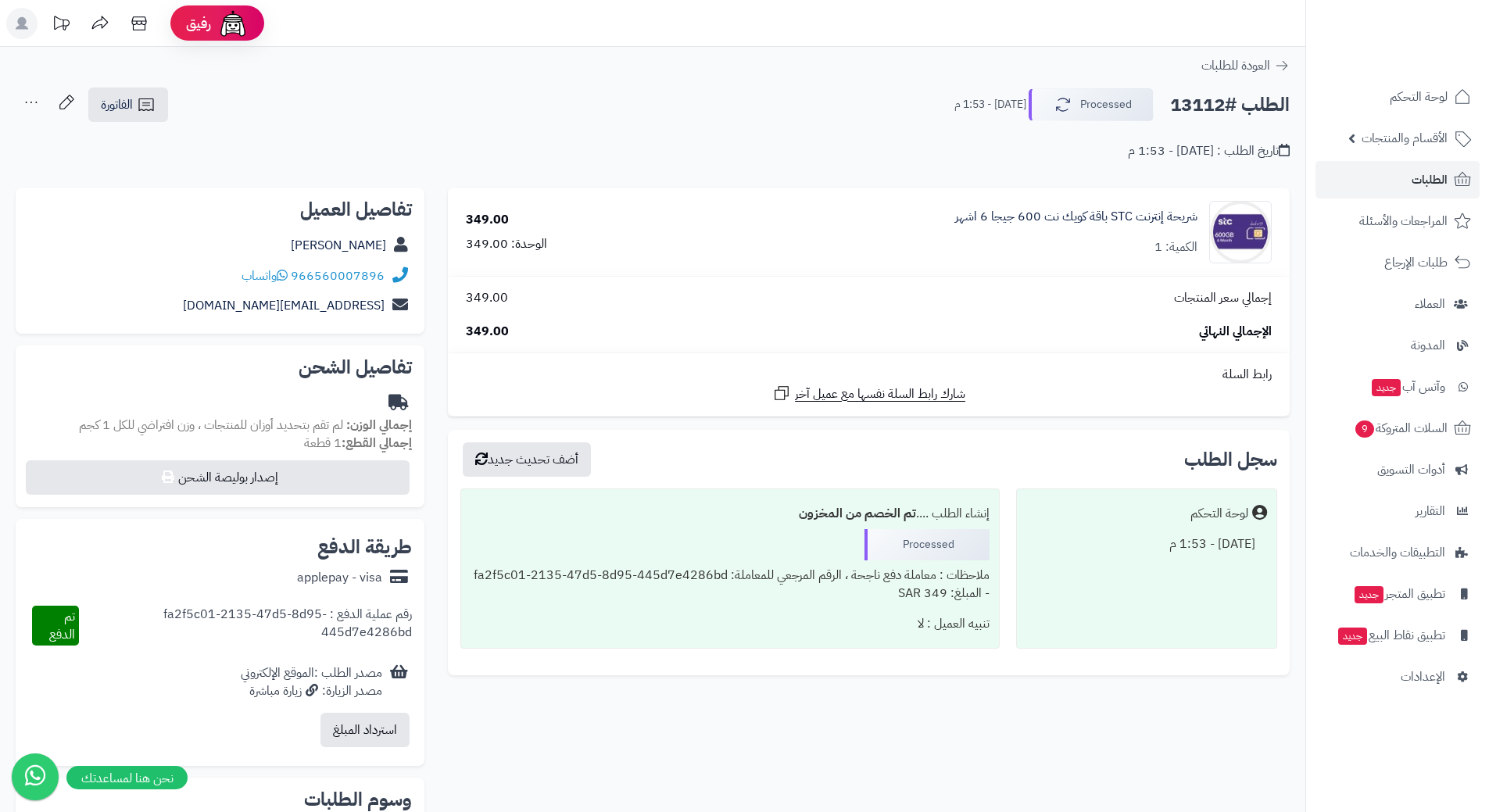
click at [1247, 99] on h2 "الطلب #13112" at bounding box center [1229, 104] width 120 height 32
copy div "الطلب #13112 Processed"
click at [279, 275] on span "واتساب" at bounding box center [264, 276] width 46 height 19
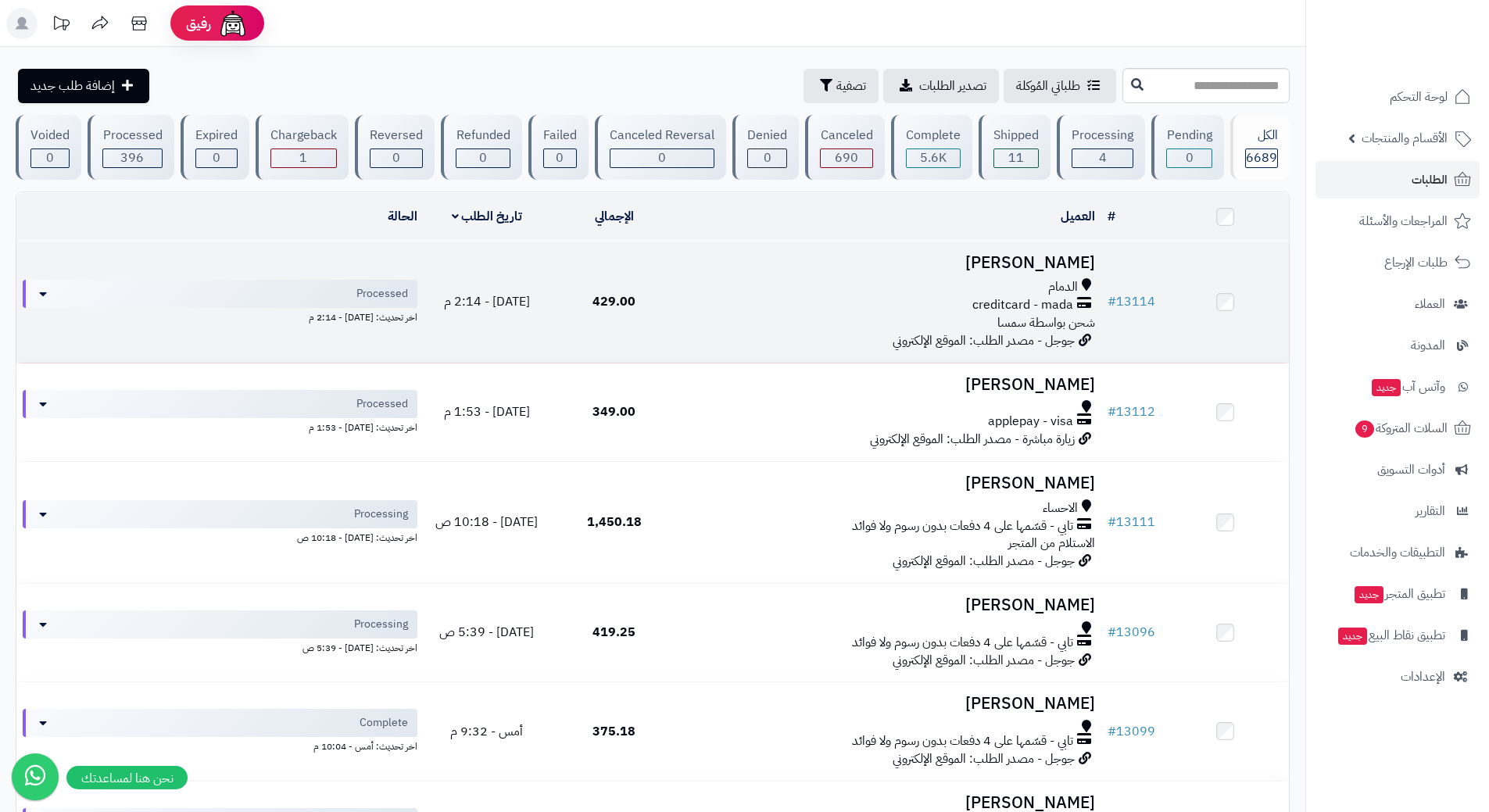
drag, startPoint x: 0, startPoint y: 0, endPoint x: 700, endPoint y: 297, distance: 760.4
click at [700, 297] on div "creditcard - mada" at bounding box center [890, 305] width 411 height 18
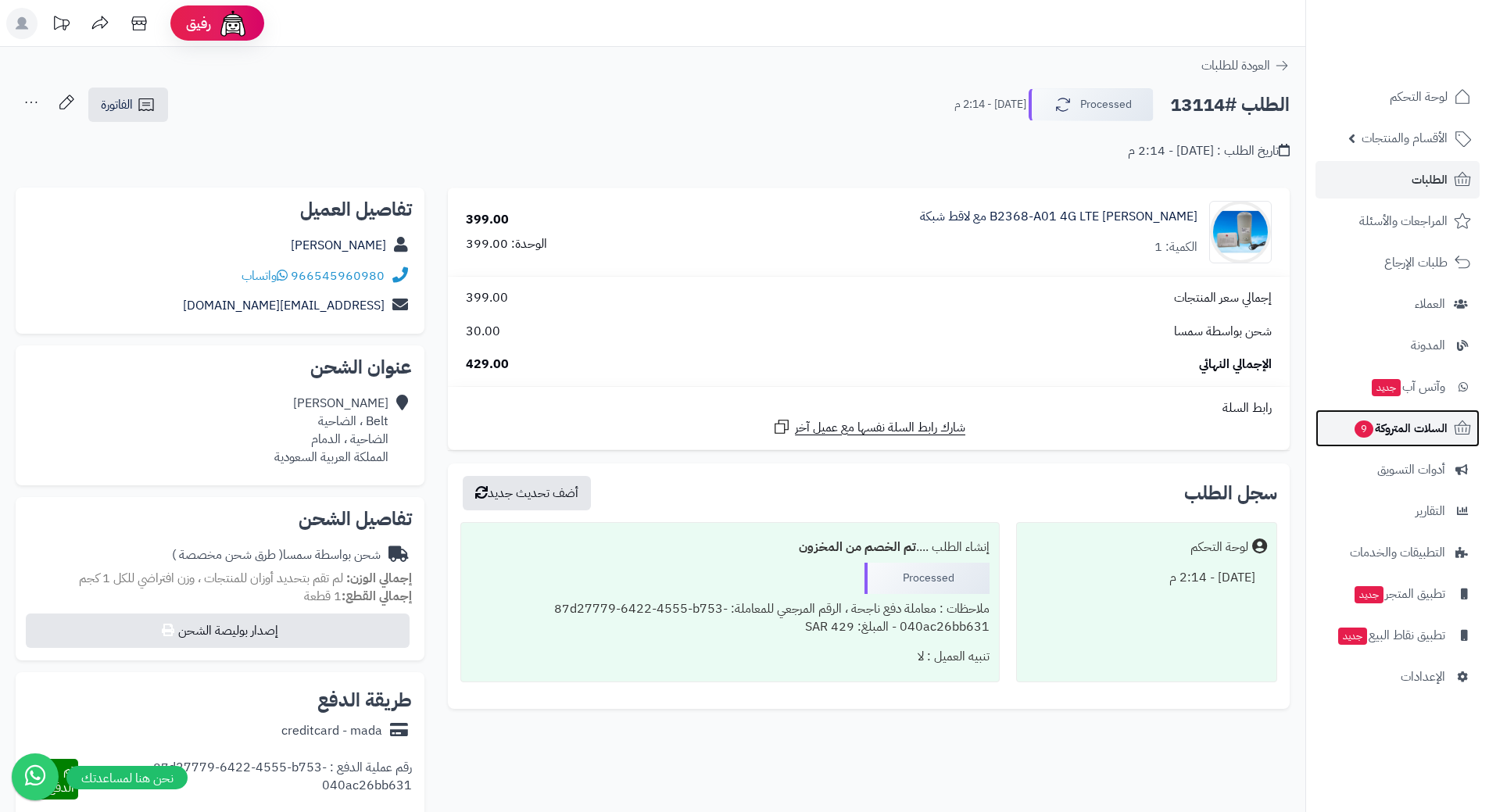
click at [1354, 426] on span "9" at bounding box center [1363, 428] width 19 height 17
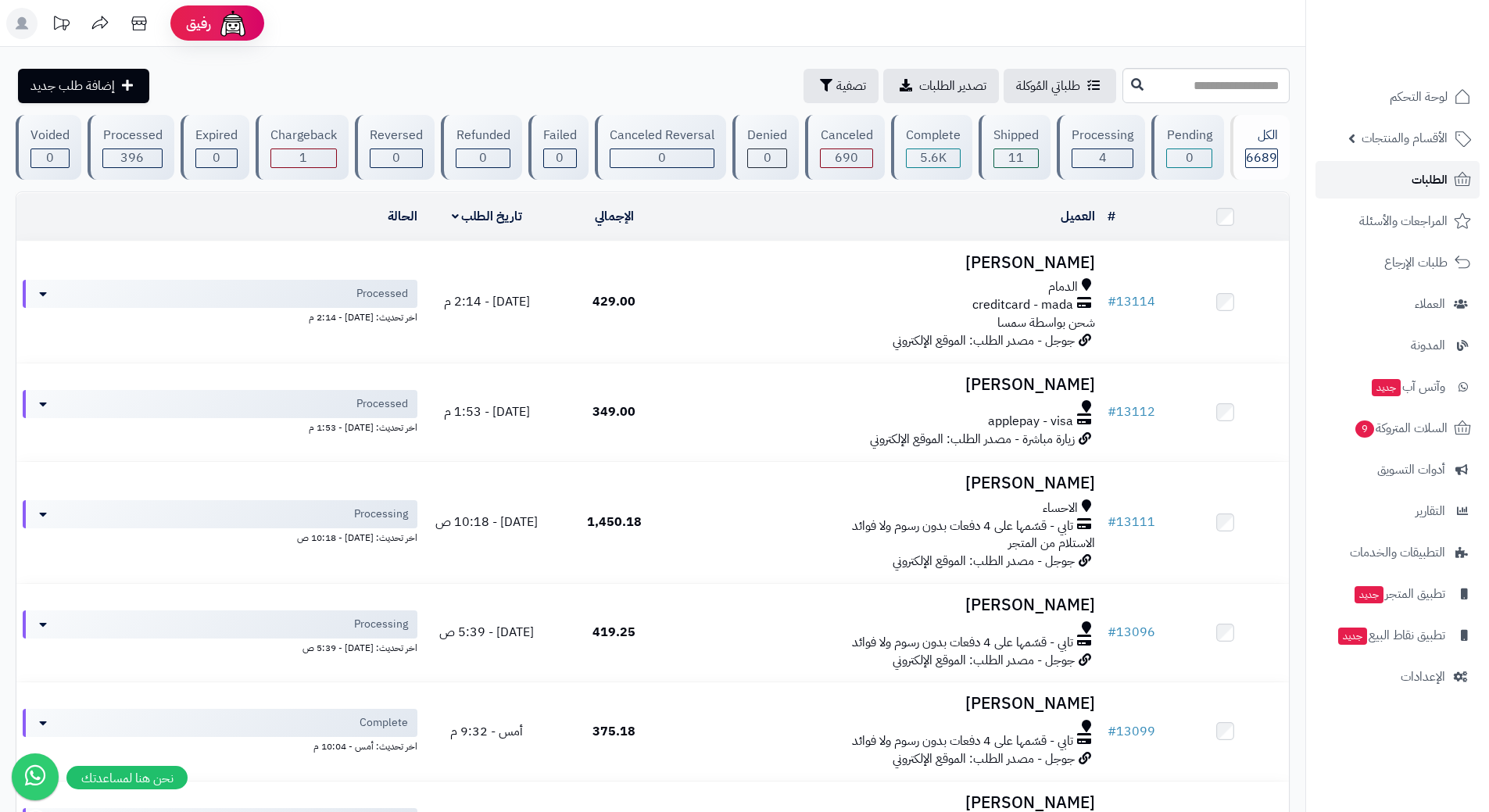
drag, startPoint x: 0, startPoint y: 0, endPoint x: 1397, endPoint y: 184, distance: 1409.1
click at [1397, 184] on link "الطلبات" at bounding box center [1398, 180] width 164 height 38
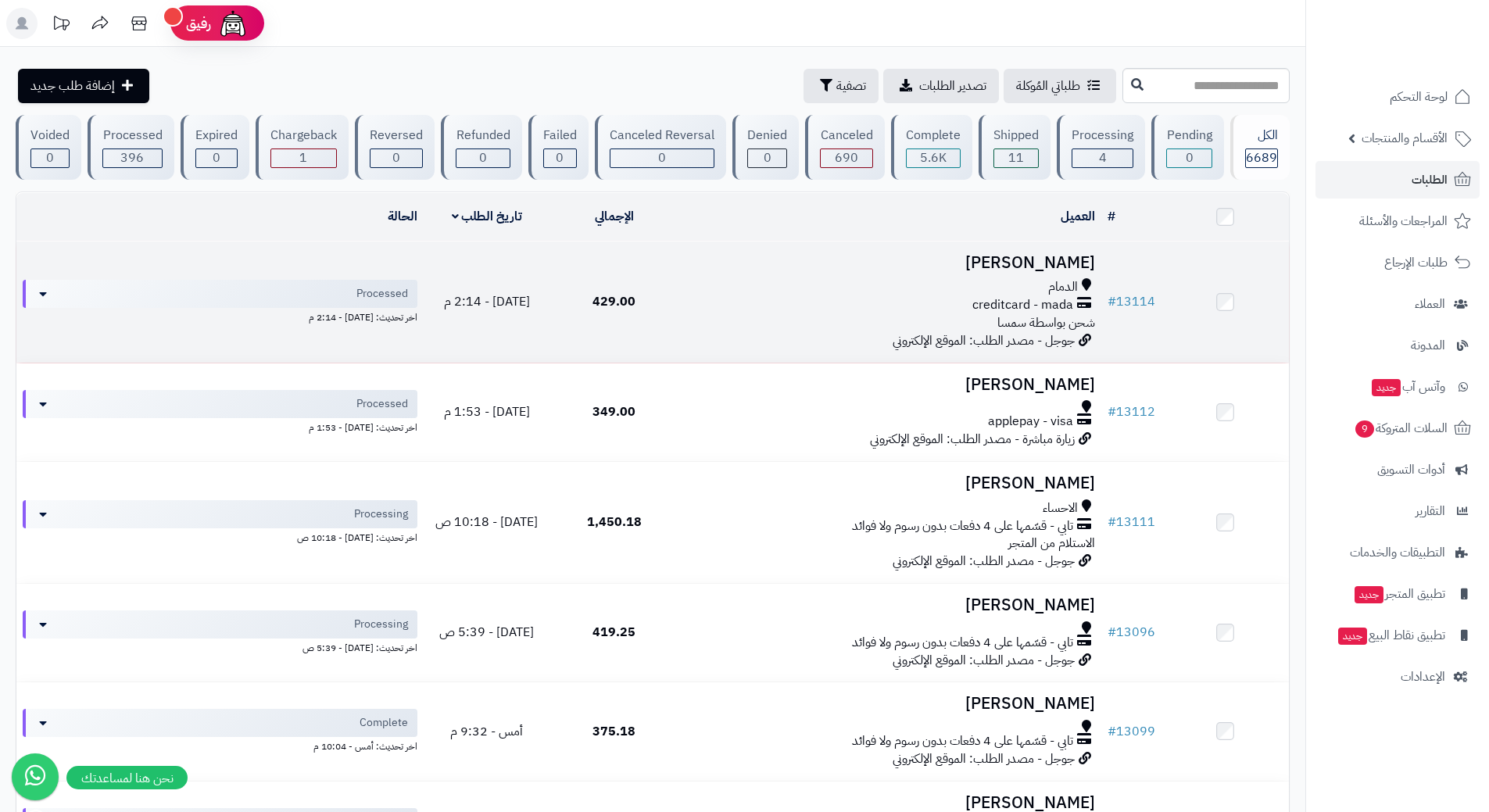
click at [769, 326] on div "الدمام creditcard - mada شحن بواسطة سمسا" at bounding box center [890, 305] width 411 height 54
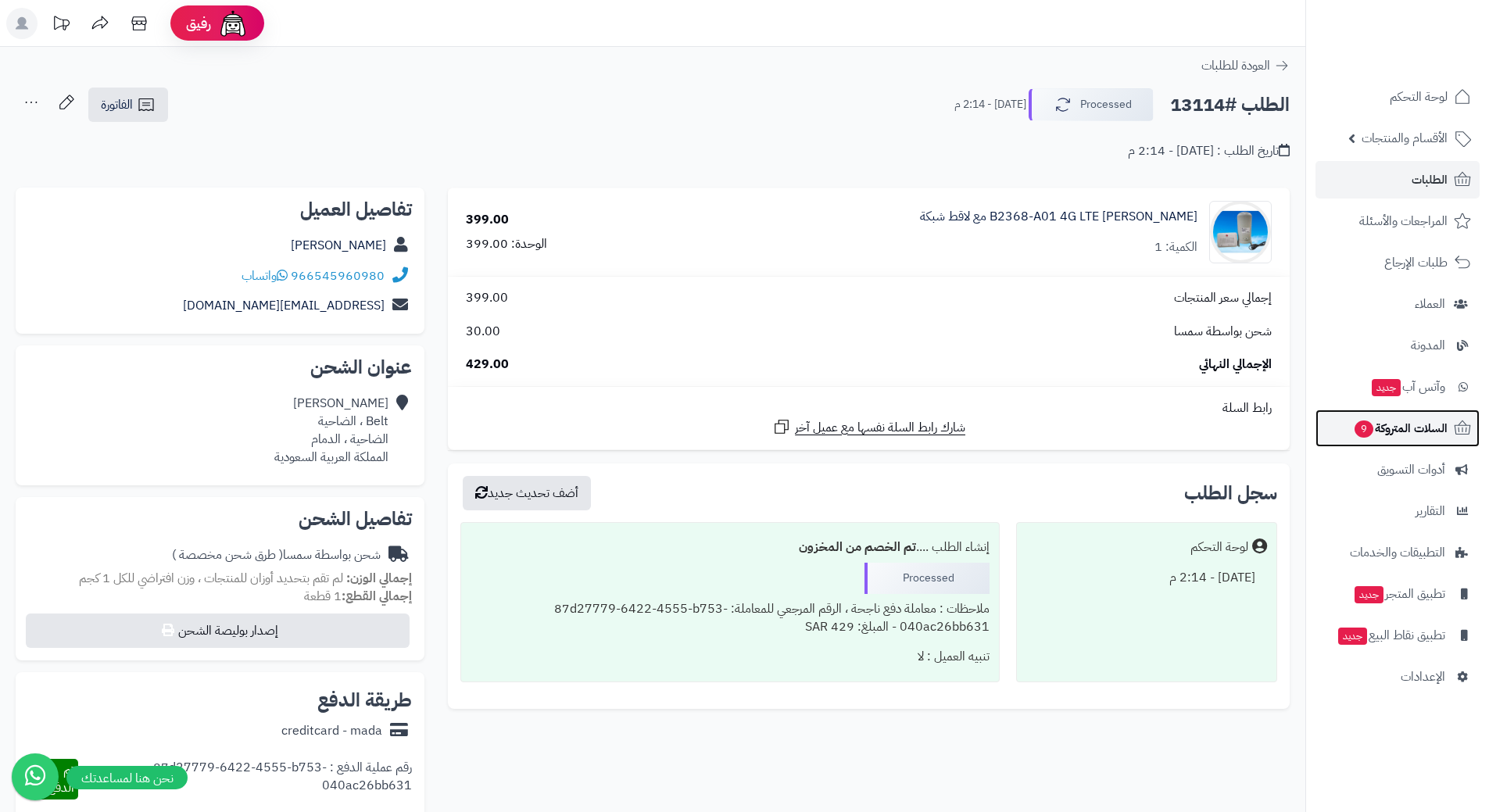
click at [1353, 437] on span "السلات المتروكة 9" at bounding box center [1400, 428] width 95 height 22
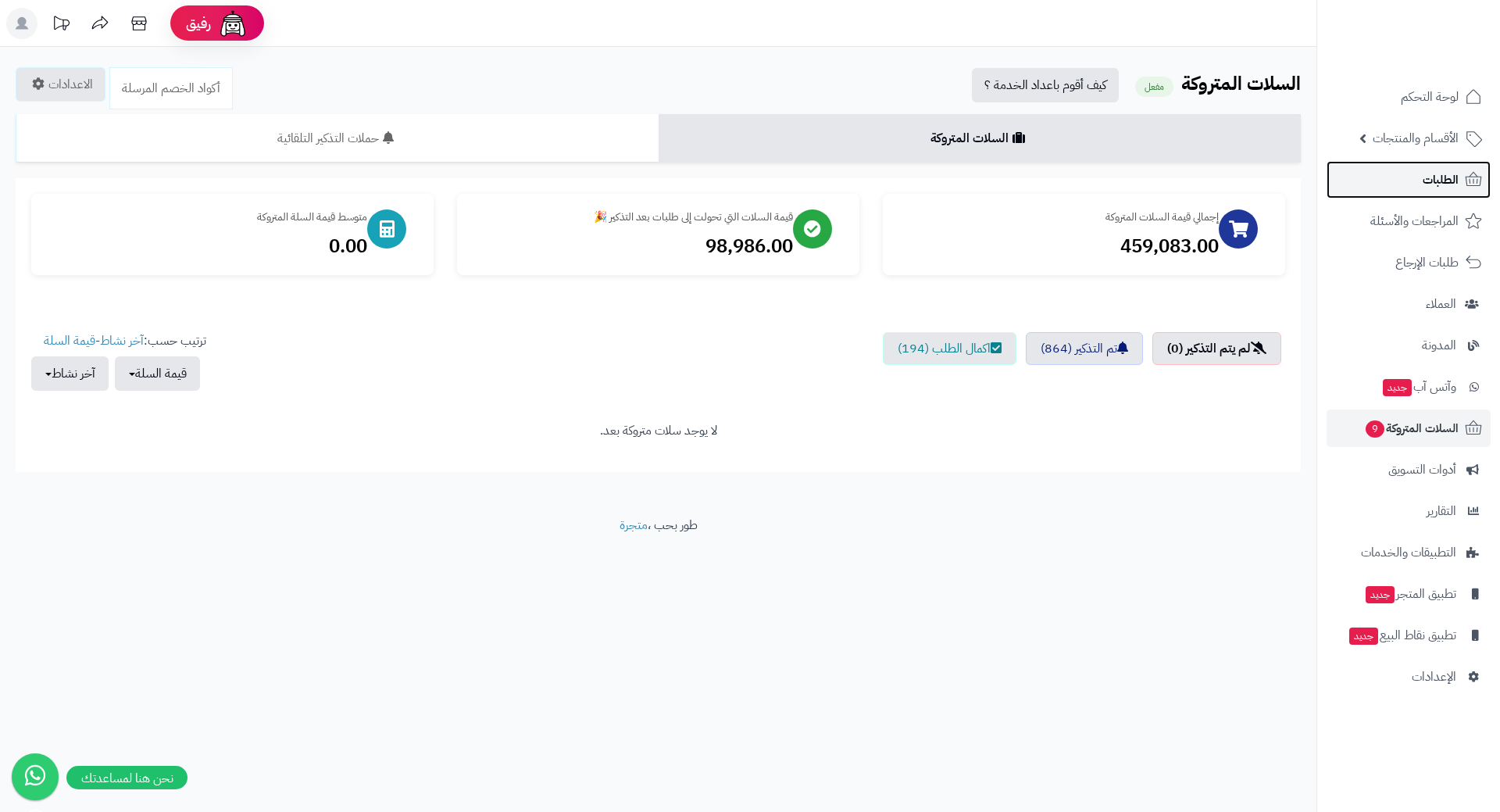
click at [1466, 170] on link "الطلبات" at bounding box center [1409, 180] width 164 height 38
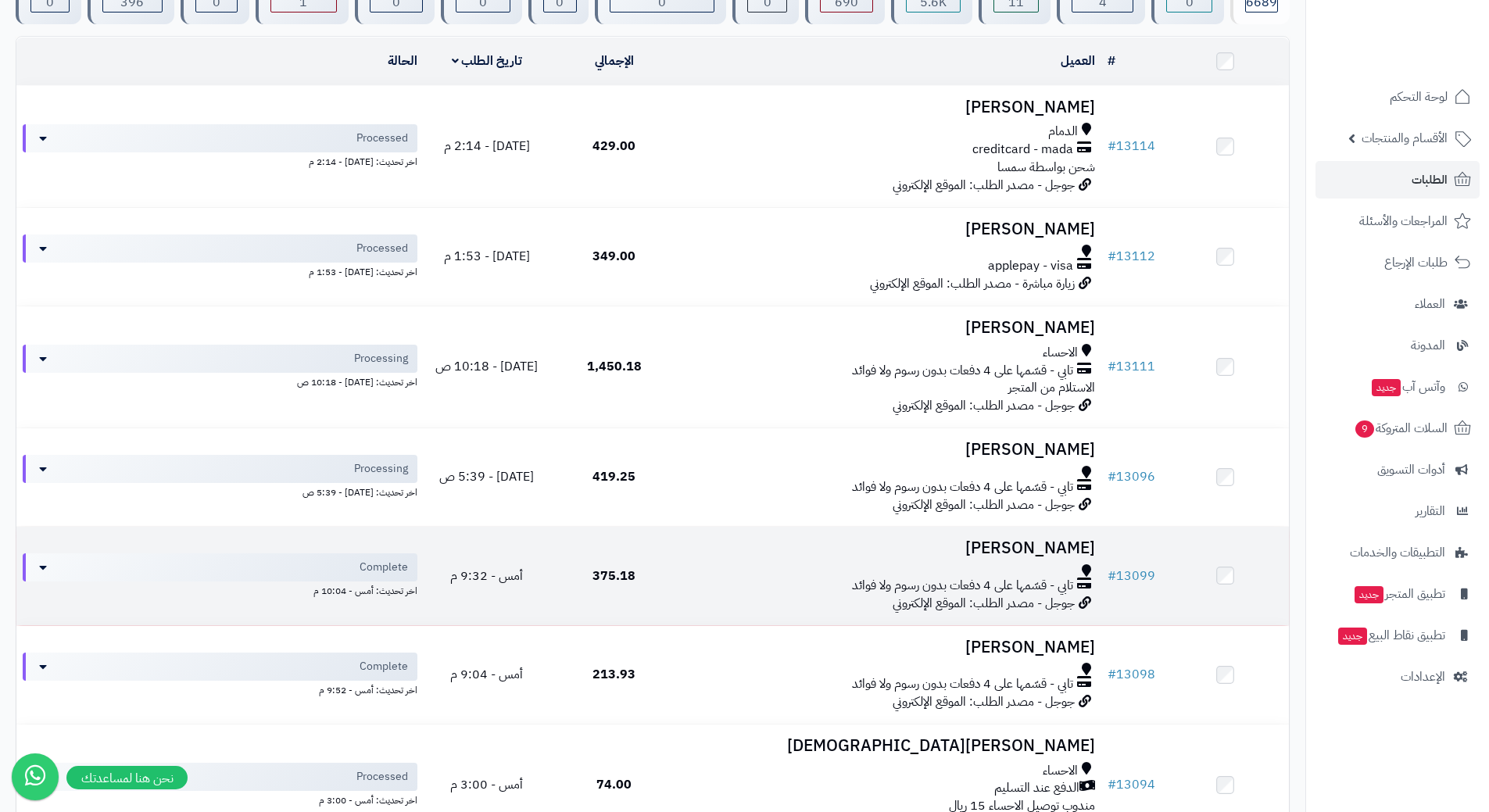
scroll to position [157, 0]
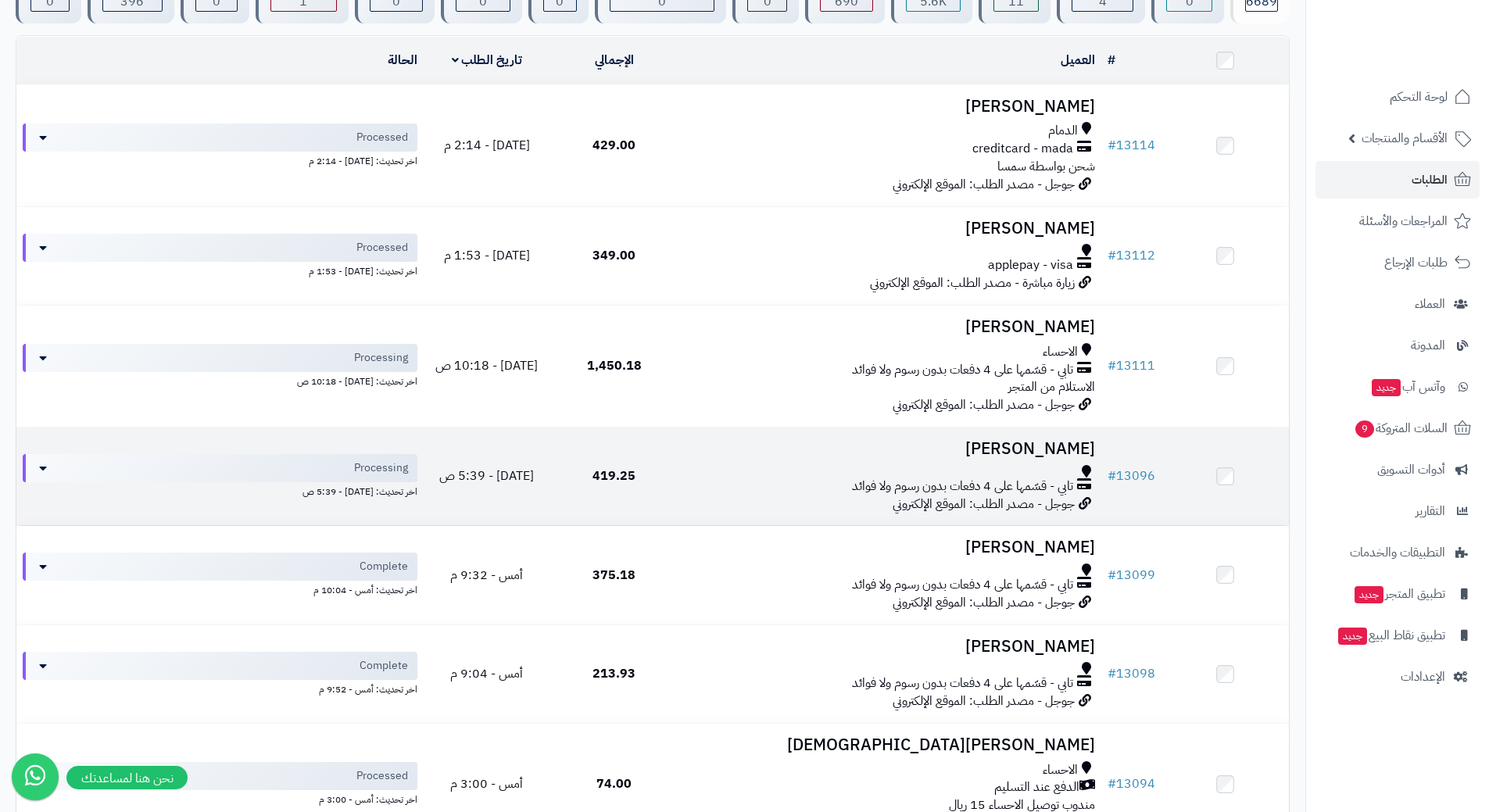
click at [687, 482] on div "تابي - قسّمها على 4 دفعات بدون رسوم ولا فوائد" at bounding box center [890, 486] width 411 height 18
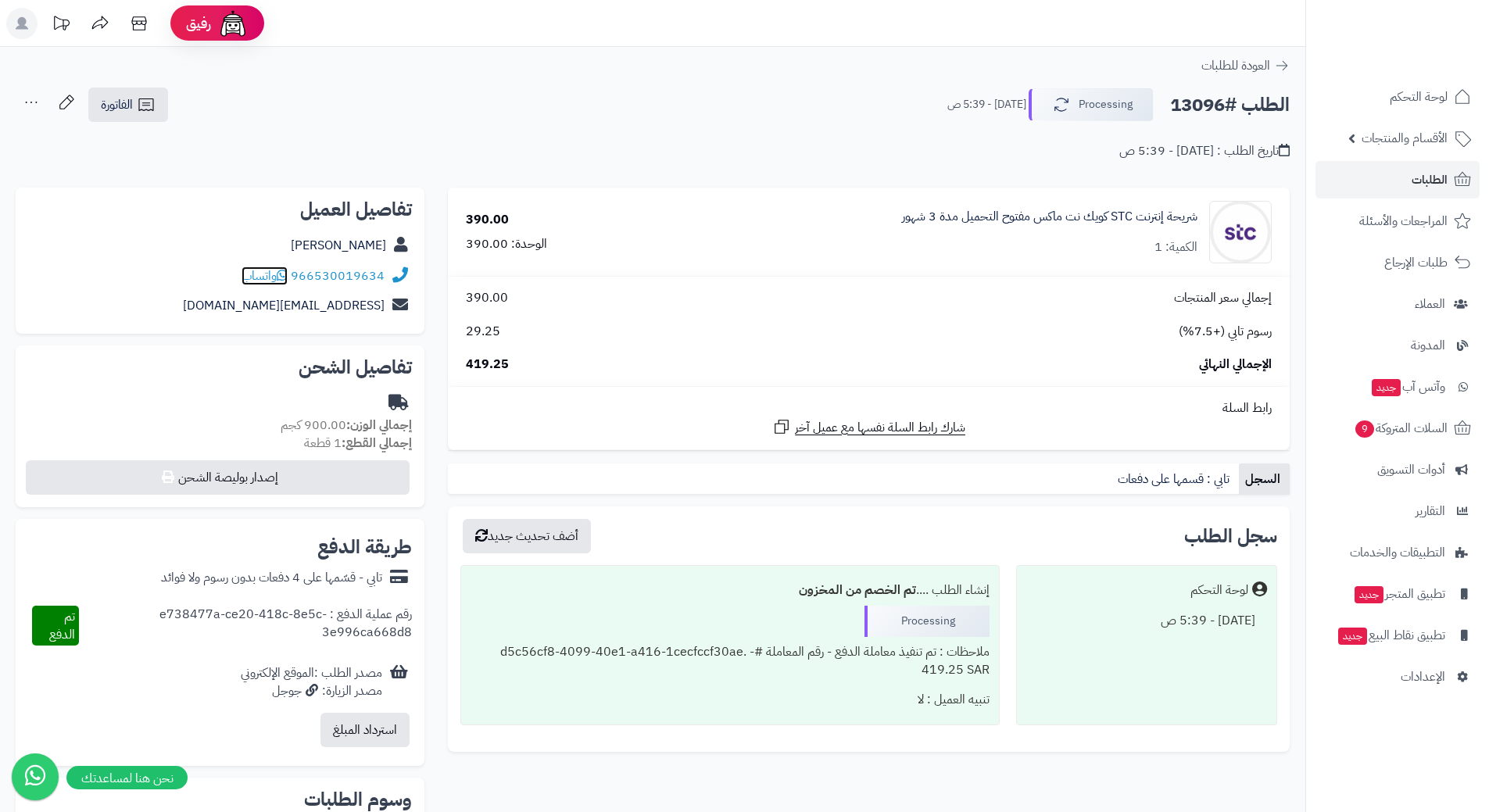
click at [271, 275] on span "واتساب" at bounding box center [264, 276] width 46 height 19
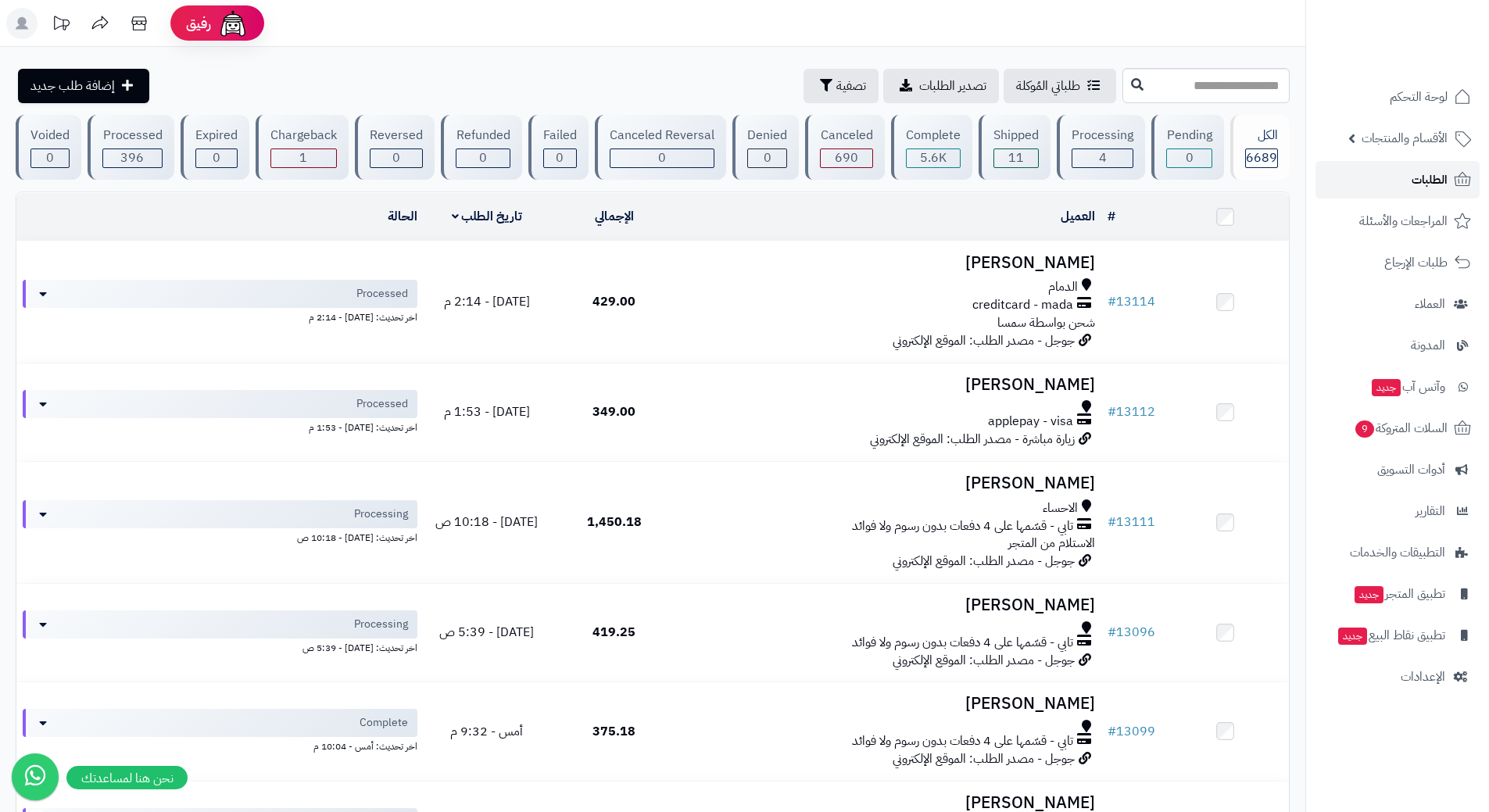
click at [1392, 179] on link "الطلبات" at bounding box center [1398, 180] width 164 height 38
click at [1409, 184] on link "الطلبات" at bounding box center [1398, 180] width 164 height 38
click at [1373, 171] on link "الطلبات" at bounding box center [1398, 180] width 164 height 38
click at [1387, 434] on span "السلات المتروكة 9" at bounding box center [1400, 428] width 95 height 22
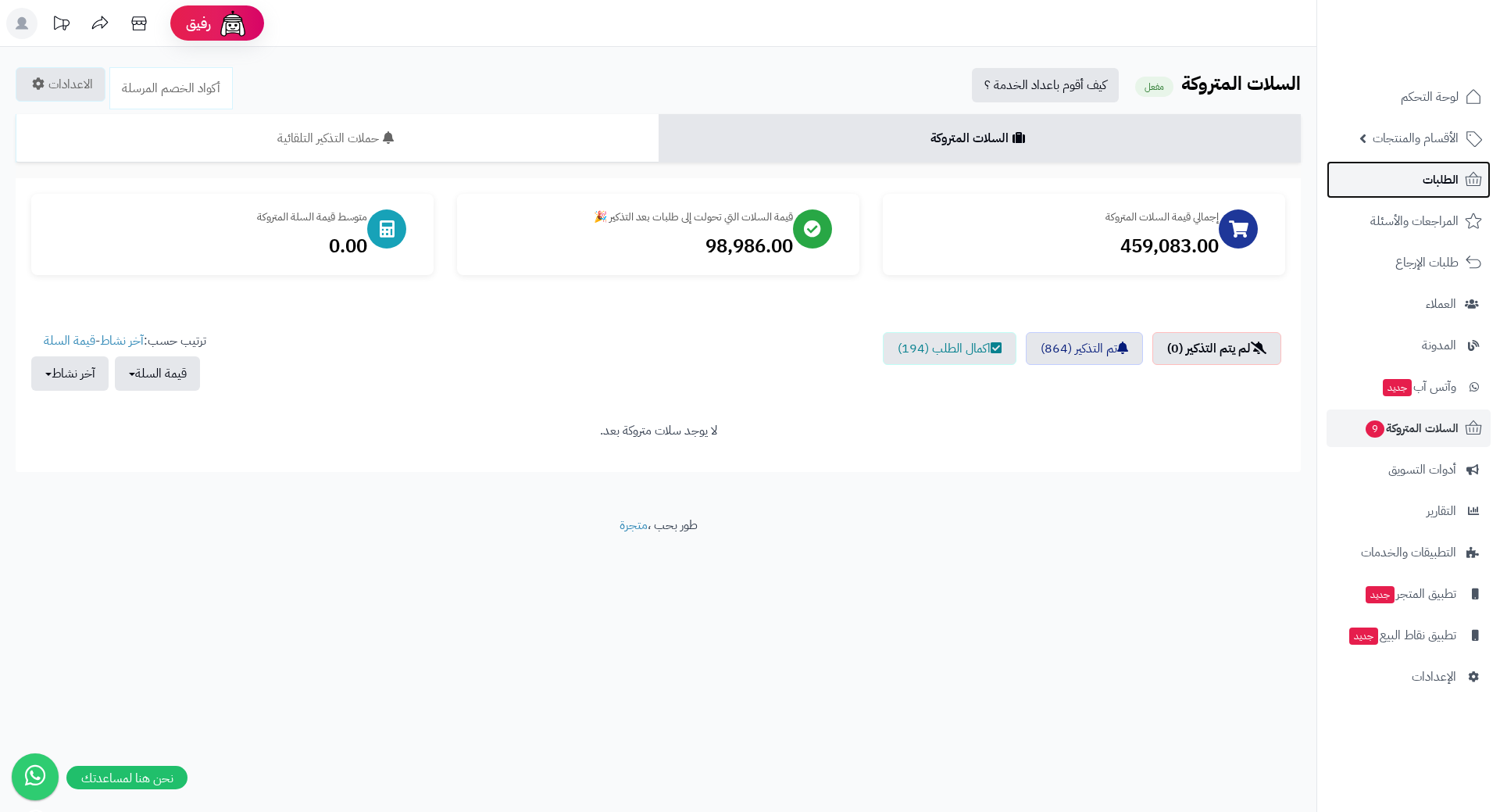
click at [1406, 180] on link "الطلبات" at bounding box center [1409, 180] width 164 height 38
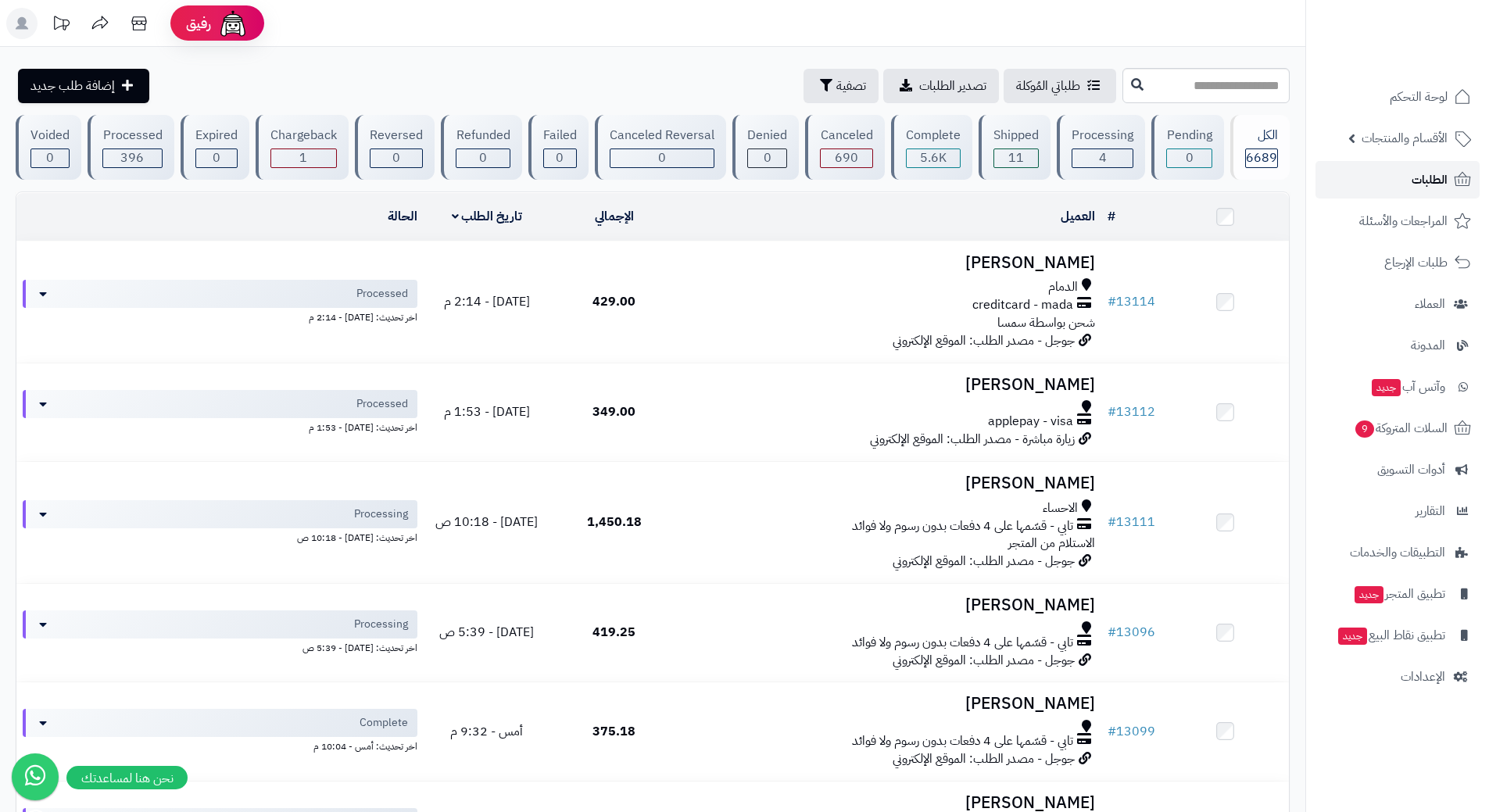
click at [1392, 188] on link "الطلبات" at bounding box center [1398, 180] width 164 height 38
click at [1399, 178] on link "الطلبات" at bounding box center [1398, 180] width 164 height 38
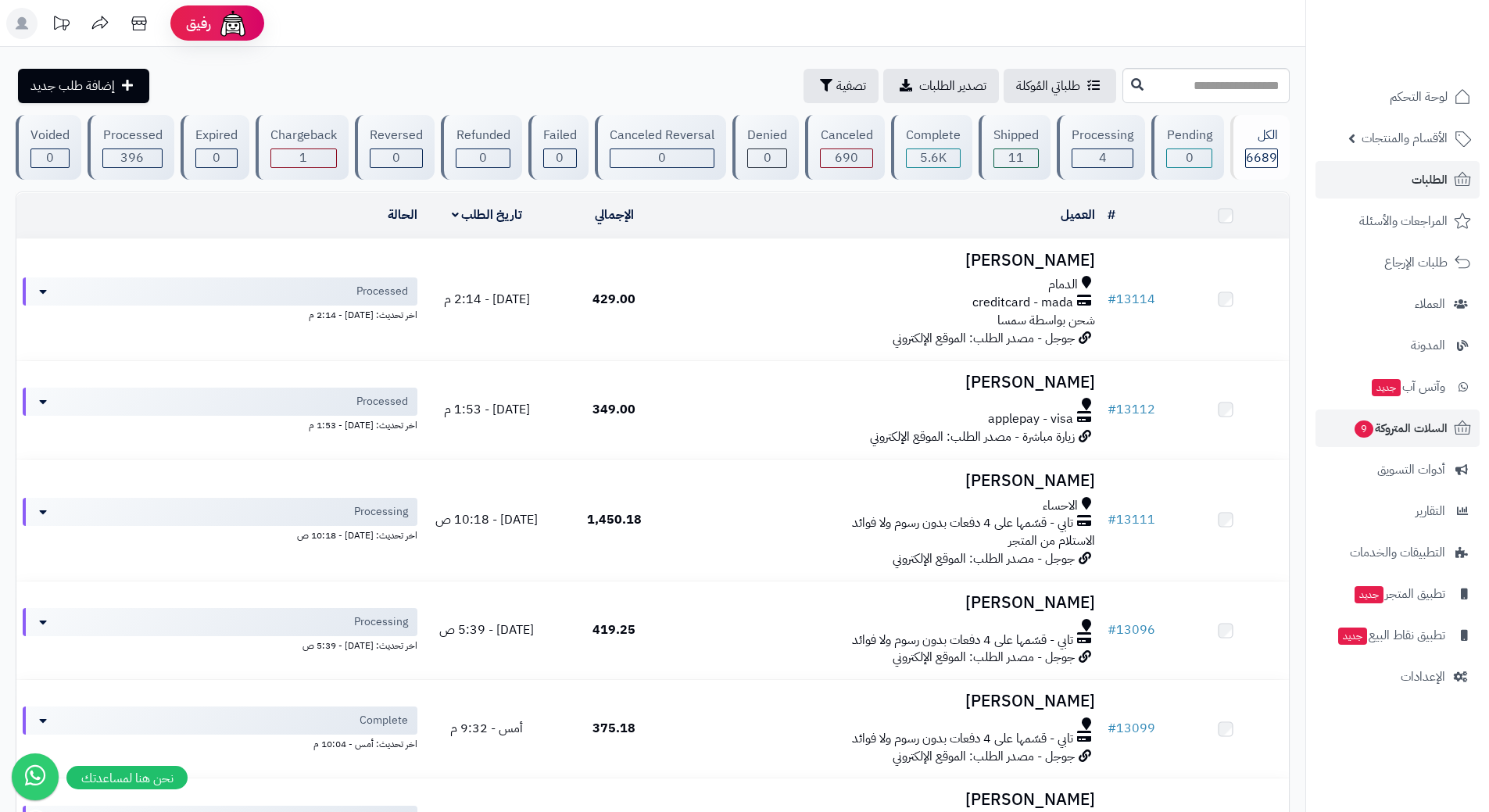
click at [1363, 428] on span "9" at bounding box center [1363, 428] width 19 height 17
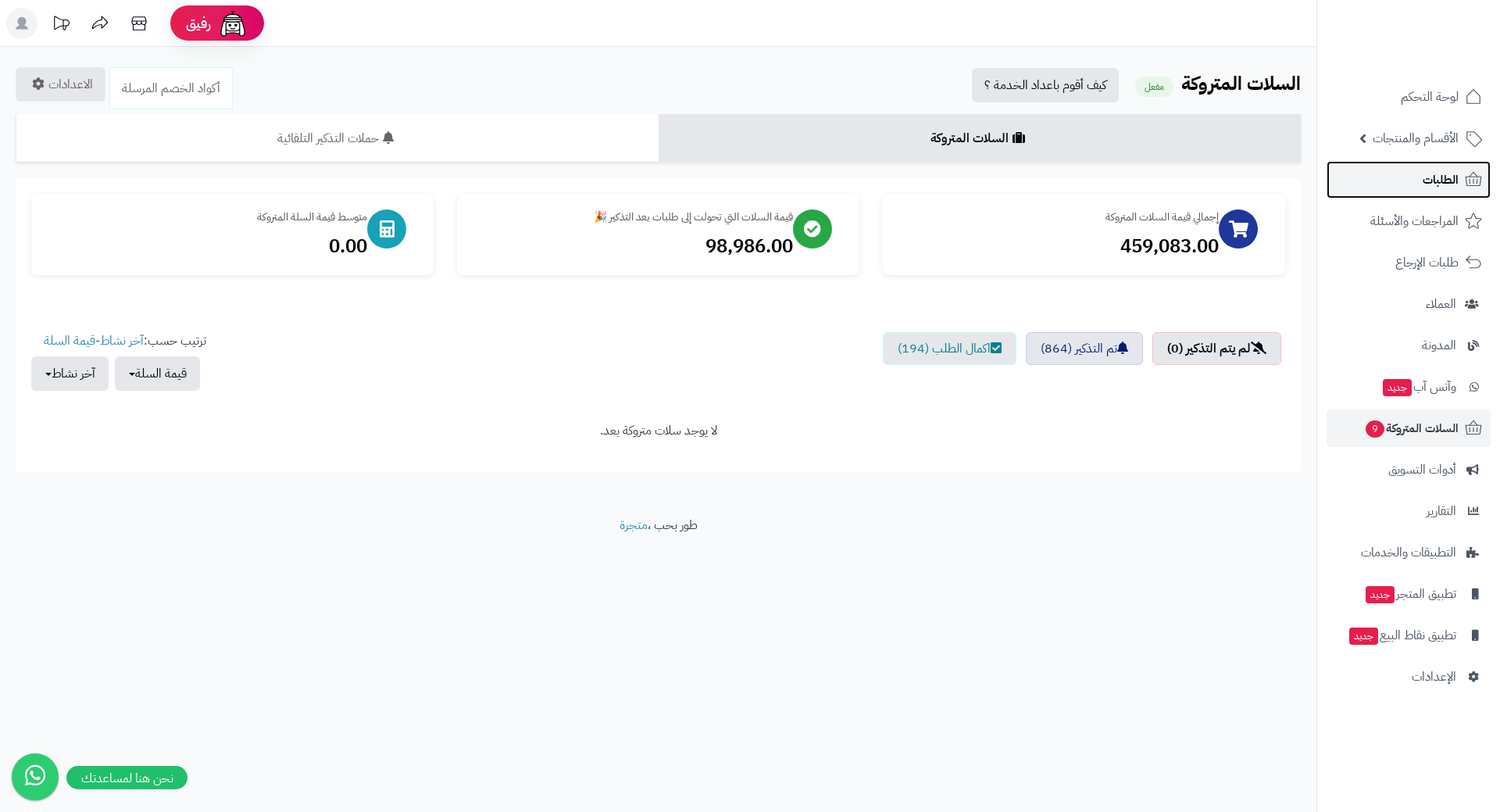
click at [1445, 179] on span "الطلبات" at bounding box center [1441, 180] width 36 height 22
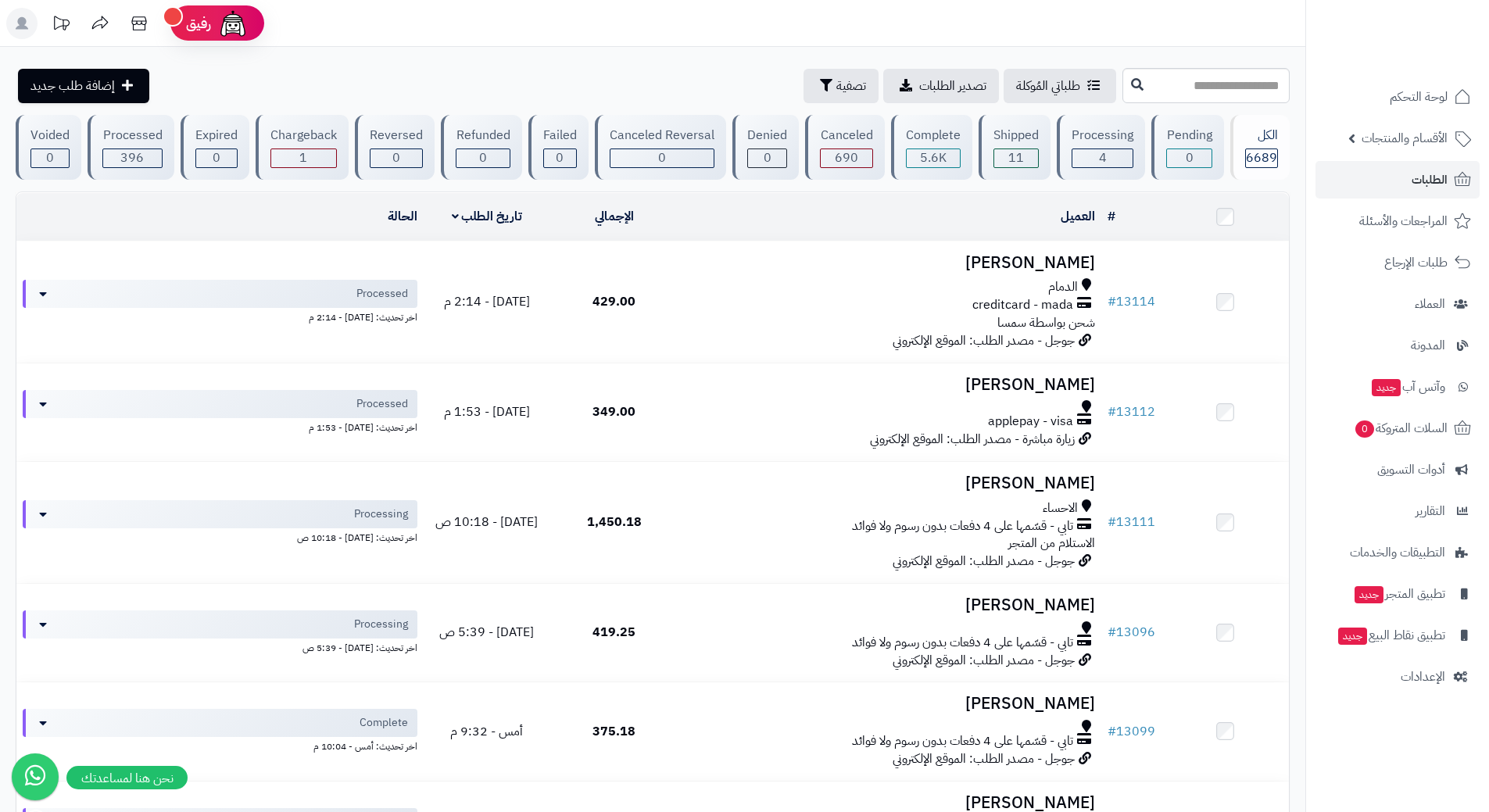
click at [704, 811] on html "رفيق ! الطلبات معالجة مكتمل إرجاع المنتجات العملاء المتواجدون الان 8918 عملاء م…" at bounding box center [744, 406] width 1489 height 812
click at [1379, 140] on span "الأقسام والمنتجات" at bounding box center [1404, 138] width 86 height 22
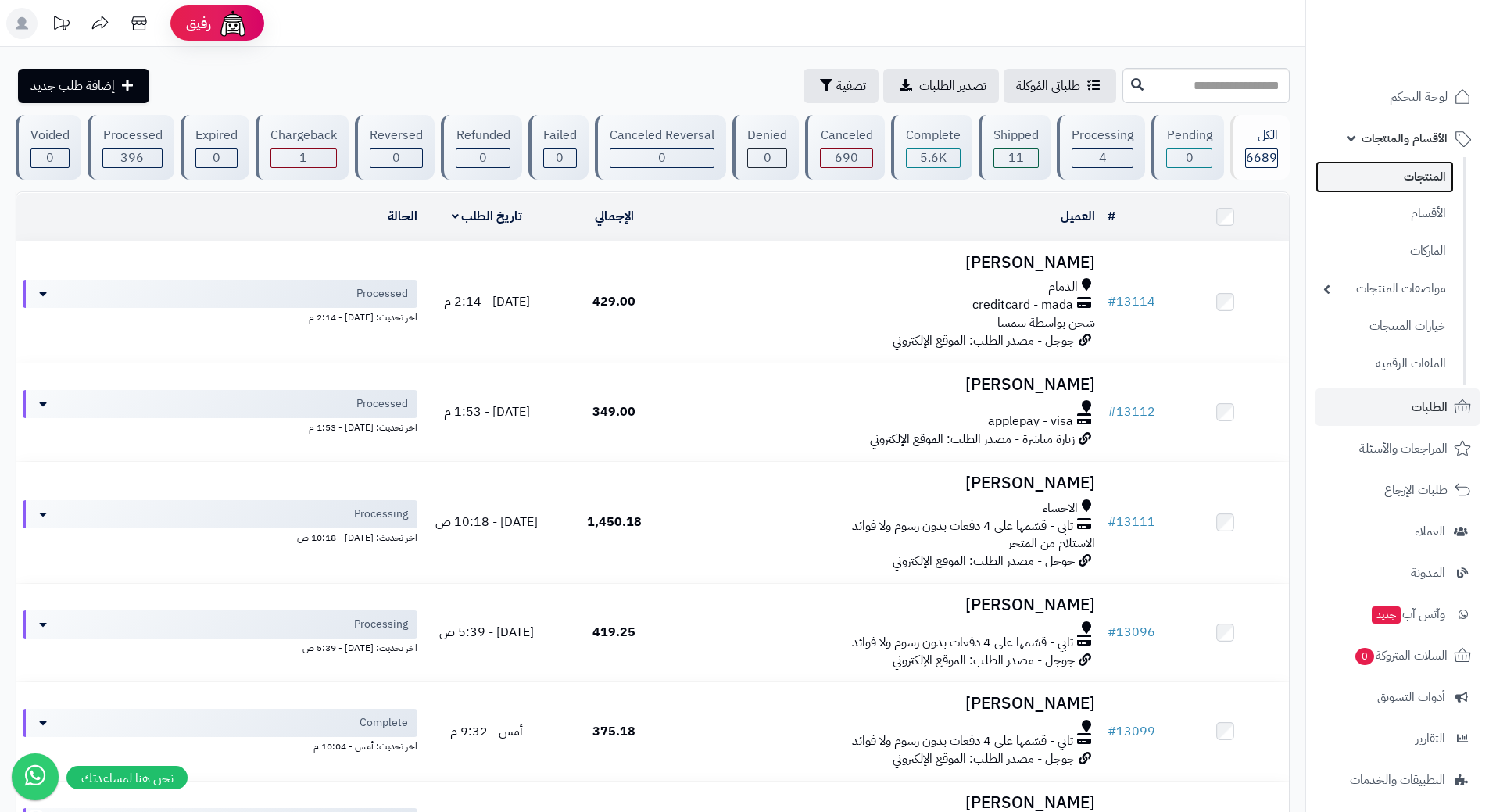
click at [1402, 184] on link "المنتجات" at bounding box center [1385, 176] width 138 height 32
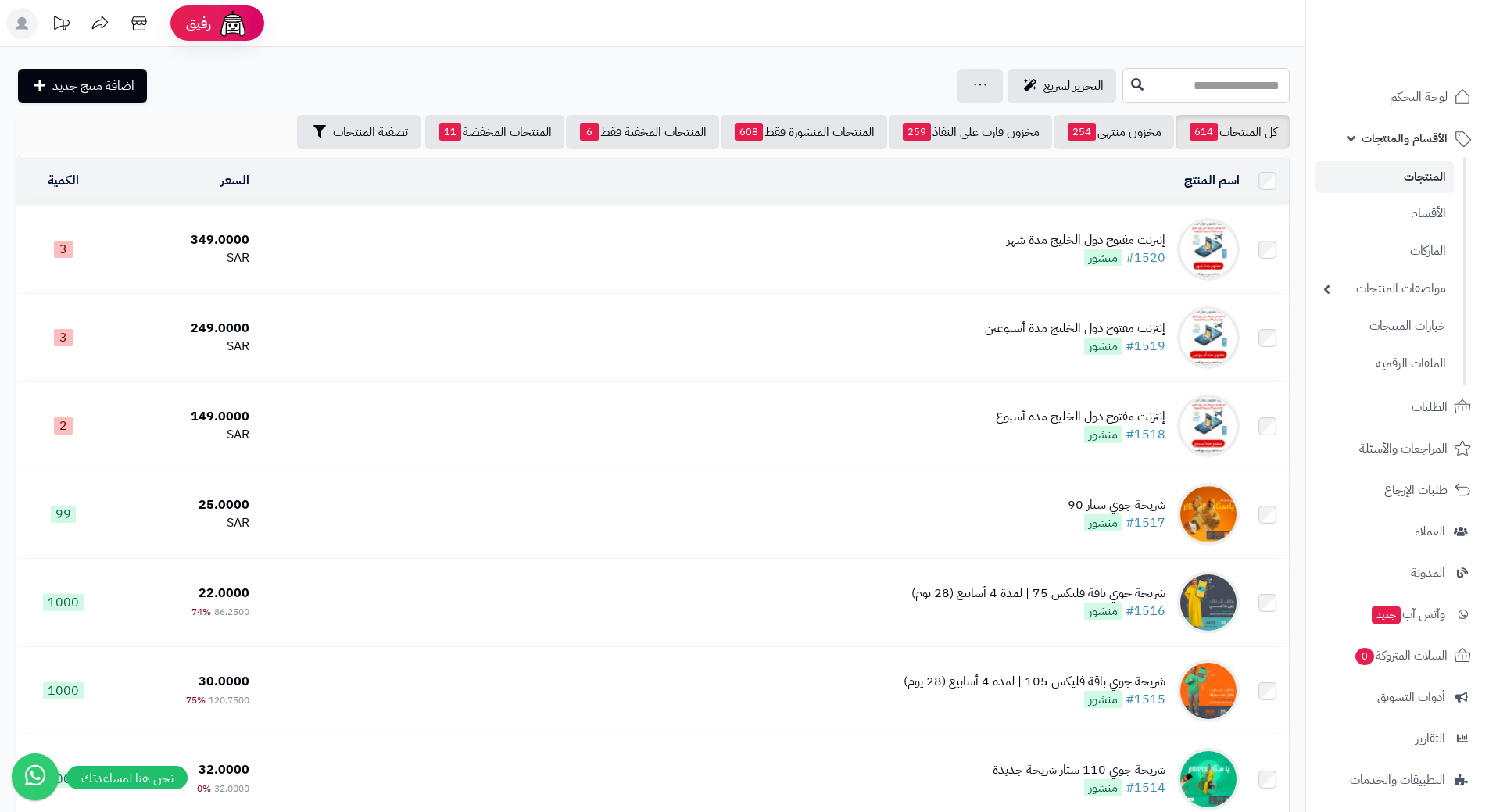
click at [1122, 95] on input "text" at bounding box center [1206, 85] width 167 height 35
type input "**********"
click at [1131, 82] on icon at bounding box center [1137, 83] width 12 height 12
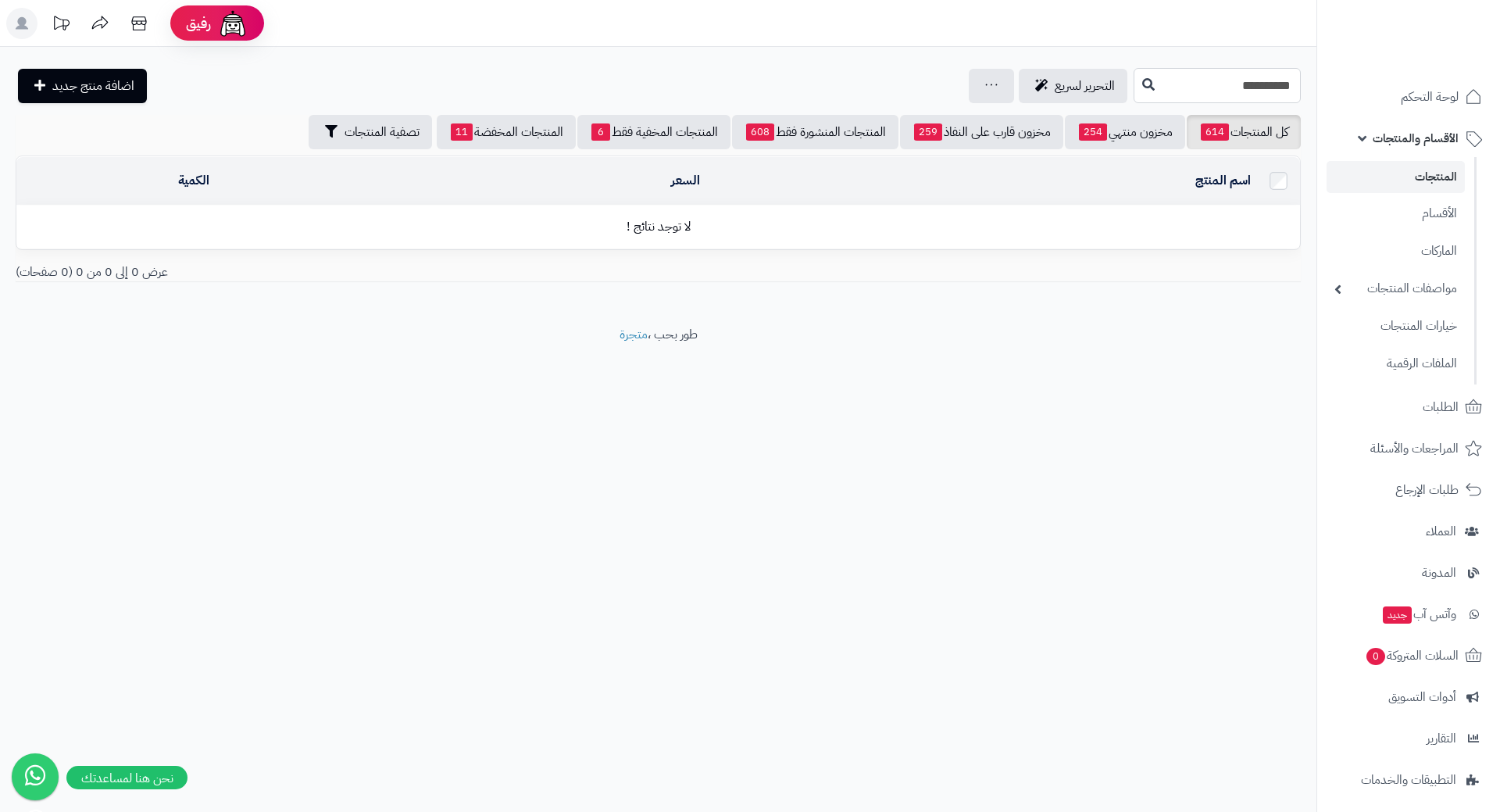
click at [1134, 100] on input "**********" at bounding box center [1217, 85] width 167 height 35
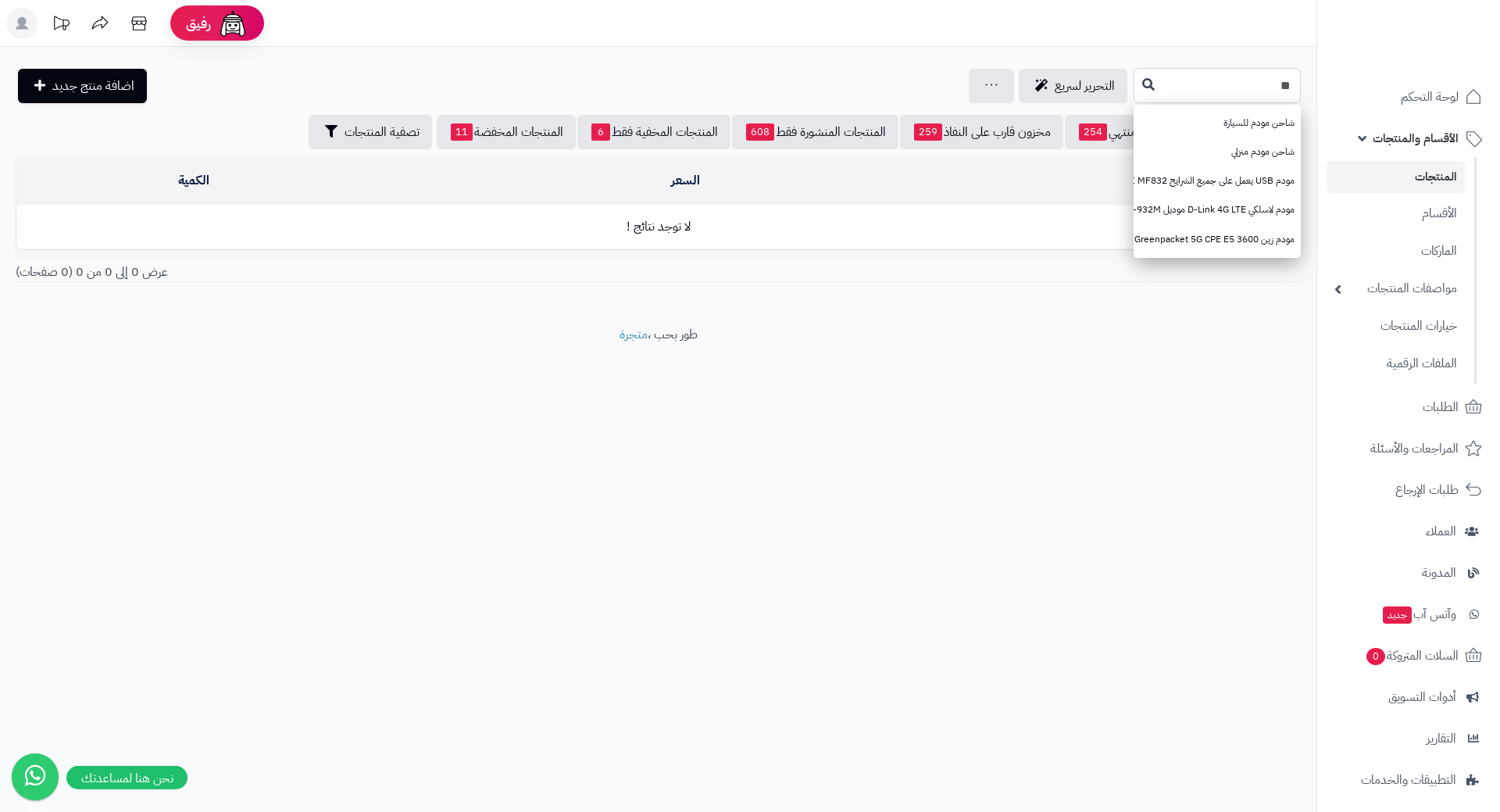
type input "*"
type input "*****"
click at [1143, 82] on icon at bounding box center [1148, 83] width 12 height 12
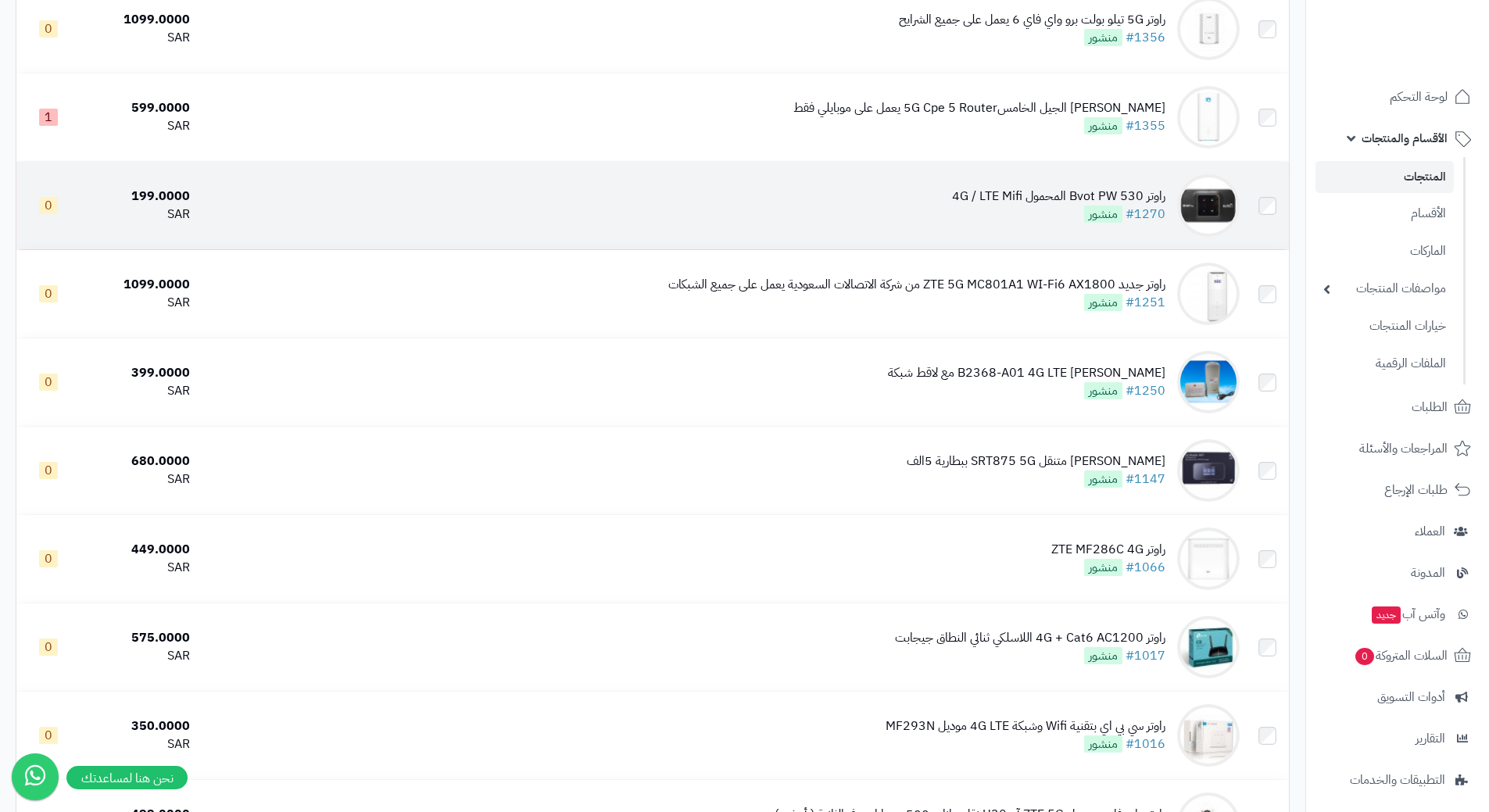
scroll to position [1016, 0]
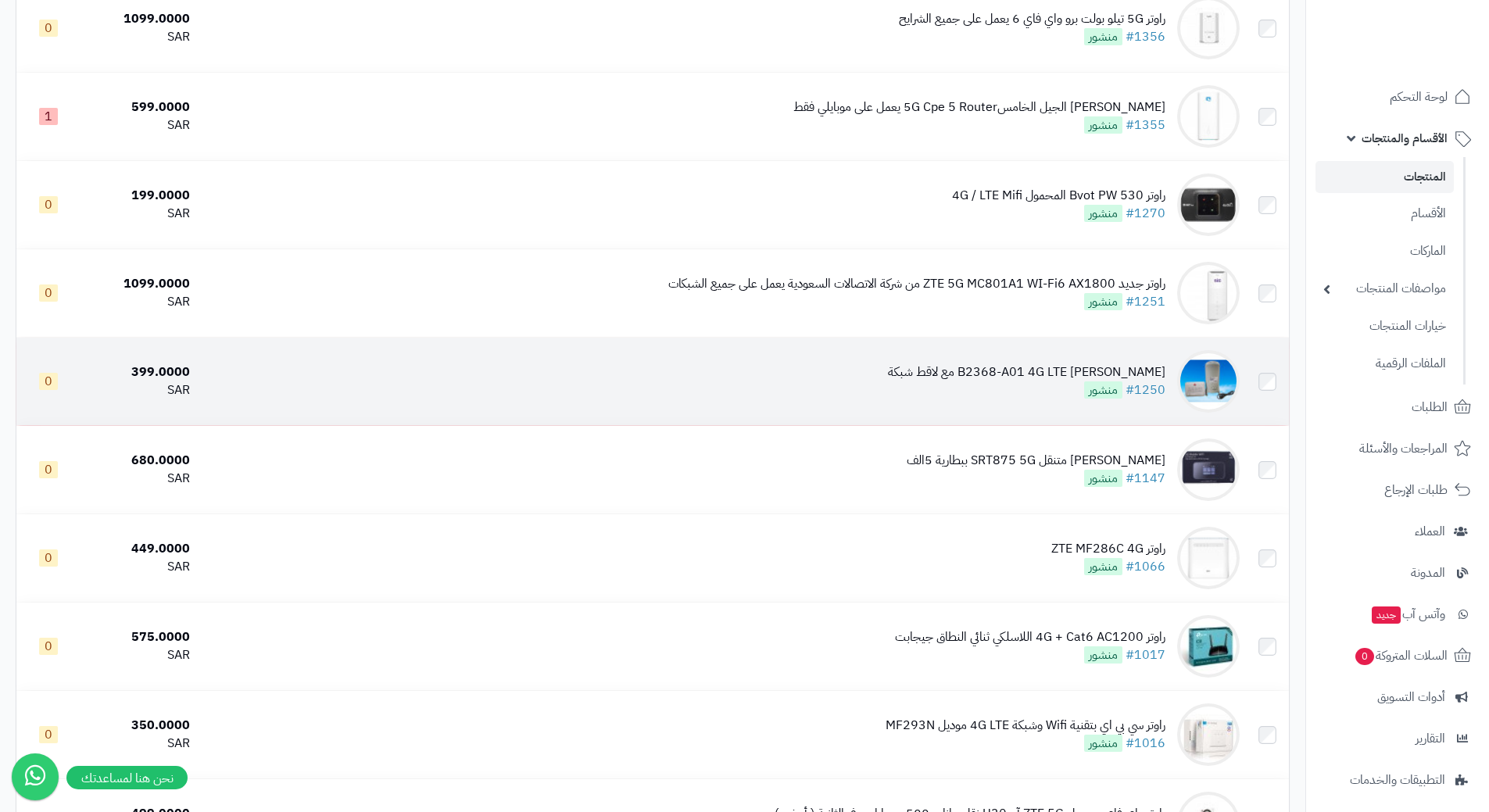
click at [616, 384] on td "[PERSON_NAME] B2368-A01 4G LTE مع لاقط شبكة #1250 منشور" at bounding box center [721, 381] width 1050 height 87
click at [612, 383] on td "[PERSON_NAME] B2368-A01 4G LTE مع لاقط شبكة #1250 منشور" at bounding box center [721, 381] width 1050 height 87
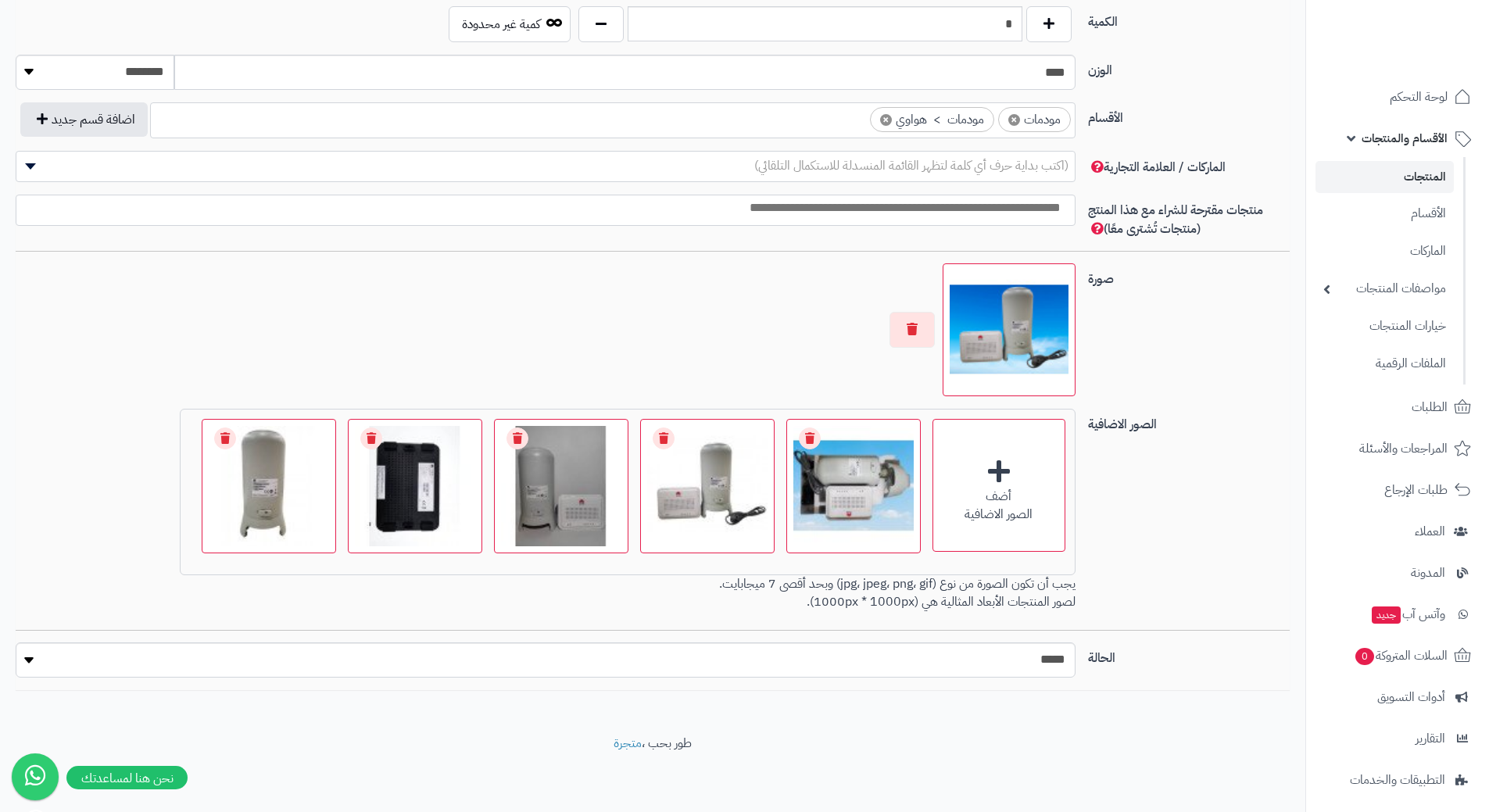
scroll to position [757, 0]
click at [710, 666] on select "***** ****" at bounding box center [545, 659] width 1060 height 35
select select "*"
click at [16, 641] on select "***** ****" at bounding box center [545, 659] width 1060 height 35
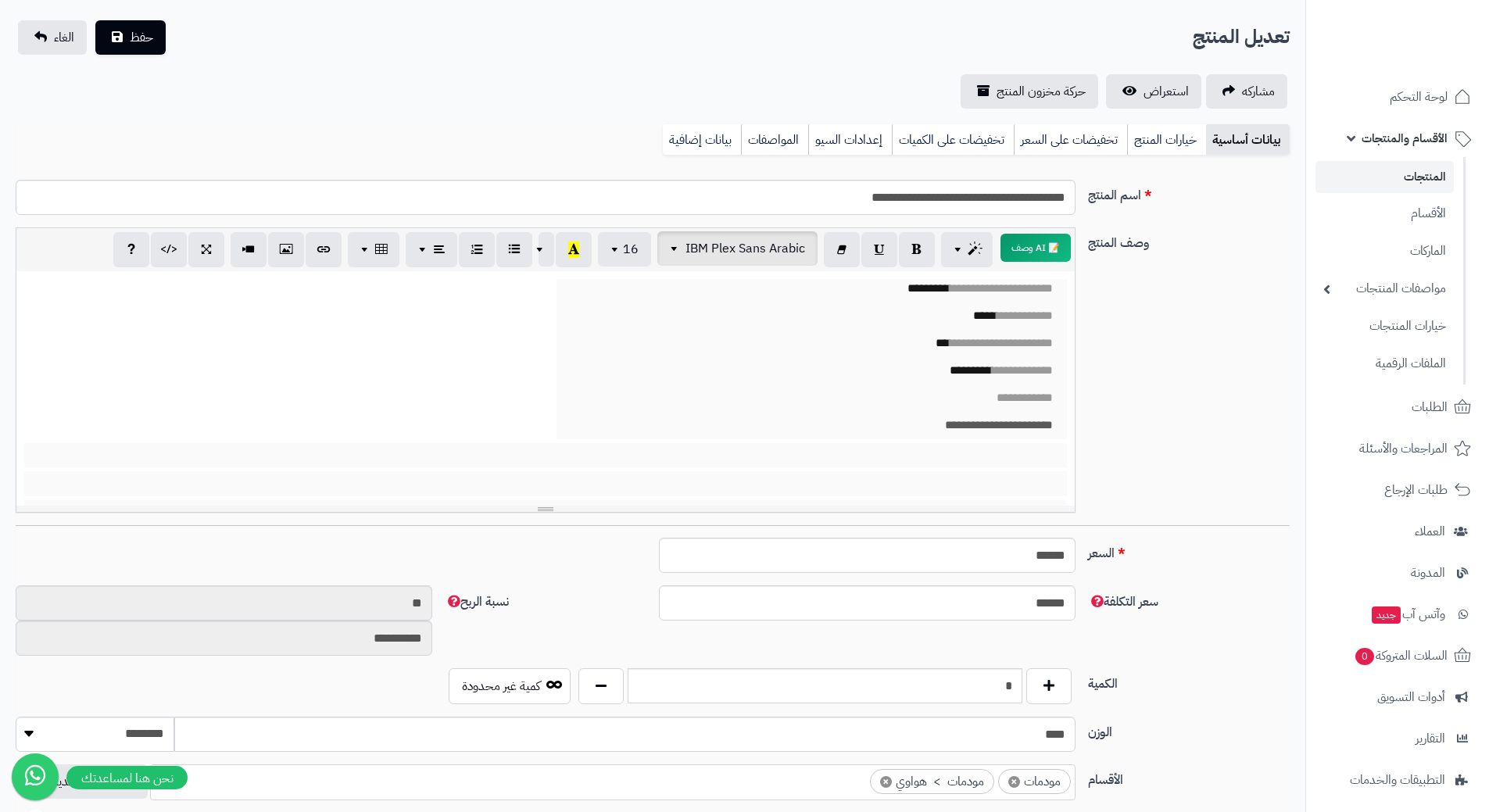
scroll to position [0, 0]
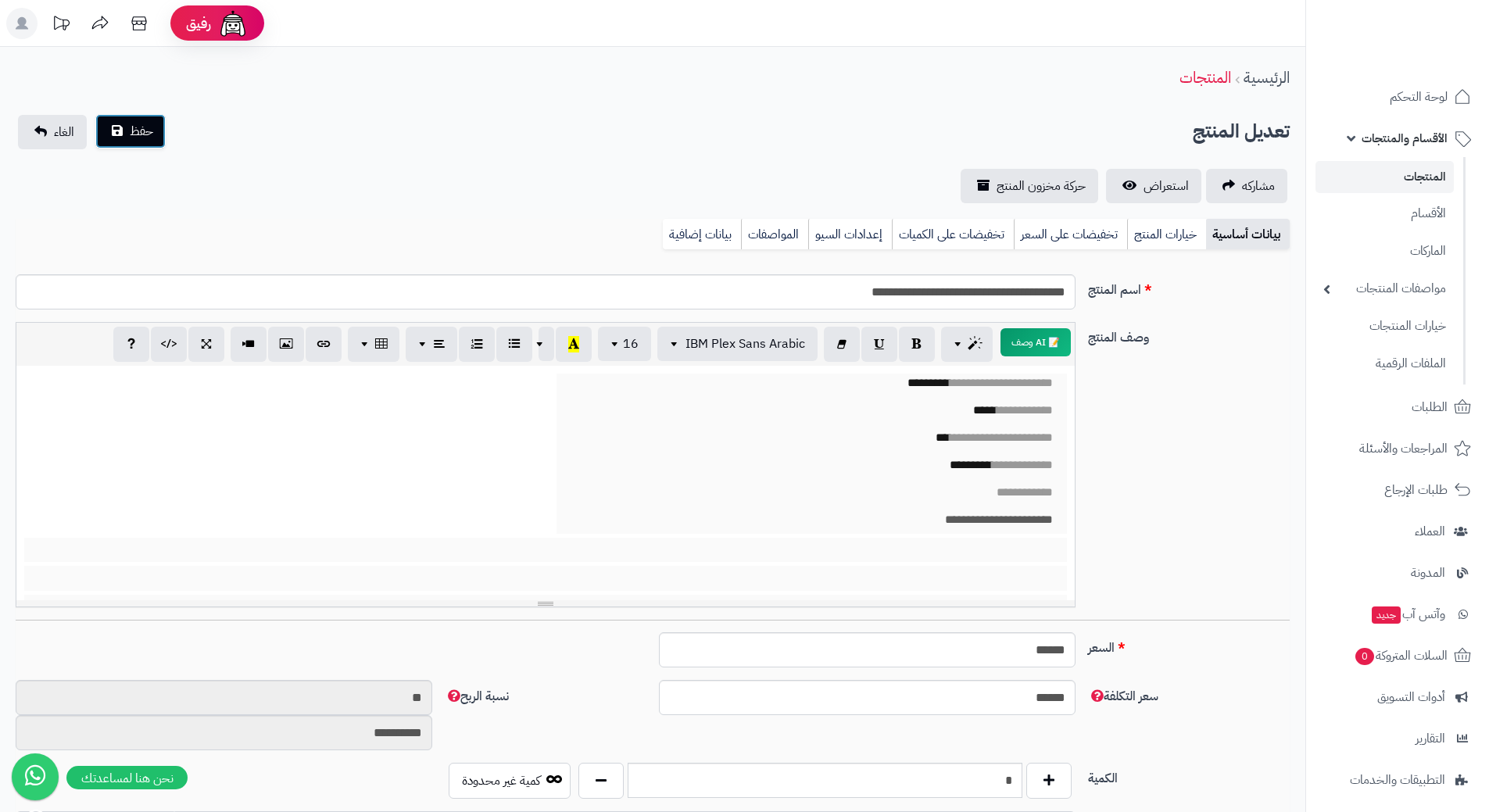
click at [132, 132] on span "حفظ" at bounding box center [141, 131] width 24 height 19
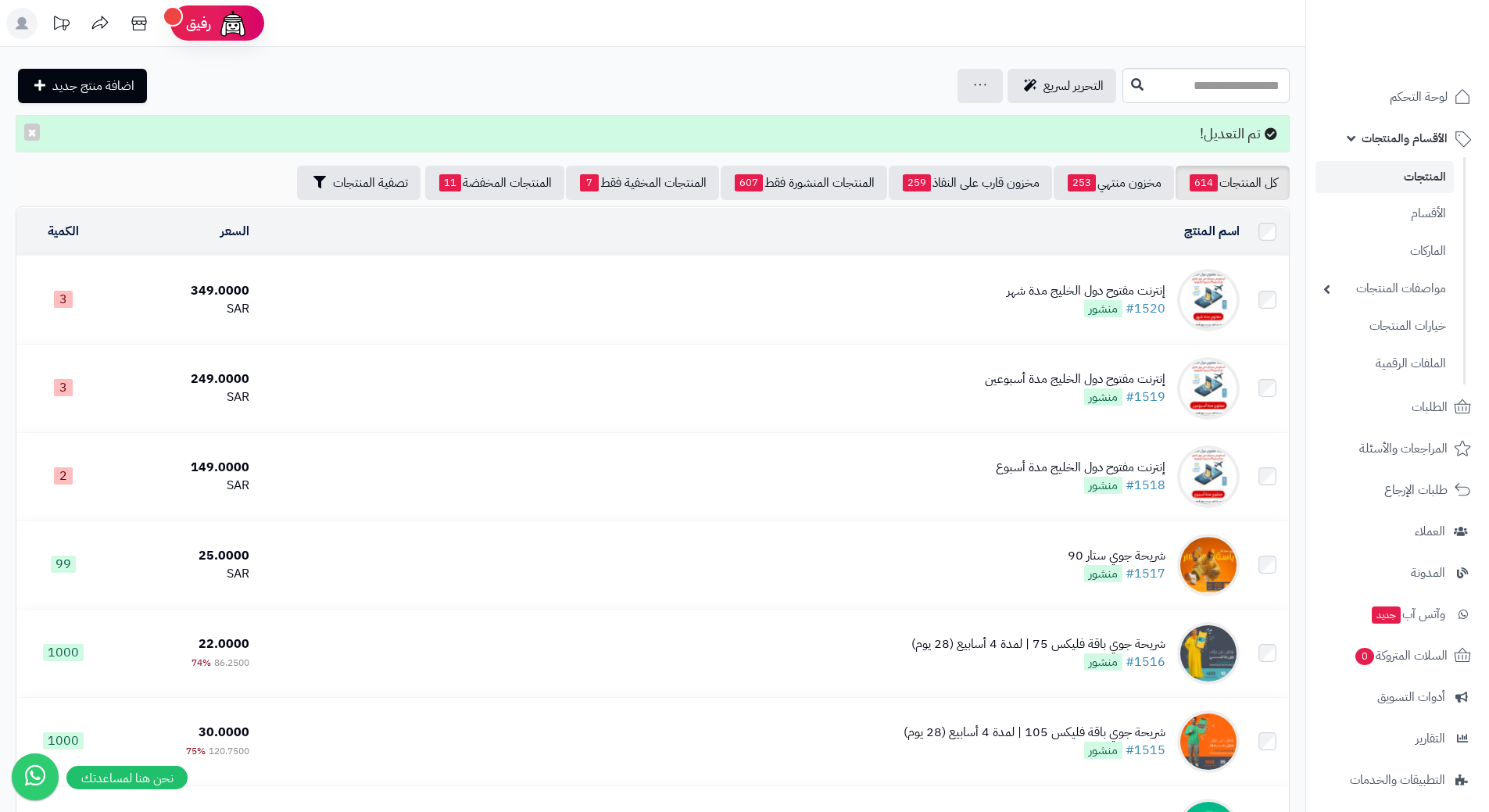
click at [1388, 146] on span "الأقسام والمنتجات" at bounding box center [1404, 138] width 86 height 22
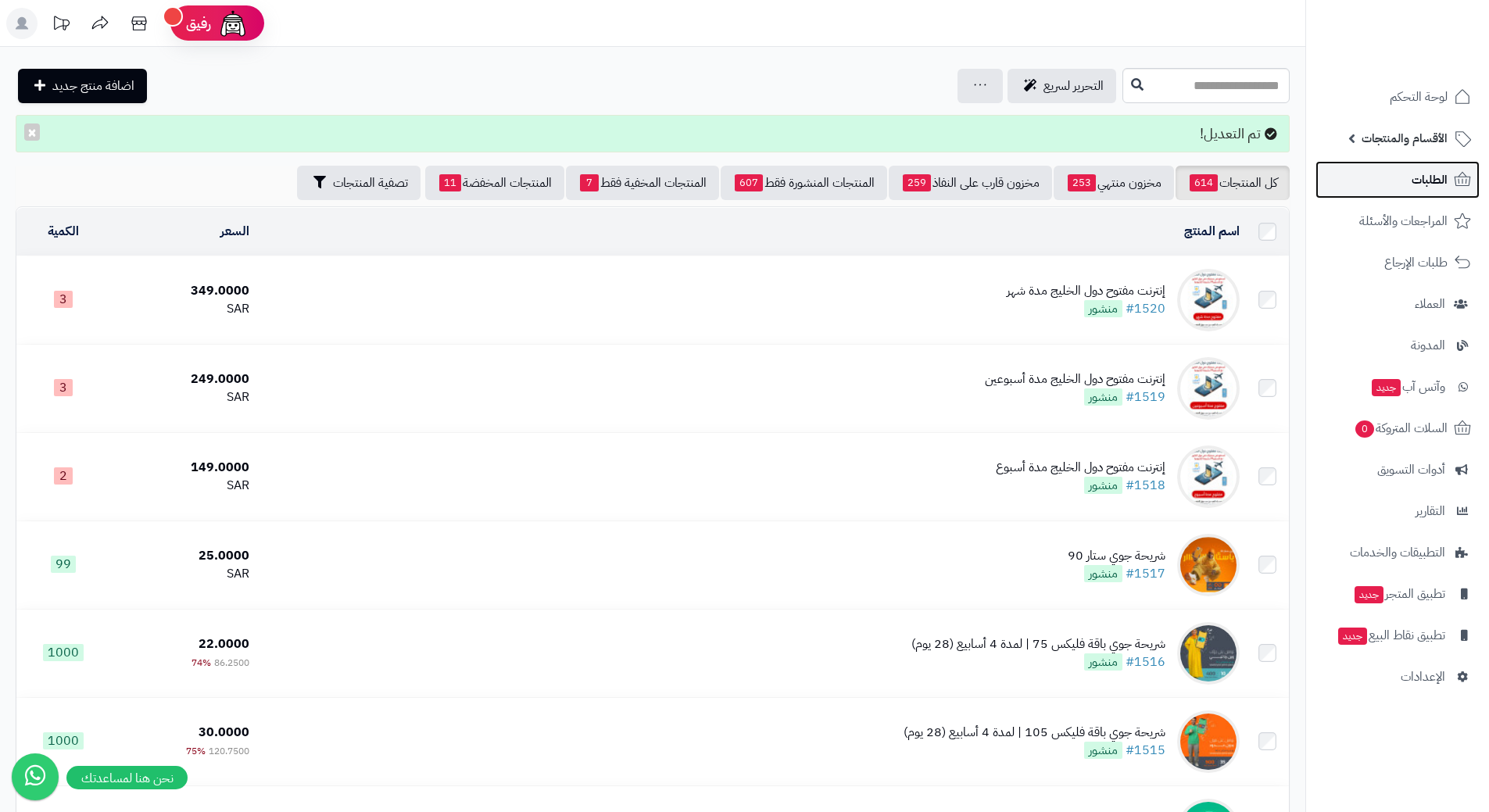
click at [1381, 175] on link "الطلبات" at bounding box center [1398, 180] width 164 height 38
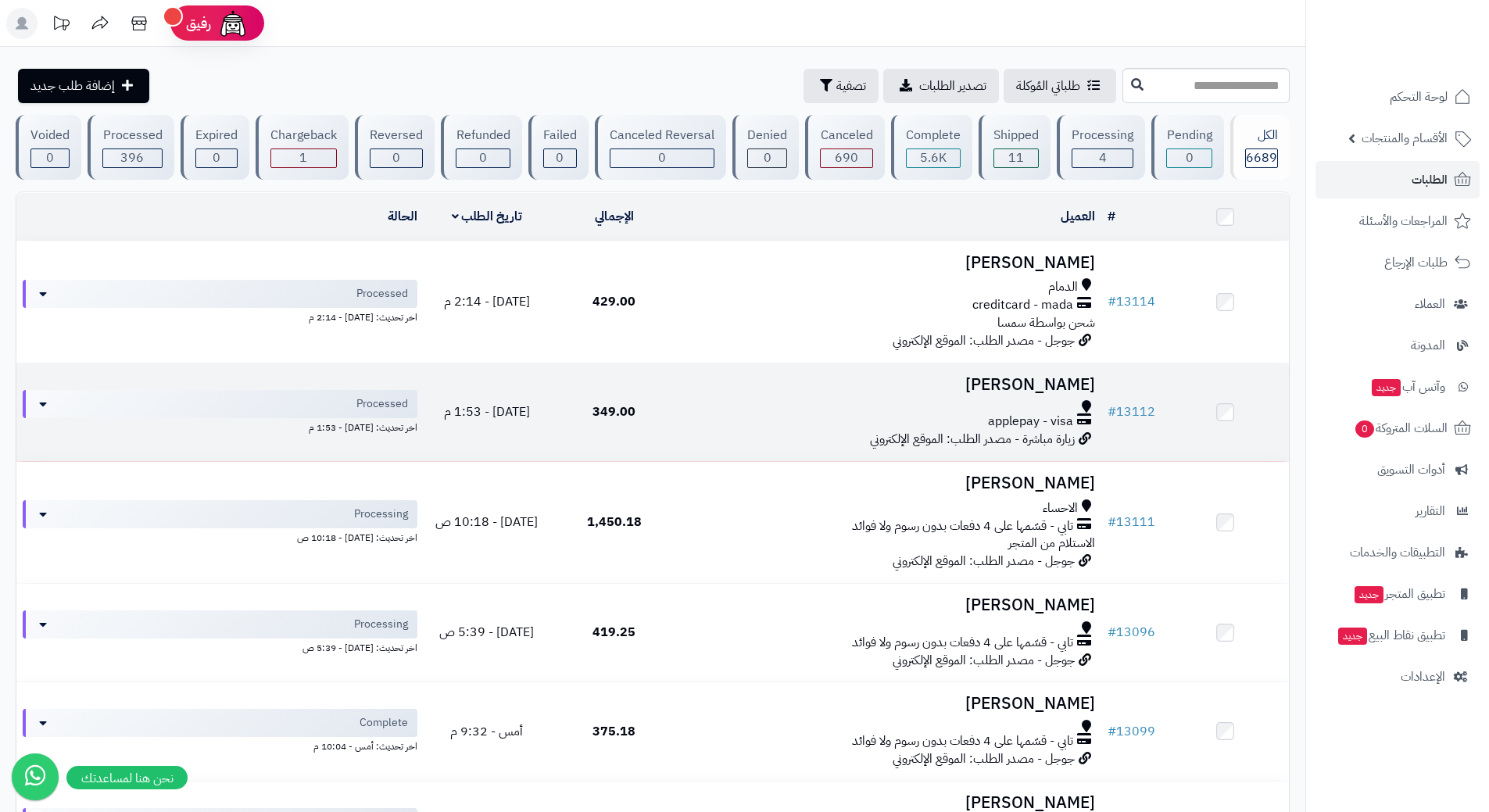
click at [699, 389] on h3 "محمد البشر" at bounding box center [890, 385] width 411 height 18
click at [699, 390] on h3 "[PERSON_NAME]" at bounding box center [890, 385] width 411 height 18
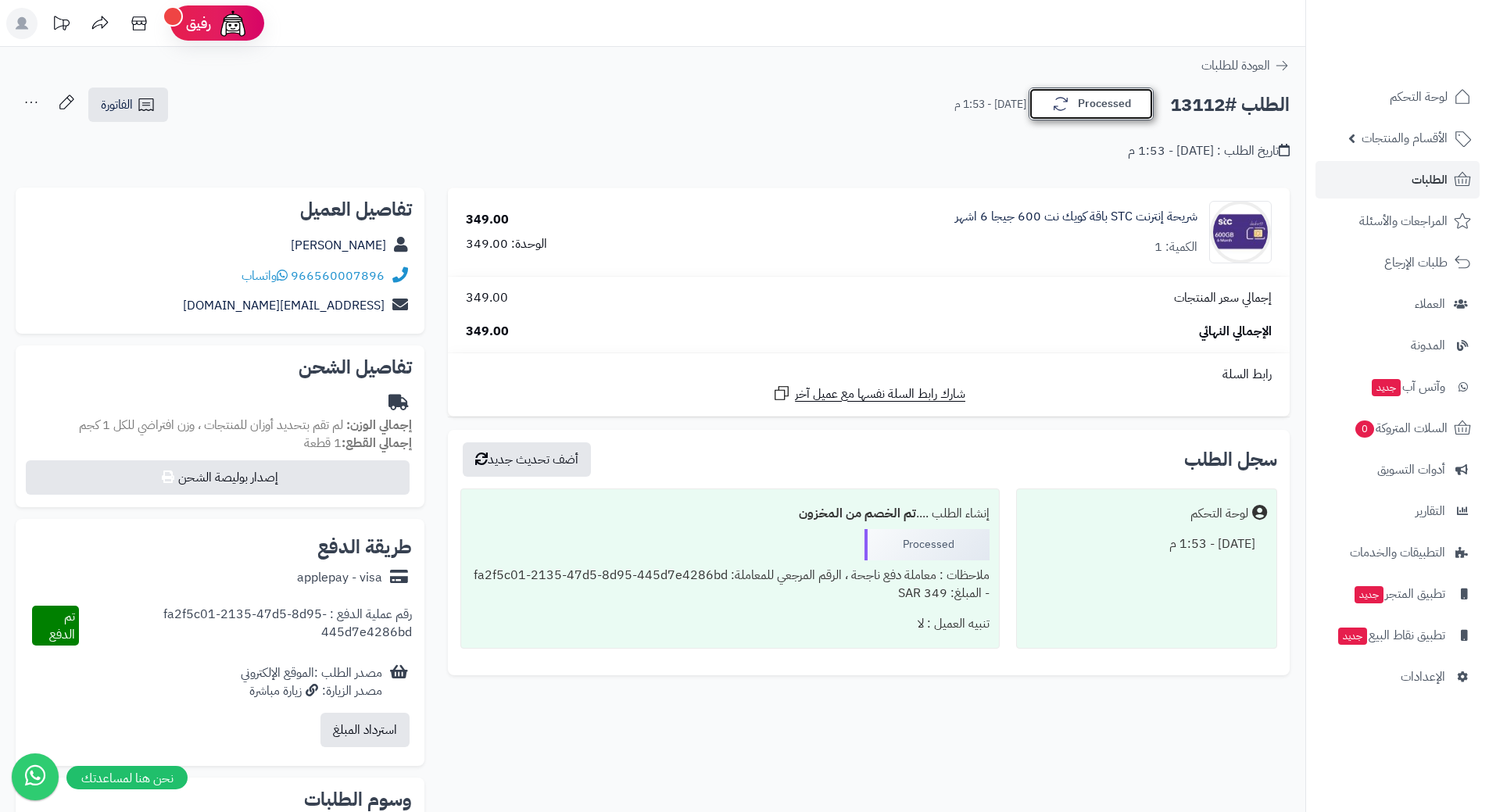
click at [1112, 108] on button "Processed" at bounding box center [1091, 104] width 125 height 33
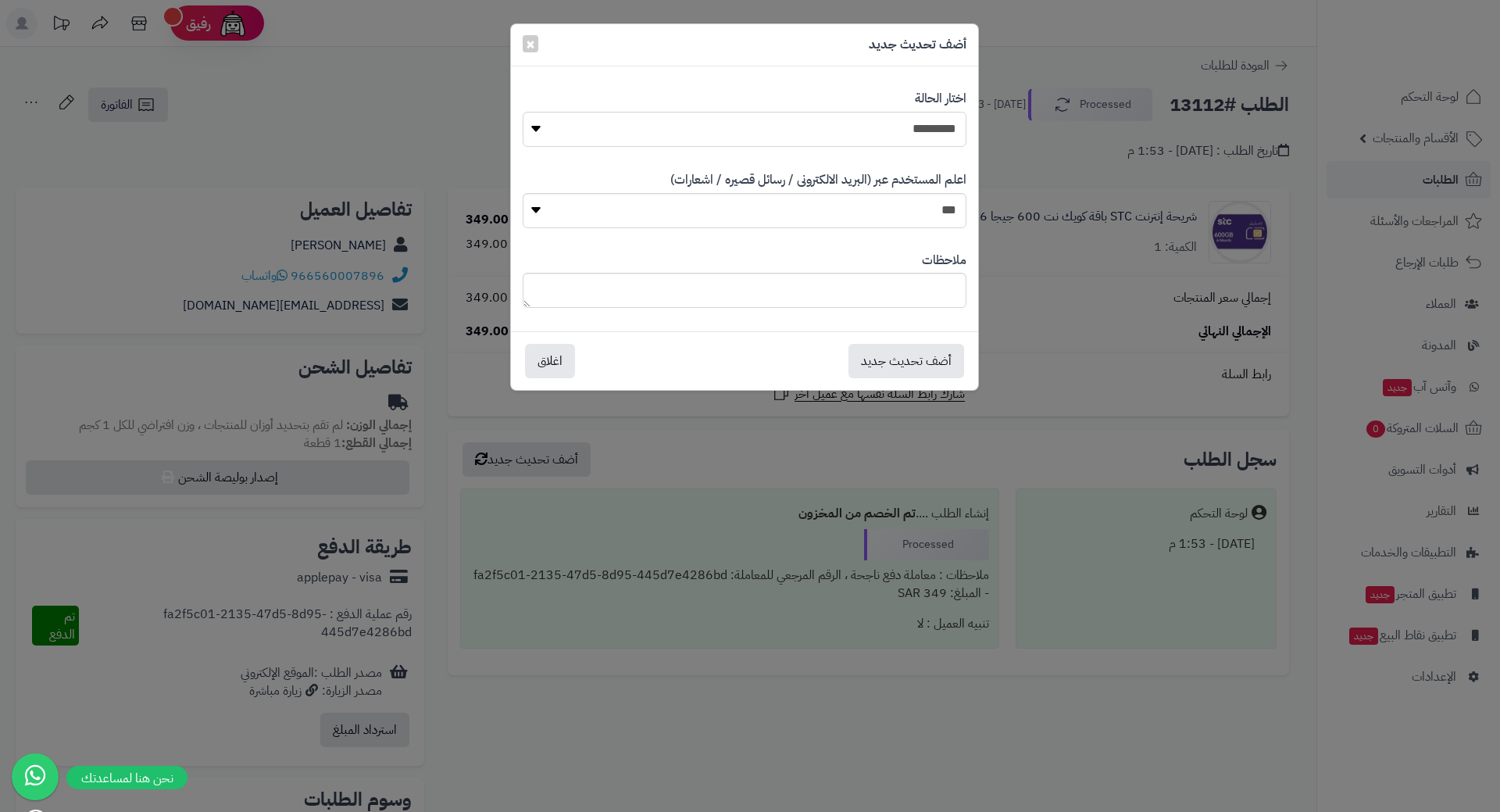
click at [900, 128] on select "**********" at bounding box center [745, 129] width 444 height 35
select select "*"
click at [523, 112] on select "**********" at bounding box center [745, 129] width 444 height 35
click at [924, 359] on button "أضف تحديث جديد" at bounding box center [907, 360] width 116 height 34
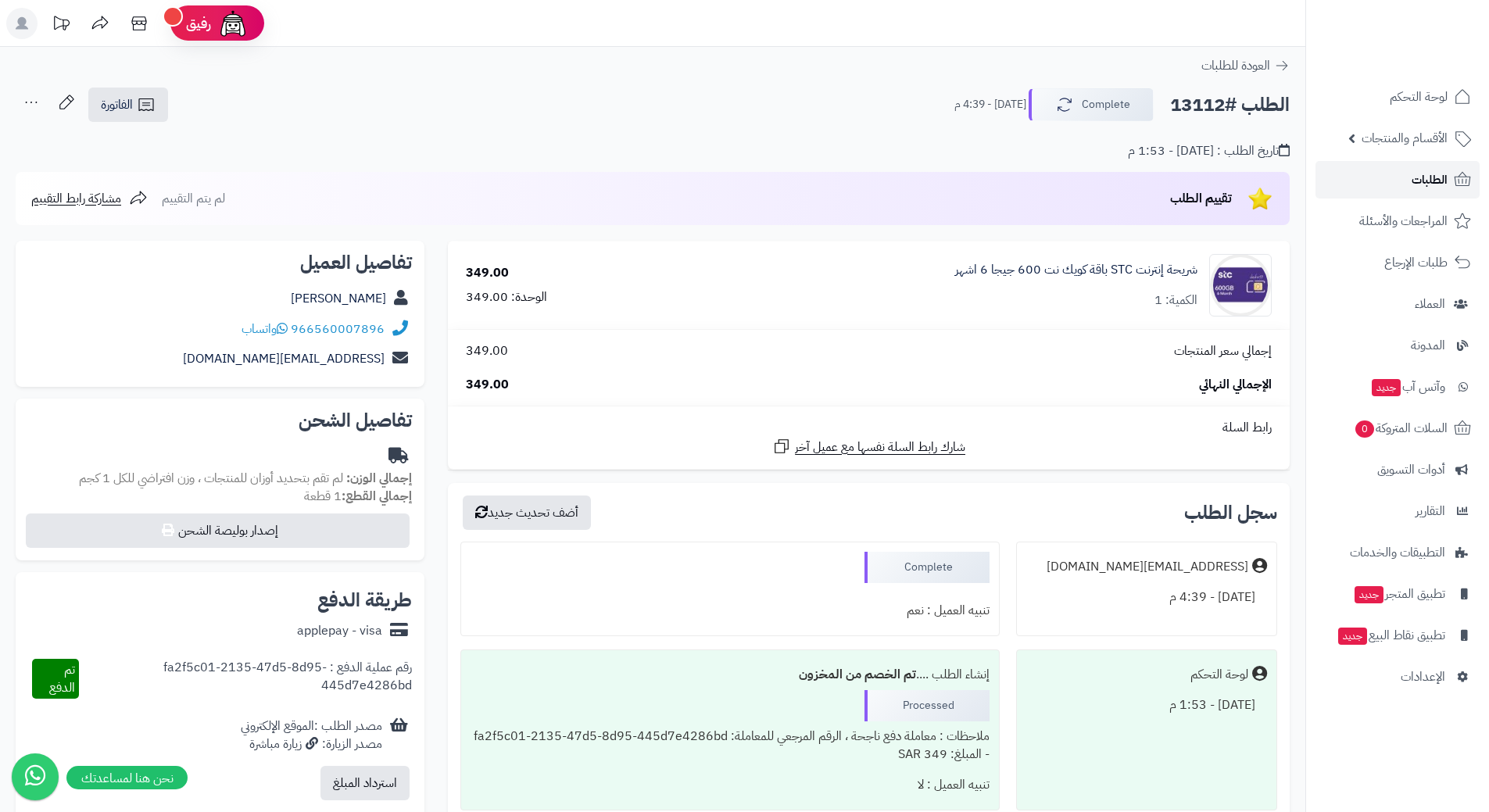
click at [1340, 174] on link "الطلبات" at bounding box center [1398, 180] width 164 height 38
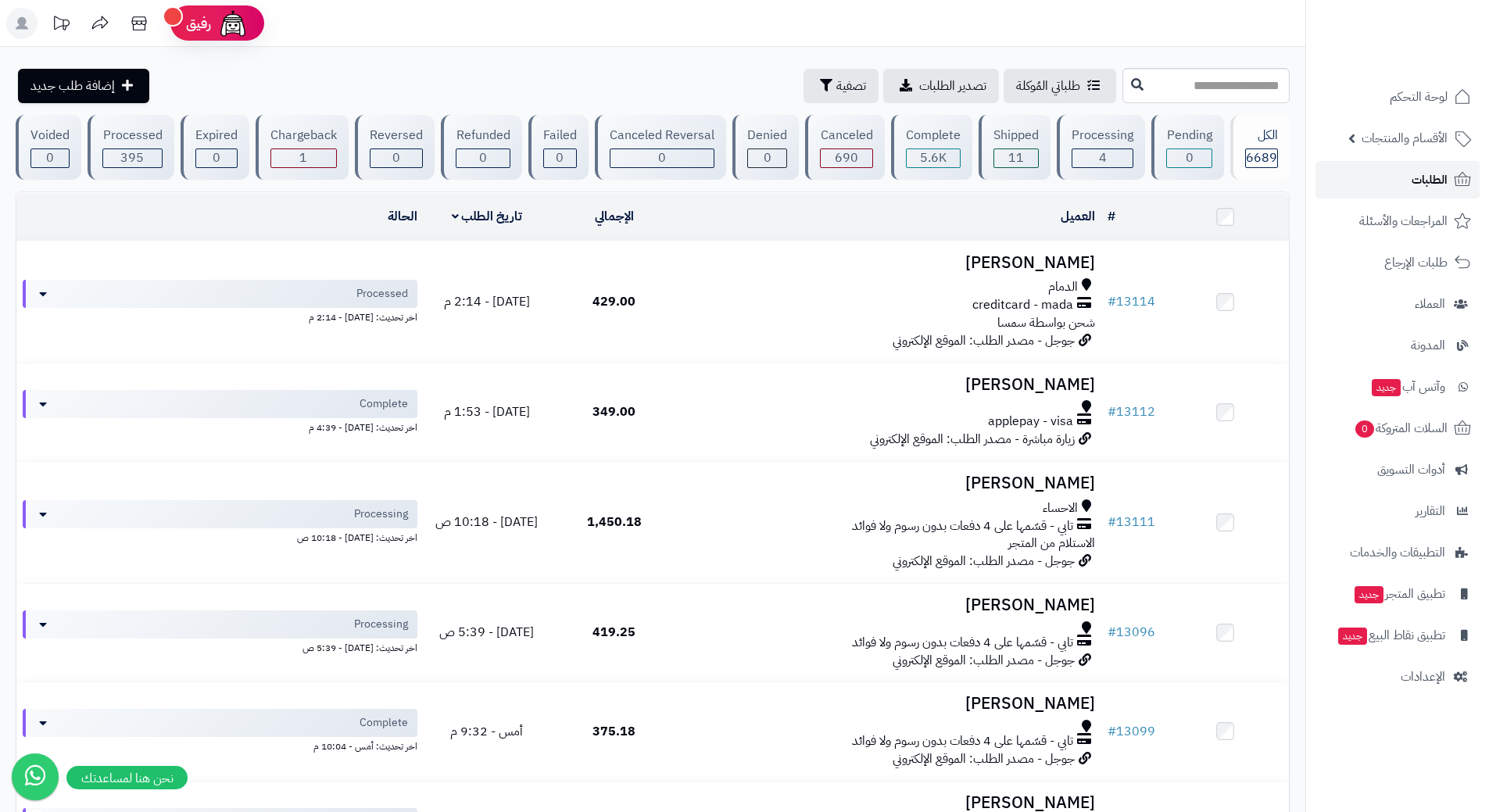
click at [1327, 181] on link "الطلبات" at bounding box center [1398, 180] width 164 height 38
click at [1434, 135] on span "الأقسام والمنتجات" at bounding box center [1404, 138] width 86 height 22
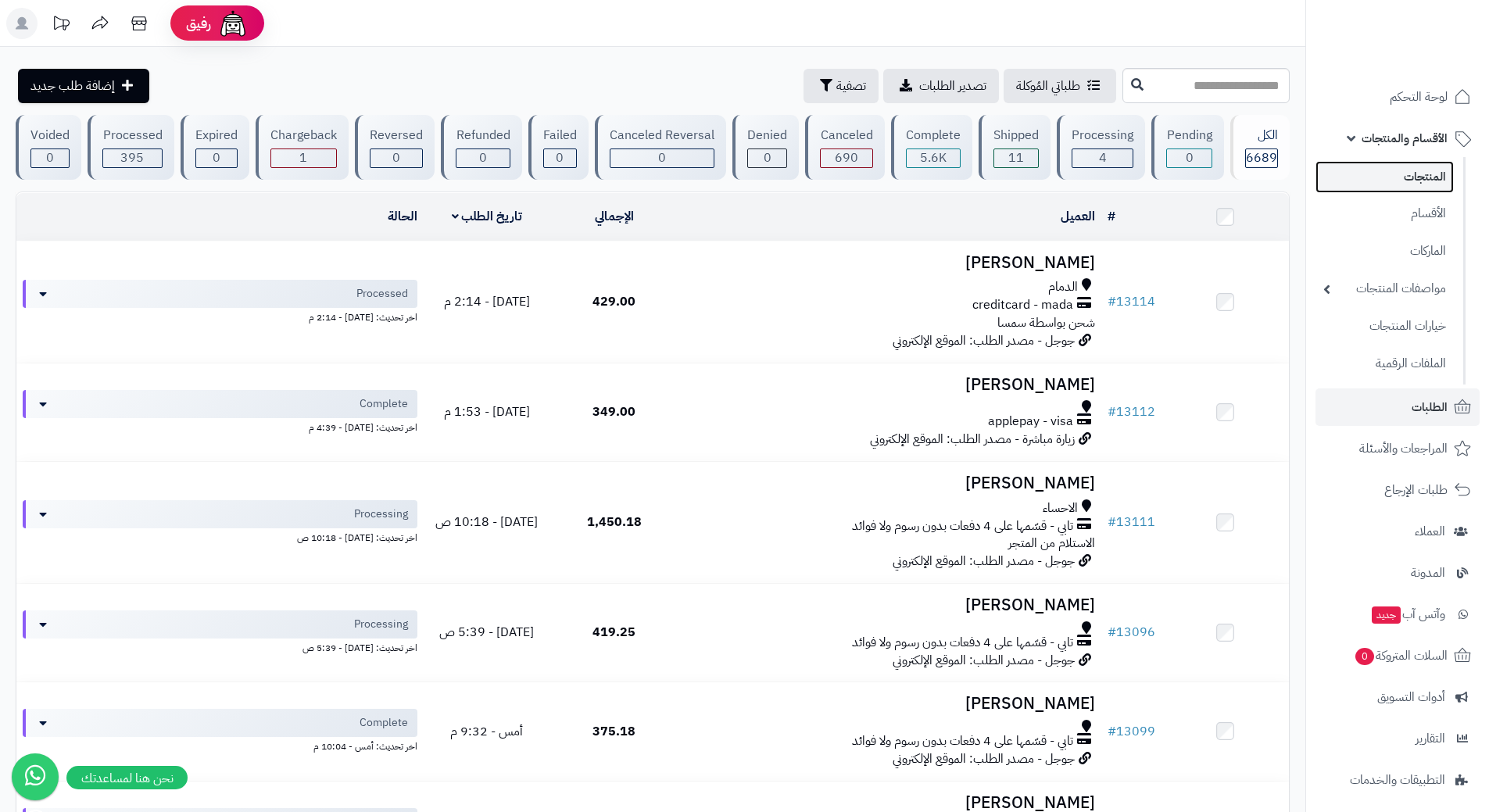
click at [1424, 176] on link "المنتجات" at bounding box center [1385, 176] width 138 height 32
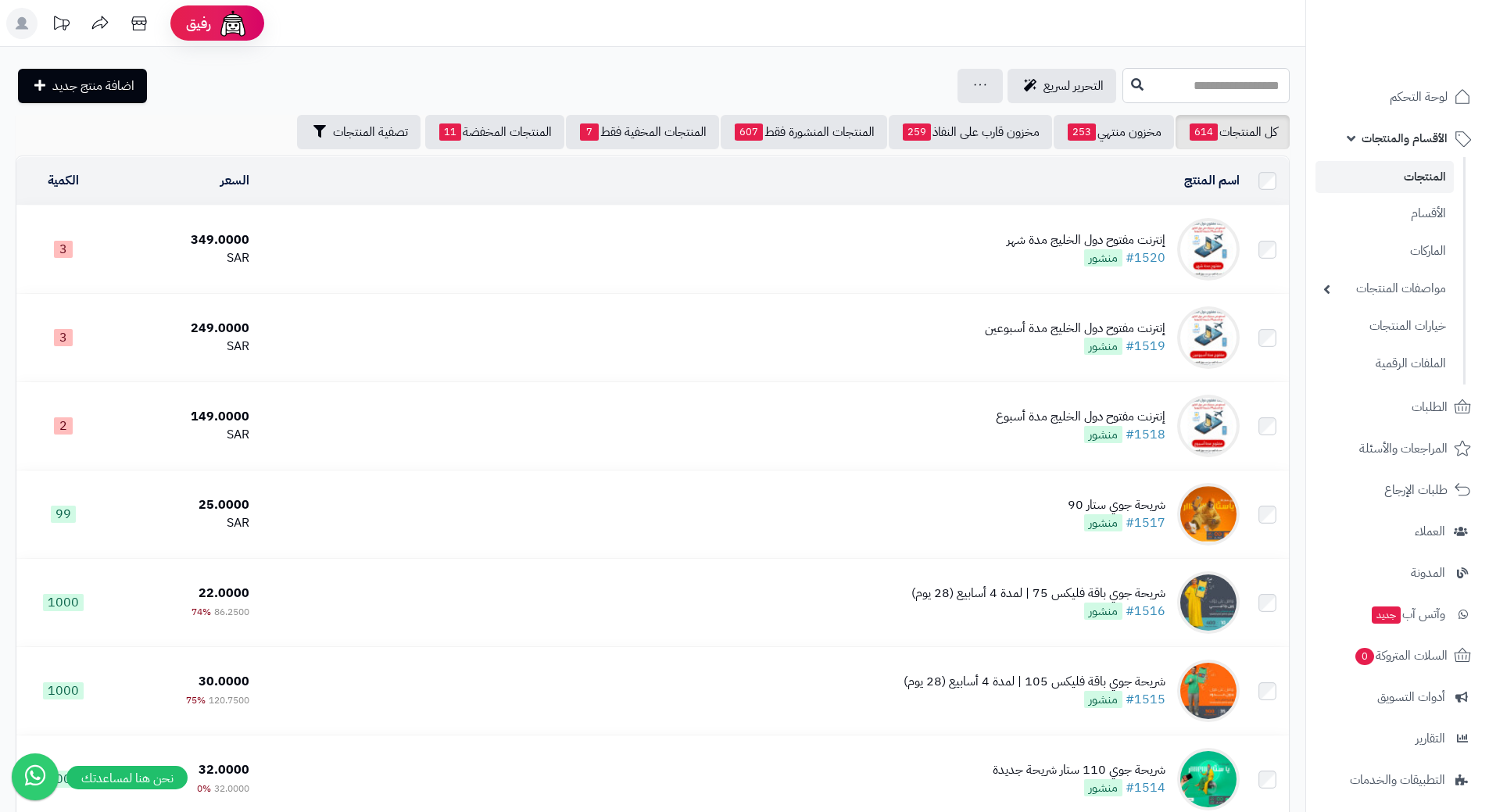
click at [1159, 75] on input "text" at bounding box center [1206, 85] width 167 height 35
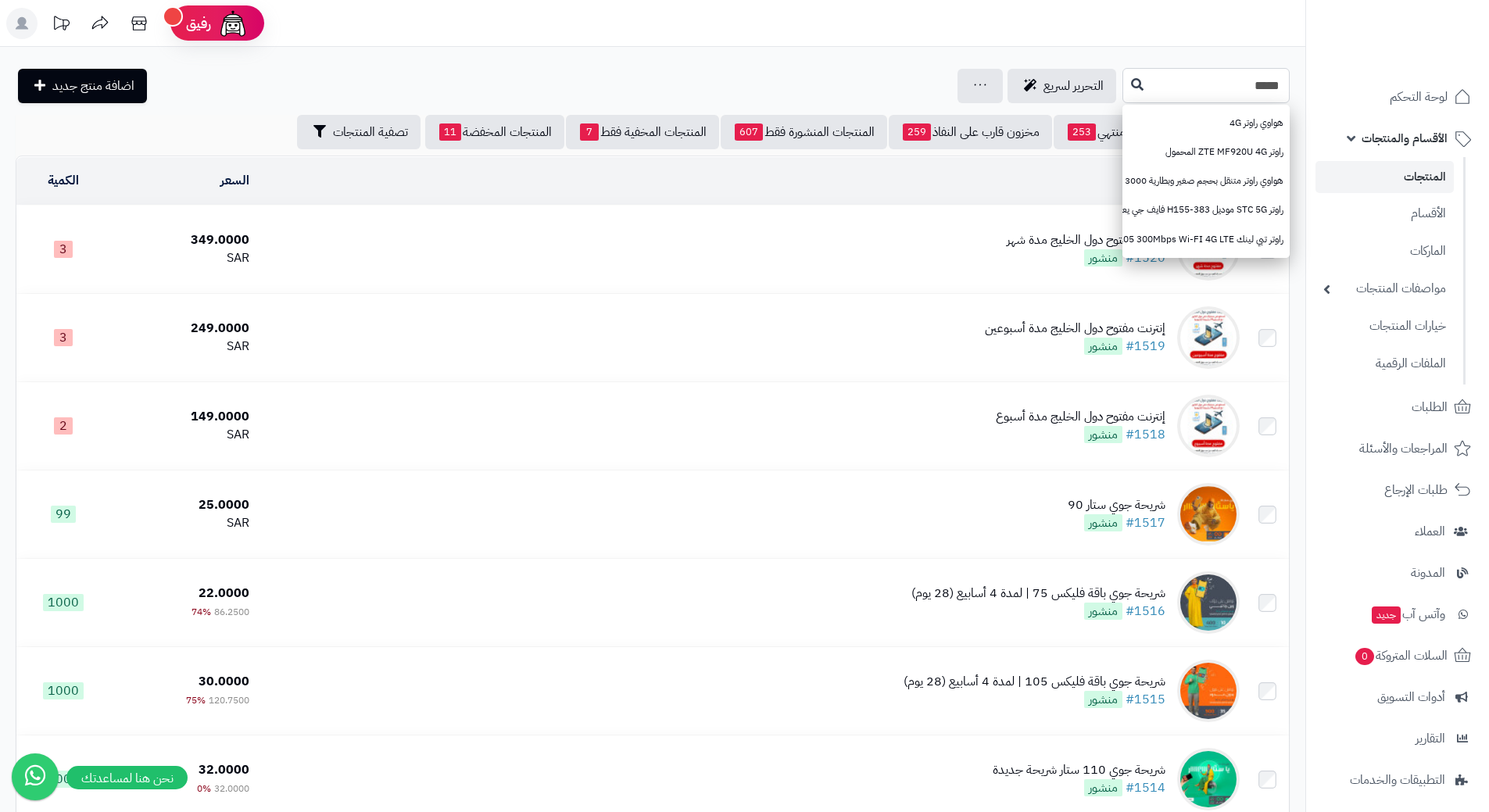
type input "*****"
click at [1131, 87] on icon at bounding box center [1137, 83] width 12 height 12
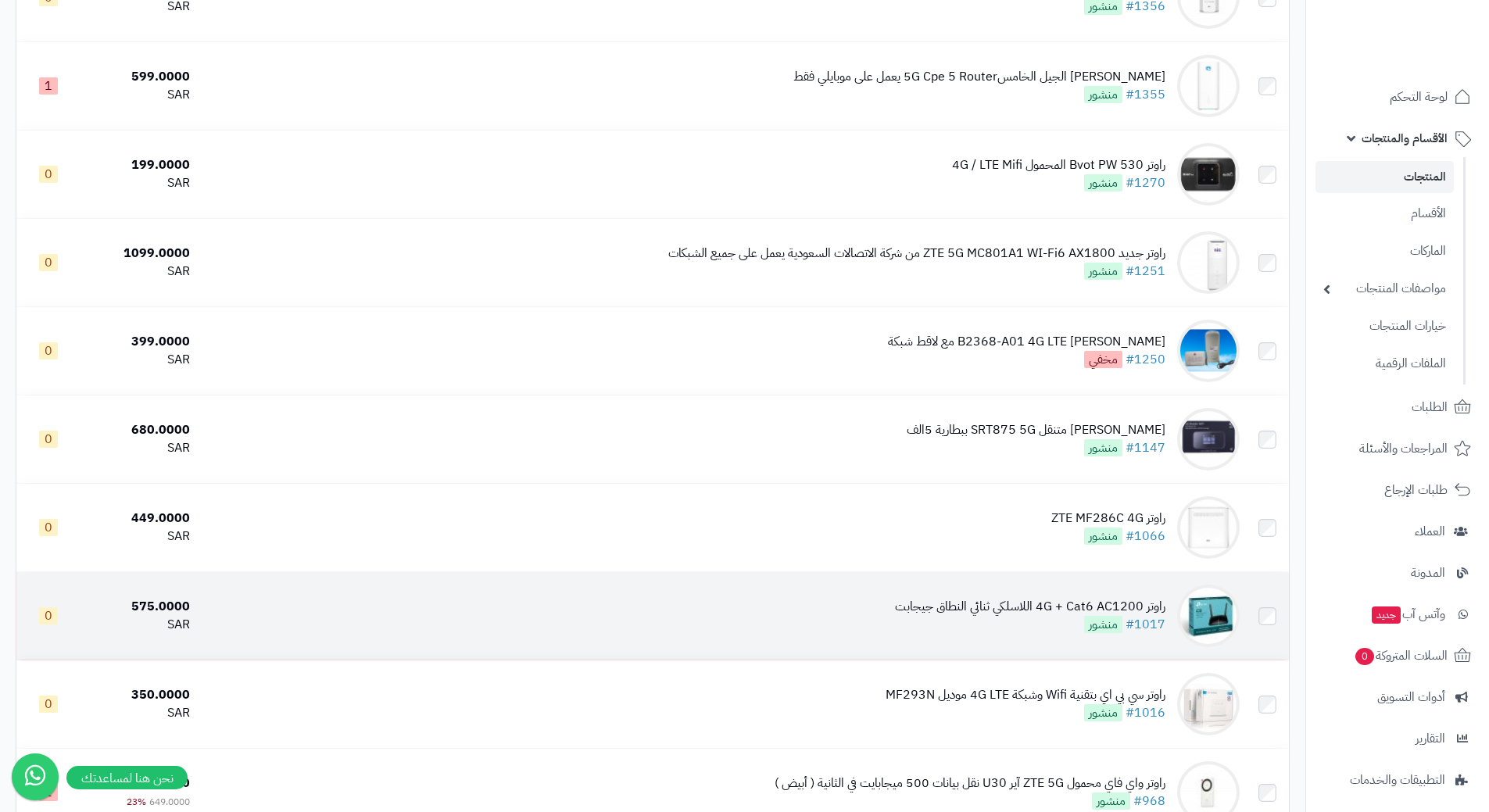
scroll to position [1250, 0]
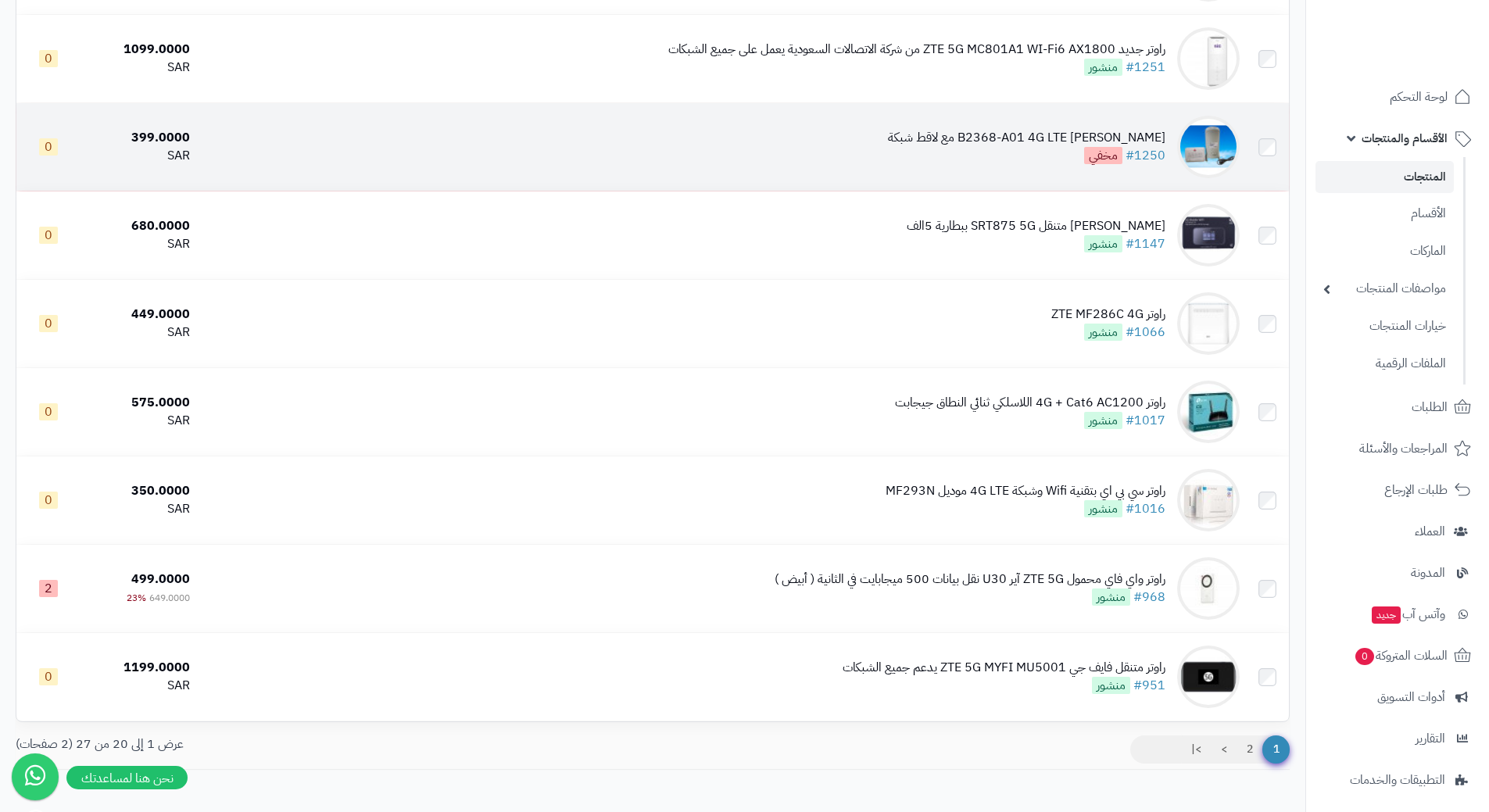
click at [967, 148] on div "راوتر هواوي B2368-A01 4G LTE مع لاقط شبكة #1250 مخفي" at bounding box center [1027, 147] width 278 height 36
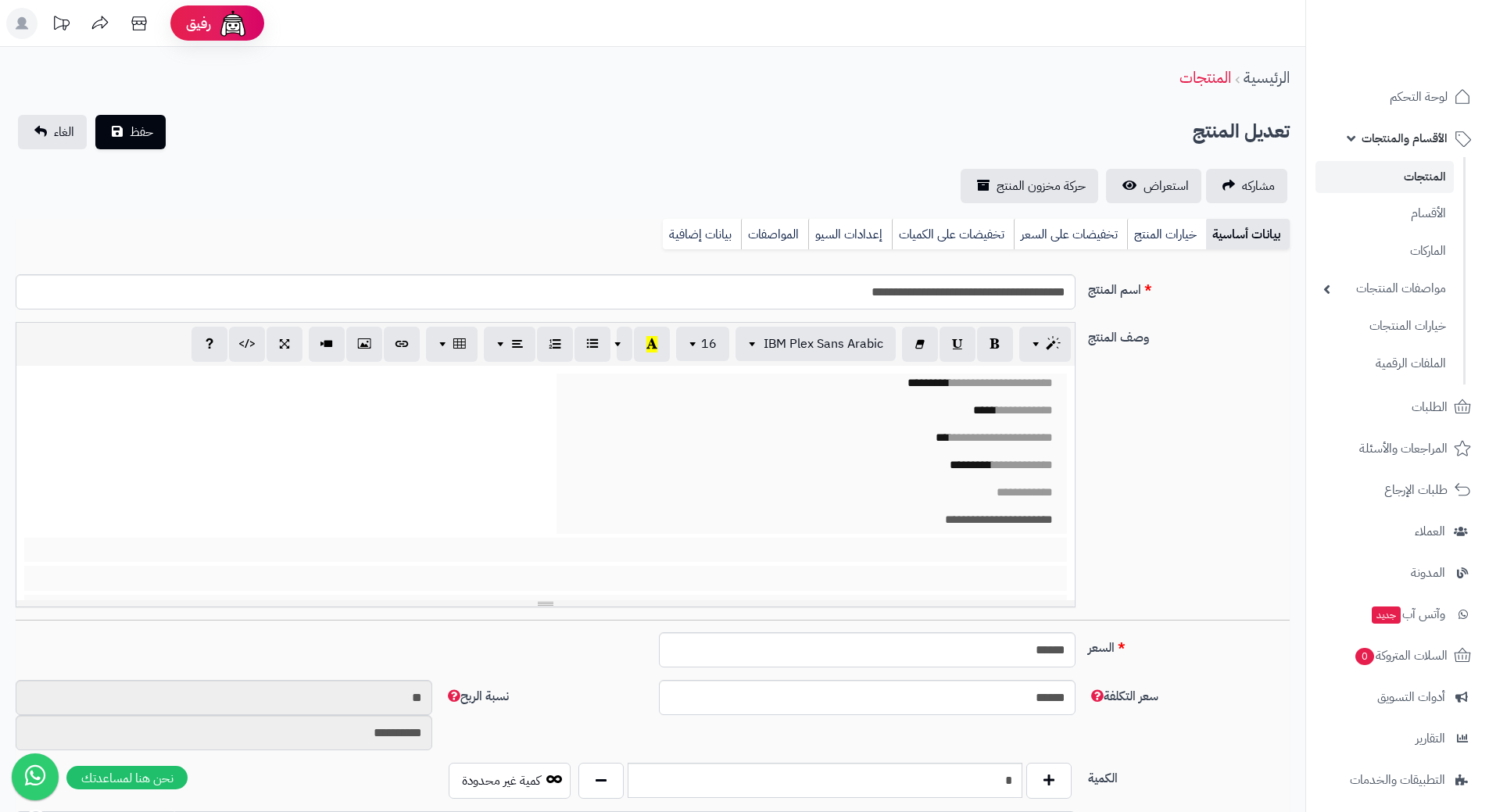
scroll to position [0, 11]
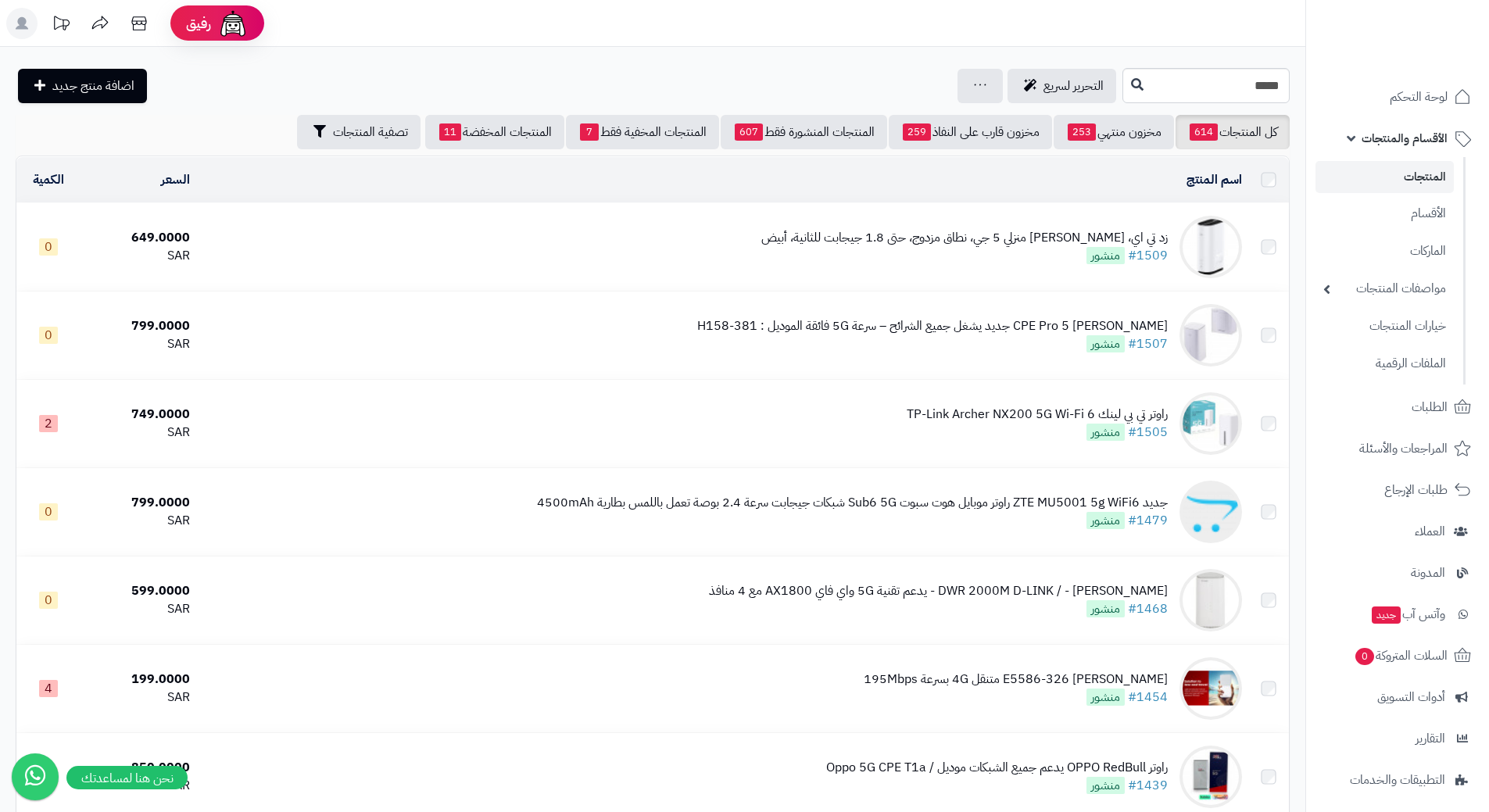
scroll to position [1249, 0]
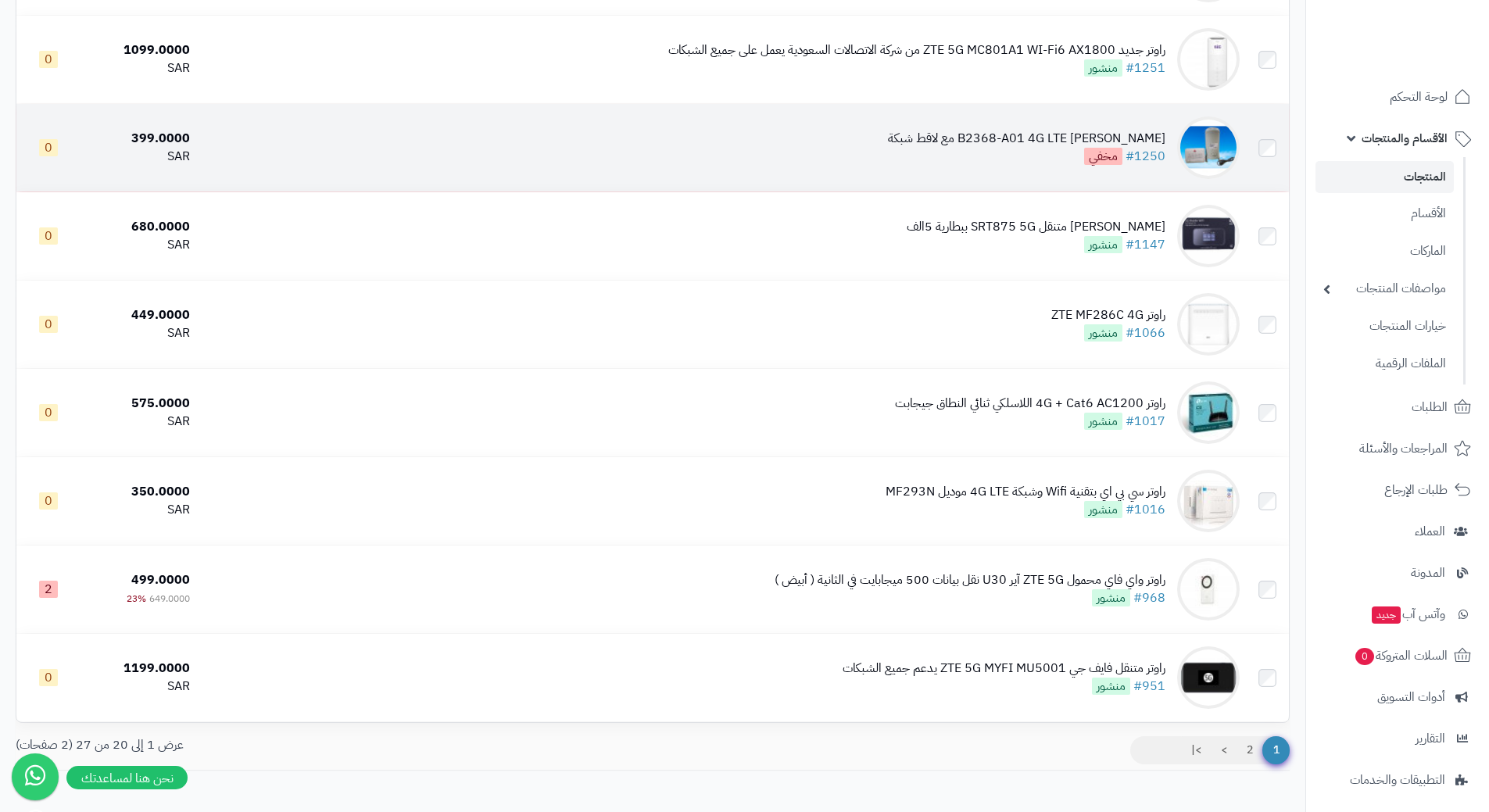
click at [1206, 148] on img at bounding box center [1208, 148] width 63 height 63
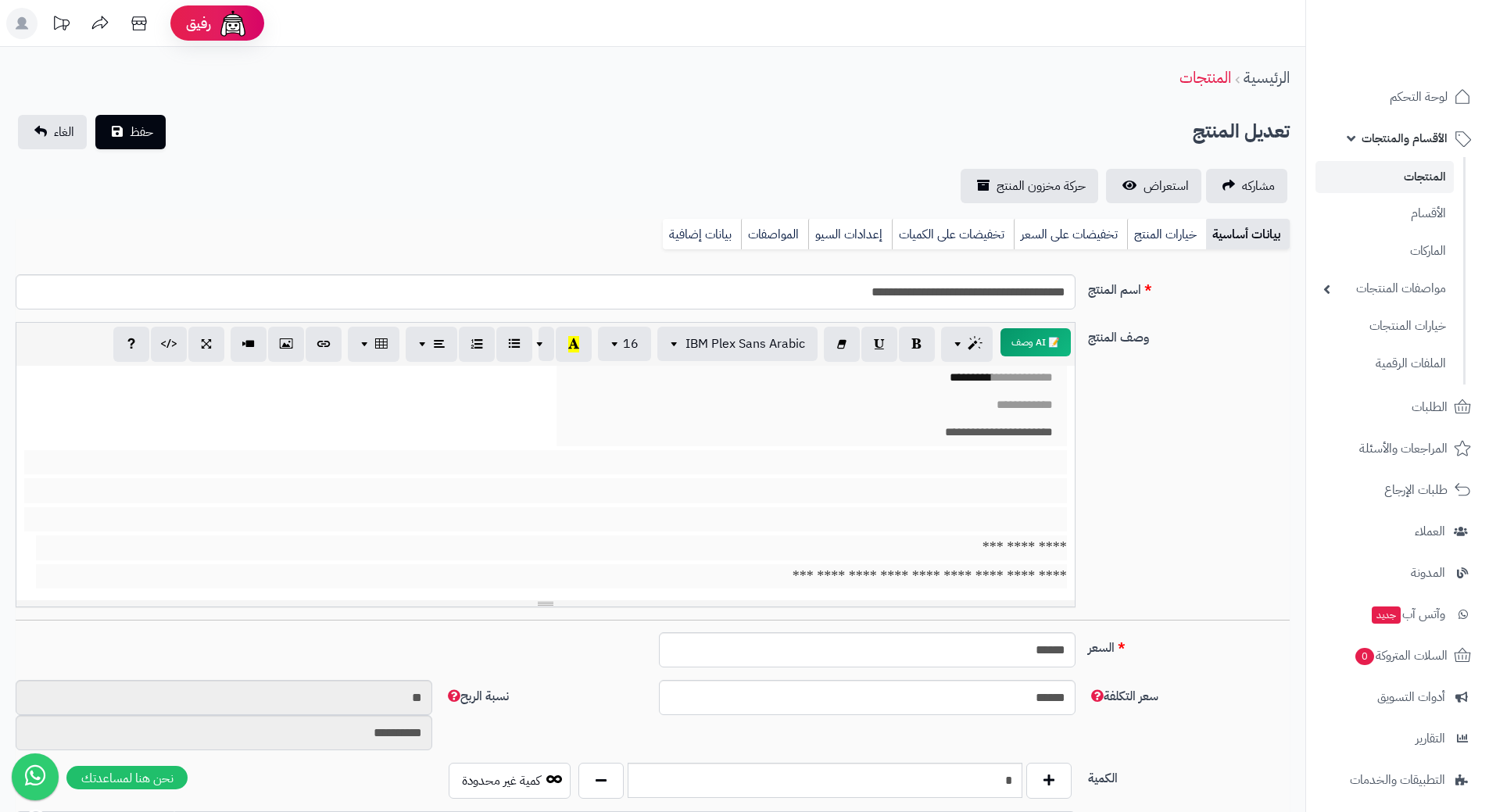
click at [1346, 137] on link "الأقسام والمنتجات" at bounding box center [1398, 139] width 164 height 38
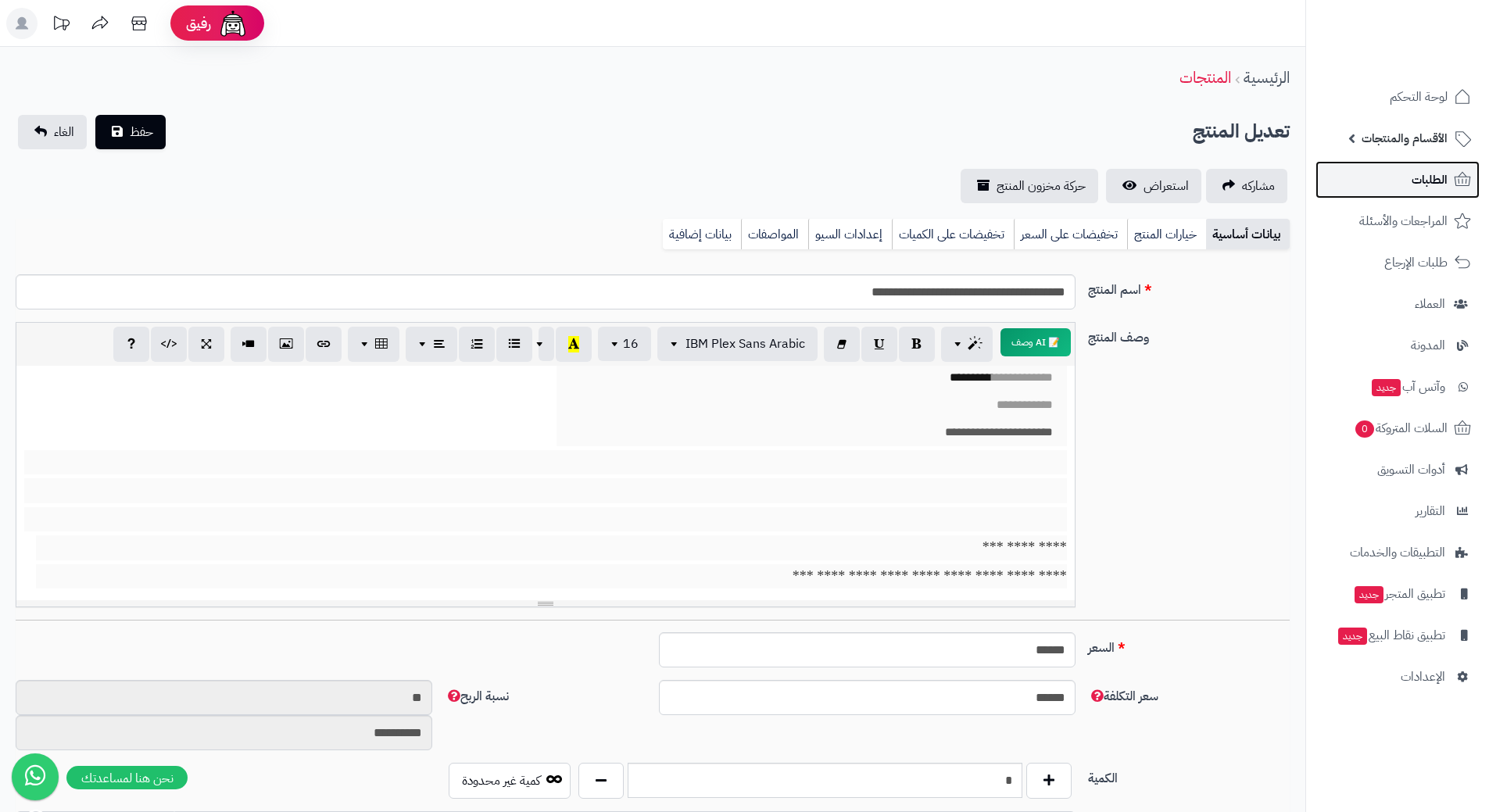
click at [1375, 193] on link "الطلبات" at bounding box center [1398, 180] width 164 height 38
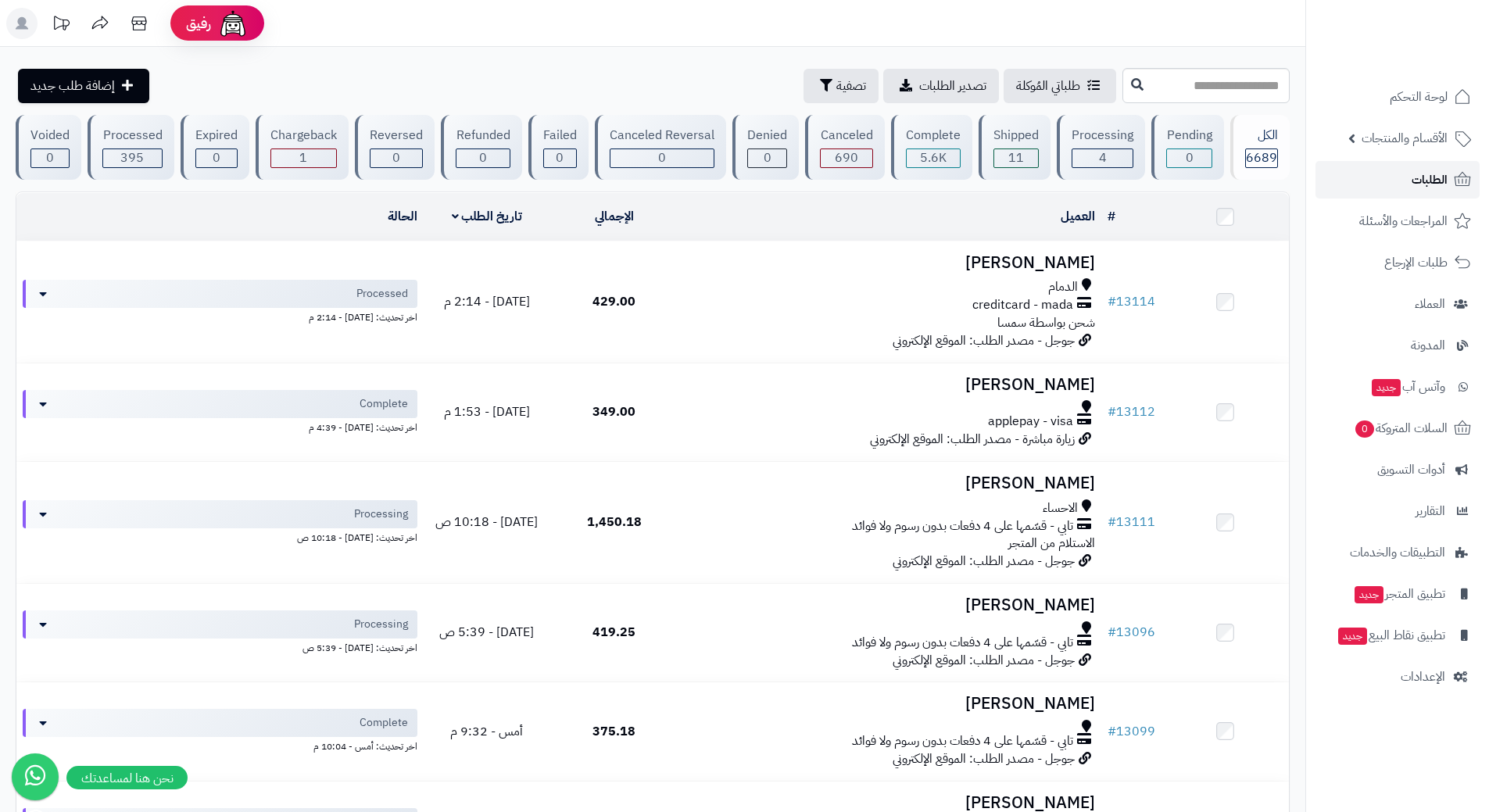
click at [1376, 180] on link "الطلبات" at bounding box center [1398, 180] width 164 height 38
click at [1406, 181] on link "الطلبات" at bounding box center [1398, 180] width 164 height 38
click at [1375, 169] on link "الطلبات" at bounding box center [1398, 180] width 164 height 38
click at [1350, 166] on link "الطلبات" at bounding box center [1398, 180] width 164 height 38
click at [1358, 188] on link "الطلبات" at bounding box center [1398, 180] width 164 height 38
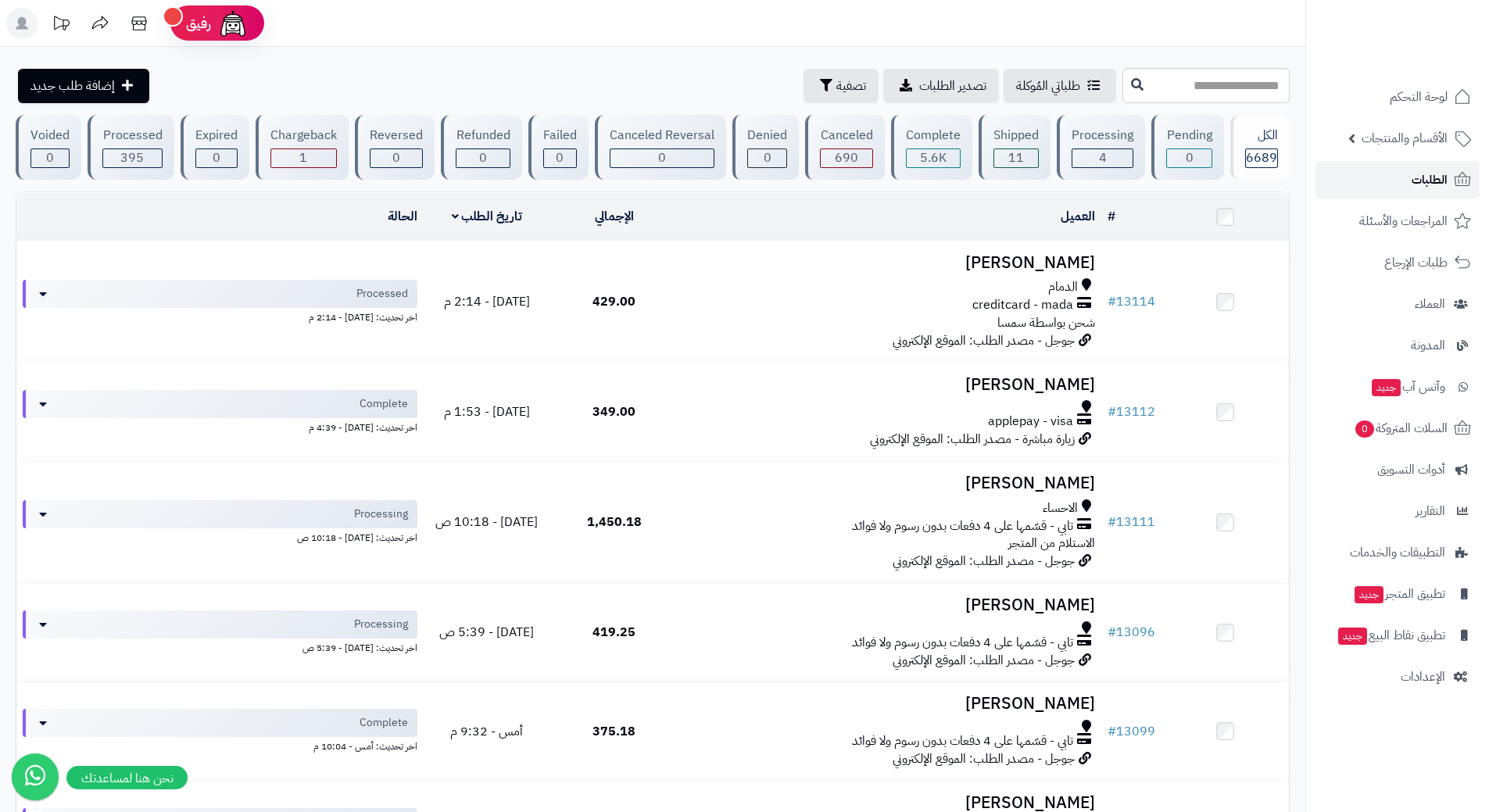
click at [1364, 183] on link "الطلبات" at bounding box center [1398, 180] width 164 height 38
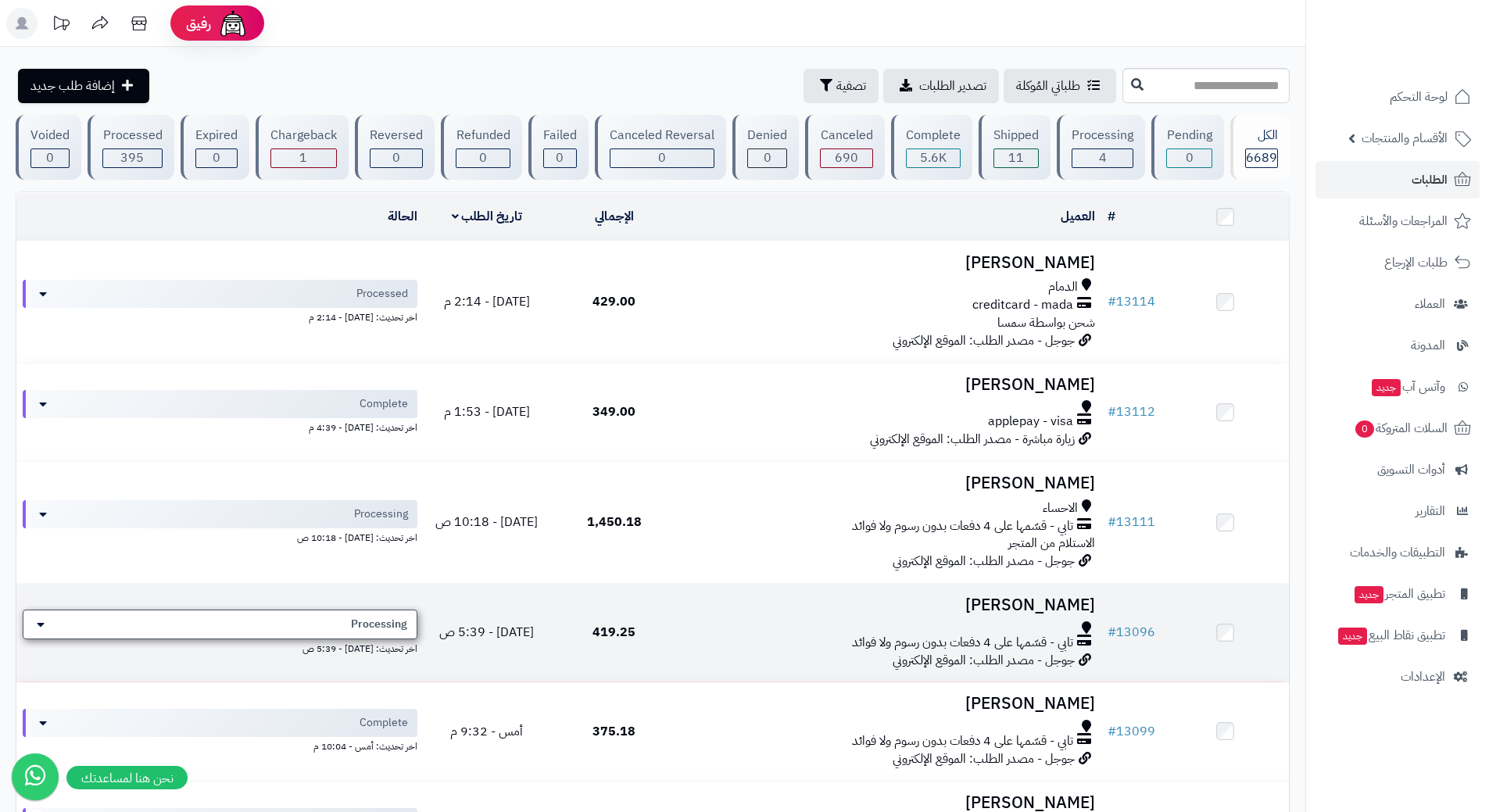
click at [332, 621] on div "Processing" at bounding box center [220, 624] width 395 height 29
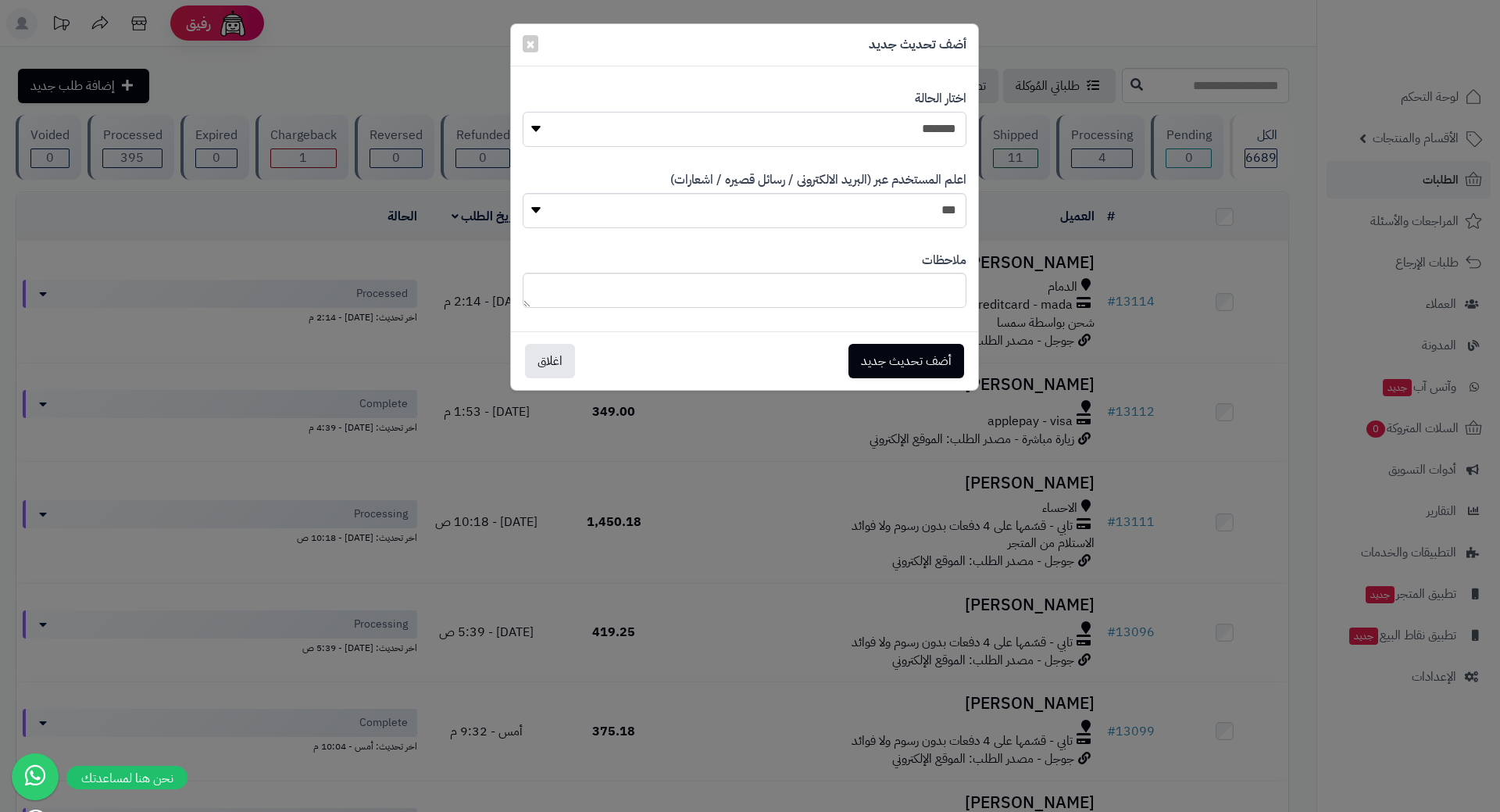
drag, startPoint x: 853, startPoint y: 134, endPoint x: 867, endPoint y: 145, distance: 17.8
click at [854, 134] on select "**********" at bounding box center [745, 129] width 444 height 35
select select "*"
click at [523, 112] on select "**********" at bounding box center [745, 129] width 444 height 35
click at [903, 357] on button "أضف تحديث جديد" at bounding box center [907, 360] width 116 height 34
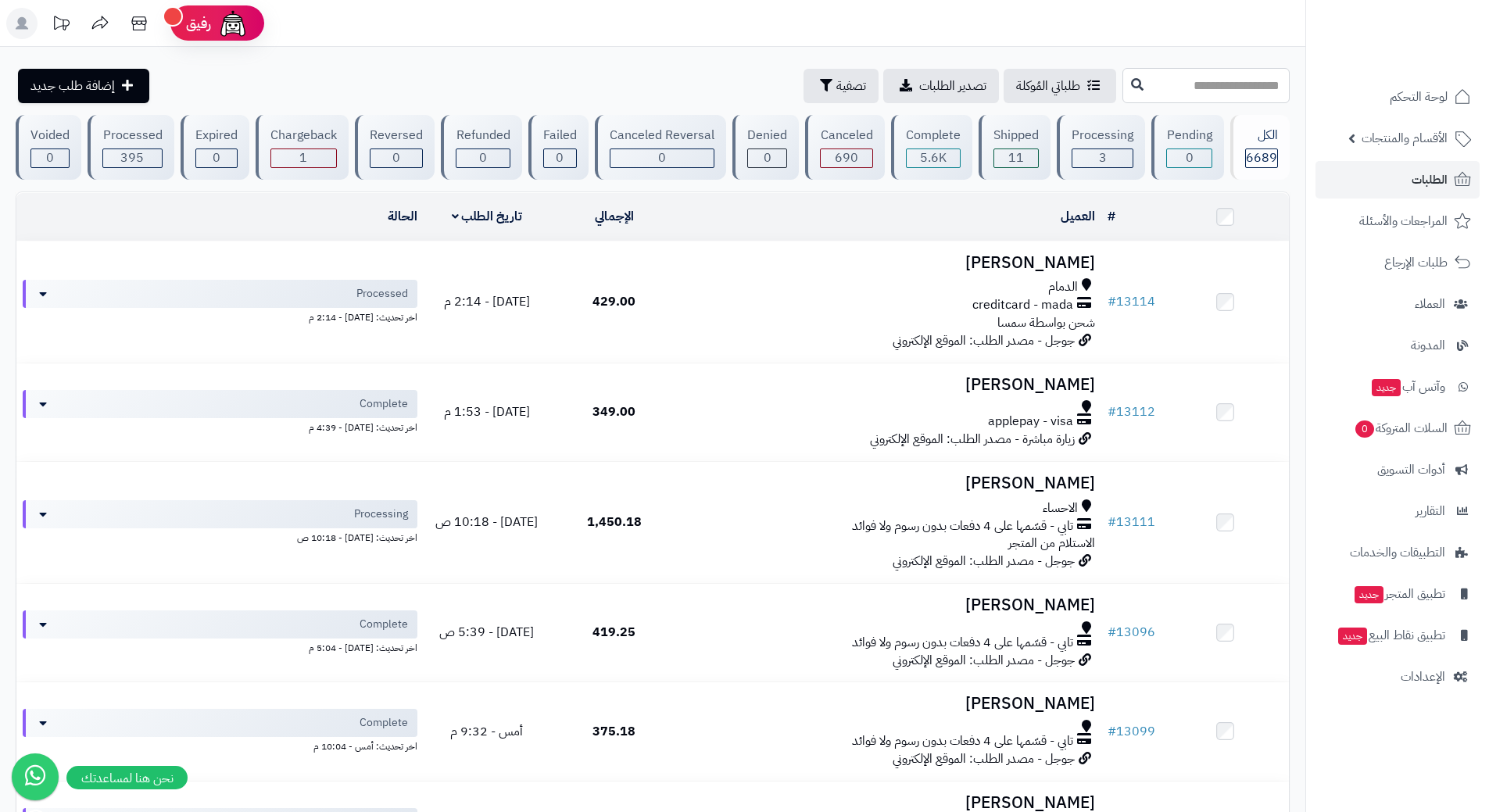
click at [1154, 74] on input "text" at bounding box center [1206, 85] width 167 height 35
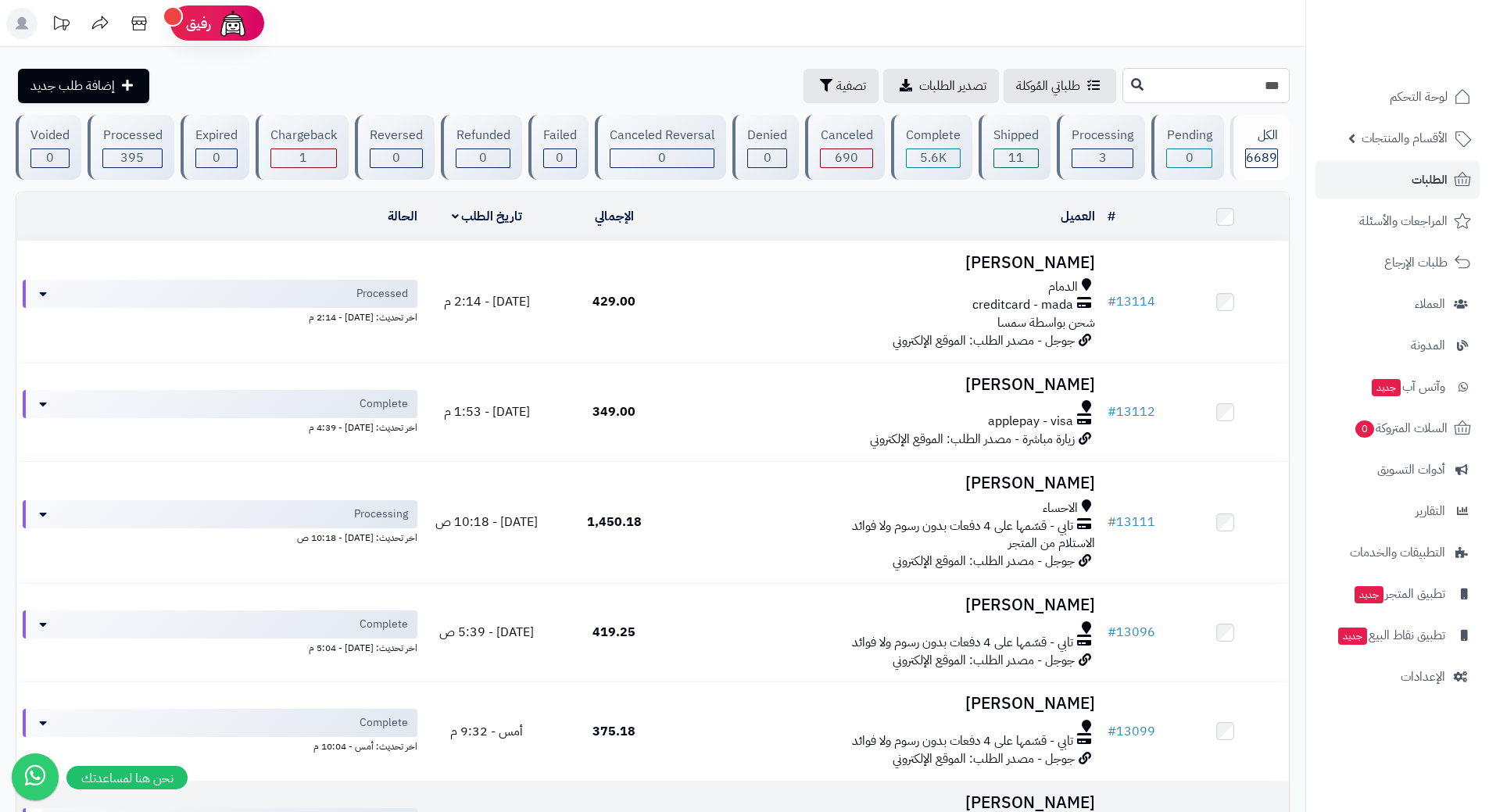
type input "***"
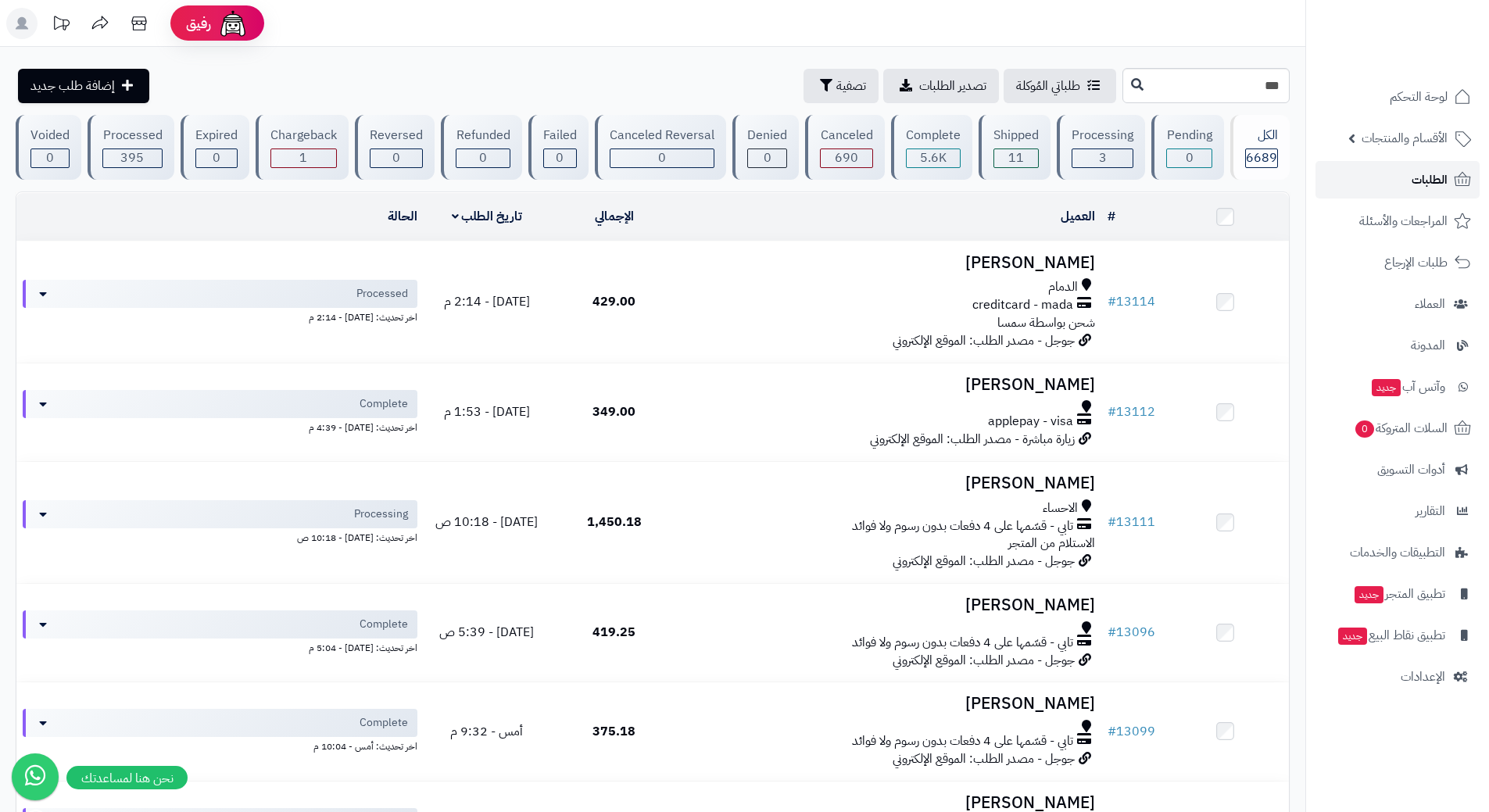
click at [1383, 164] on link "الطلبات" at bounding box center [1398, 180] width 164 height 38
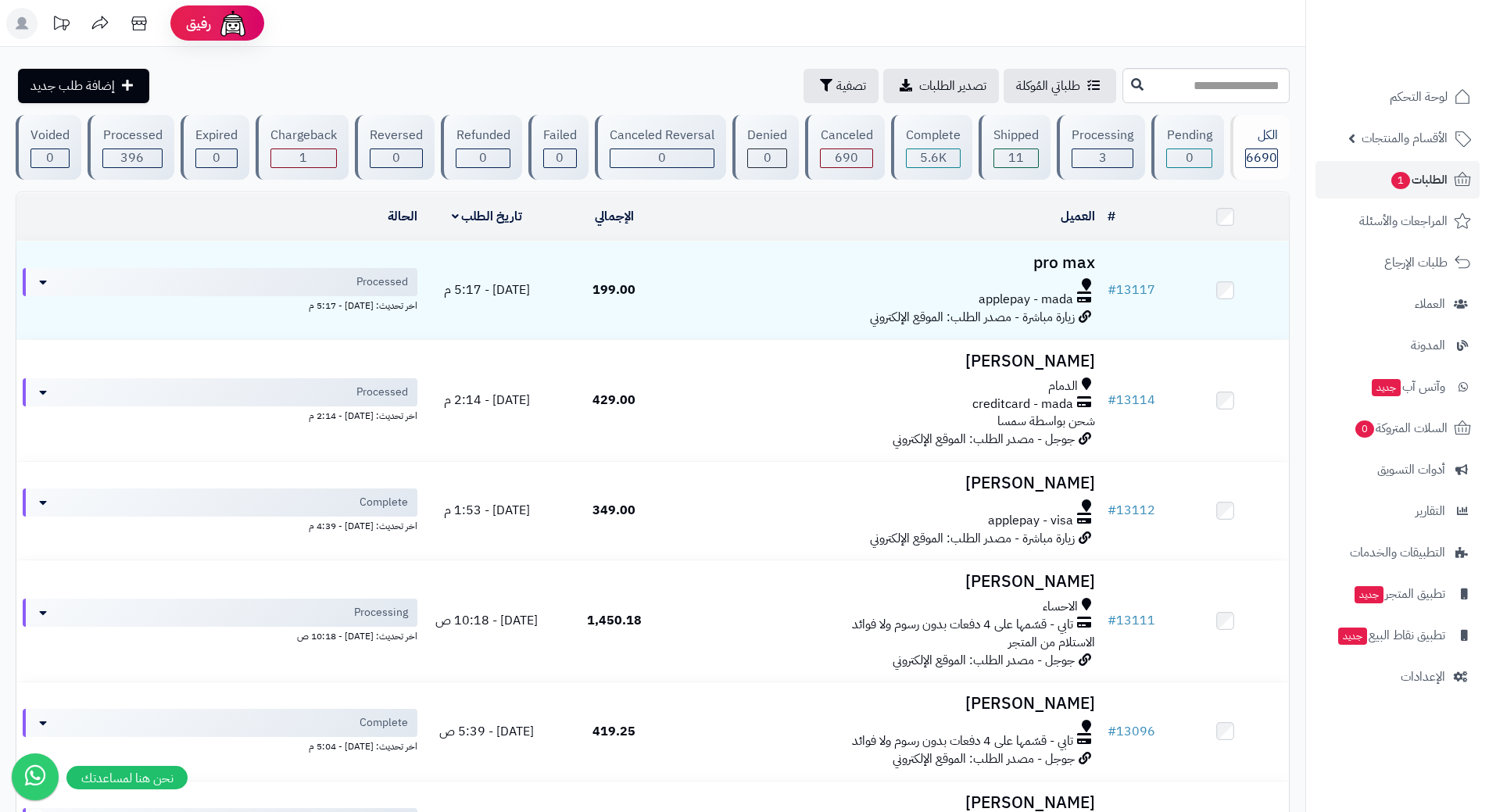
click at [836, 299] on div "applepay - mada" at bounding box center [890, 300] width 411 height 18
